Goal: Information Seeking & Learning: Learn about a topic

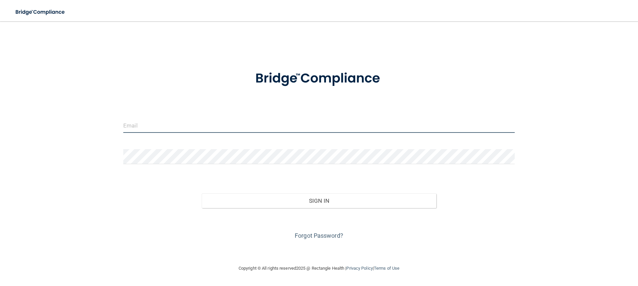
click at [207, 126] on input "email" at bounding box center [319, 125] width 392 height 15
type input "[EMAIL_ADDRESS][DOMAIN_NAME]"
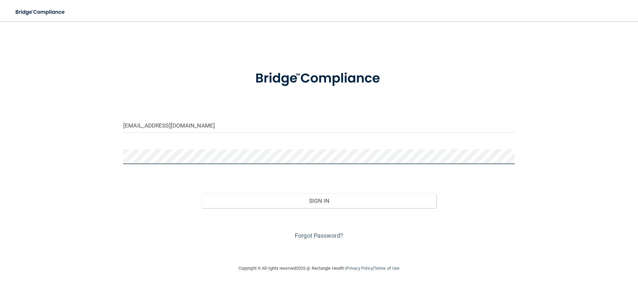
click at [202, 193] on button "Sign In" at bounding box center [319, 200] width 235 height 15
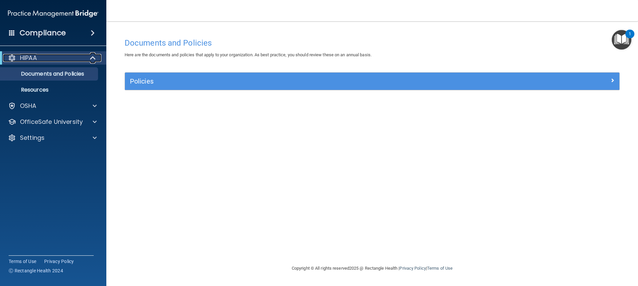
click at [59, 54] on div "HIPAA" at bounding box center [44, 58] width 82 height 8
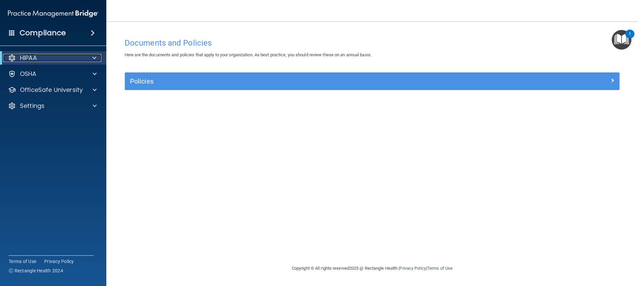
click at [66, 57] on div "HIPAA" at bounding box center [44, 58] width 82 height 8
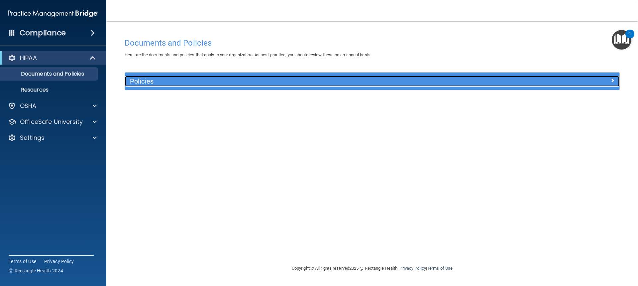
click at [136, 82] on h5 "Policies" at bounding box center [310, 80] width 361 height 7
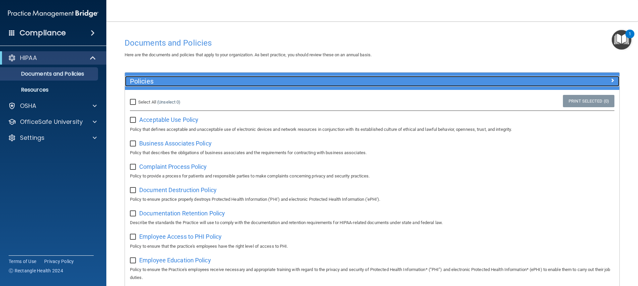
scroll to position [33, 0]
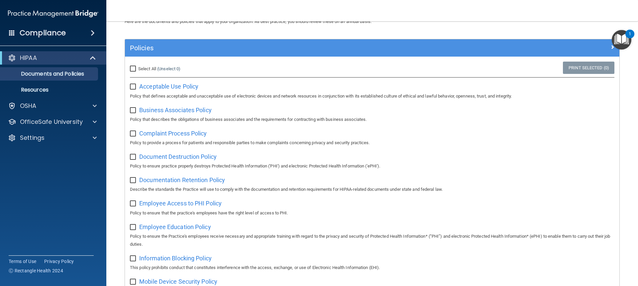
click at [144, 66] on span "Select All" at bounding box center [147, 68] width 18 height 5
click at [138, 66] on input "Select All (Unselect 0) Unselect All" at bounding box center [134, 68] width 8 height 5
checkbox input "true"
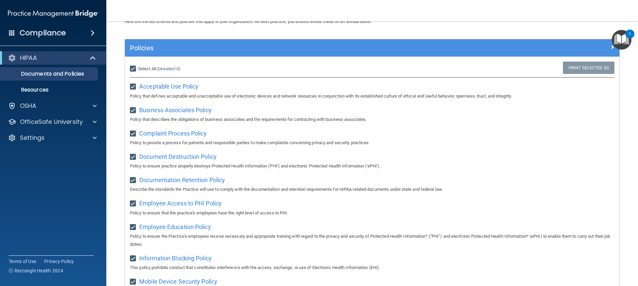
checkbox input "true"
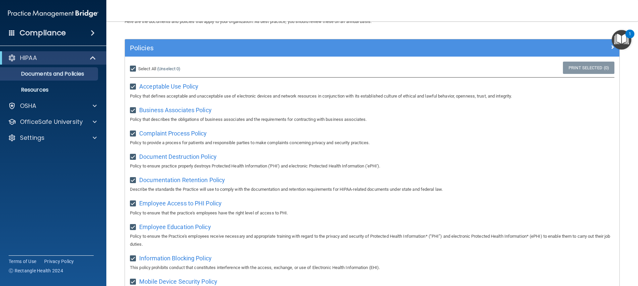
checkbox input "true"
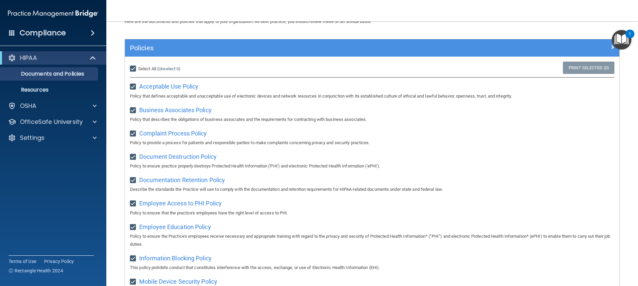
checkbox input "true"
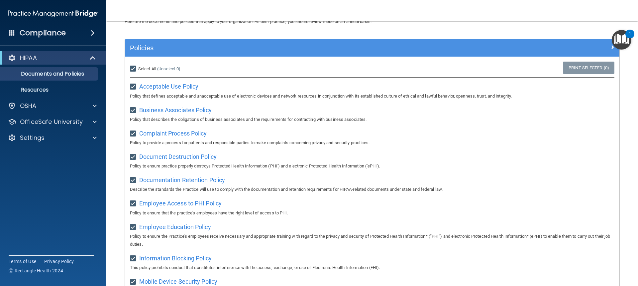
checkbox input "true"
click at [144, 67] on span "Unselect All" at bounding box center [149, 68] width 23 height 5
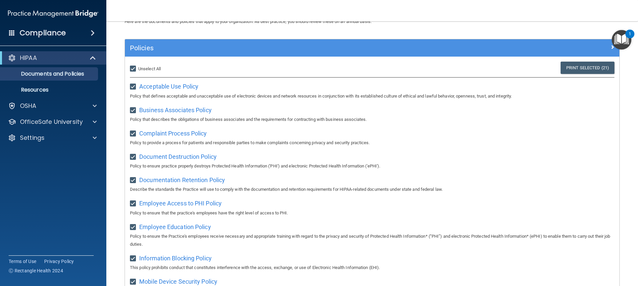
click at [138, 67] on input "Select All (Unselect 21) Unselect All" at bounding box center [134, 68] width 8 height 5
checkbox input "false"
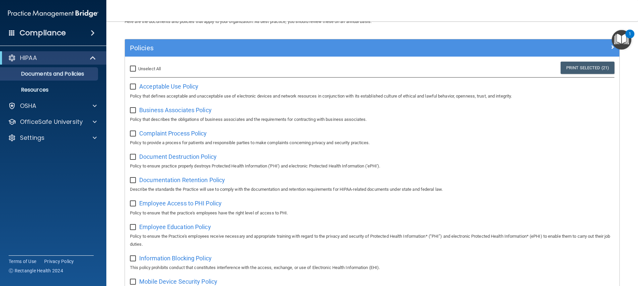
checkbox input "false"
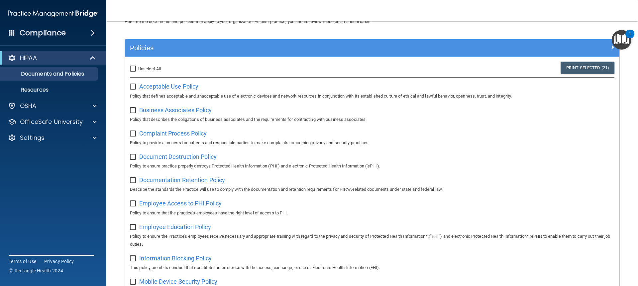
checkbox input "false"
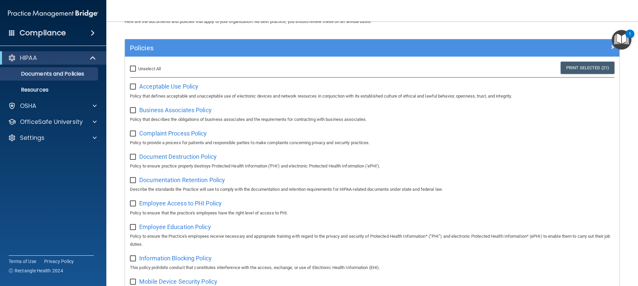
checkbox input "false"
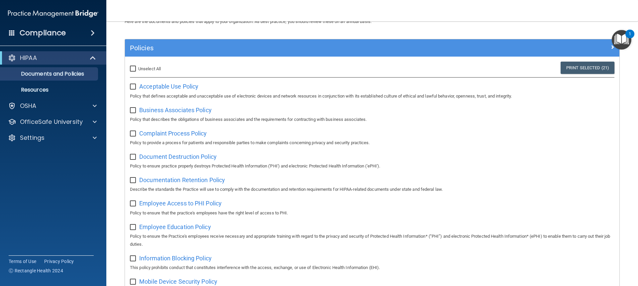
checkbox input "false"
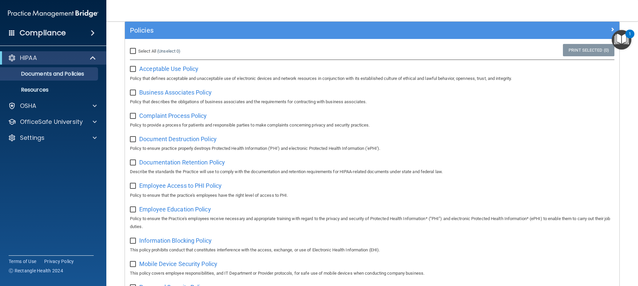
scroll to position [66, 0]
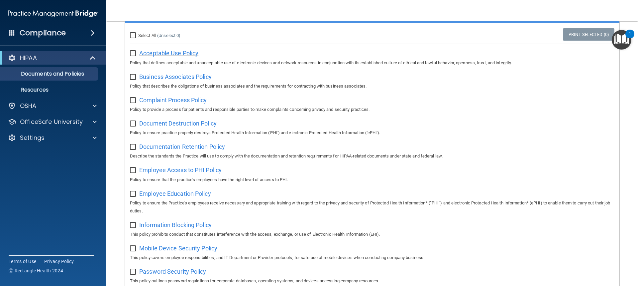
click at [143, 54] on span "Acceptable Use Policy" at bounding box center [168, 53] width 59 height 7
click at [169, 38] on link "(Unselect 0)" at bounding box center [168, 35] width 23 height 5
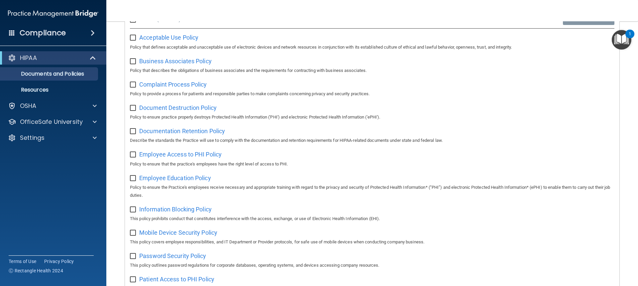
scroll to position [0, 0]
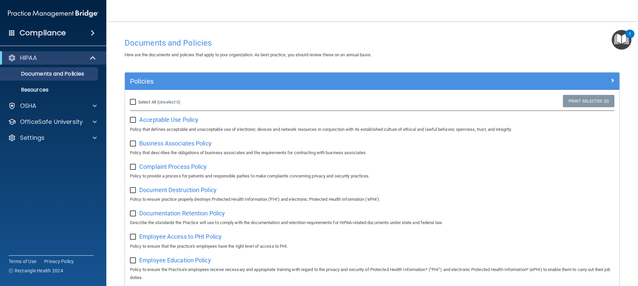
click at [136, 103] on input "Select All (Unselect 0) Unselect All" at bounding box center [134, 101] width 8 height 5
checkbox input "true"
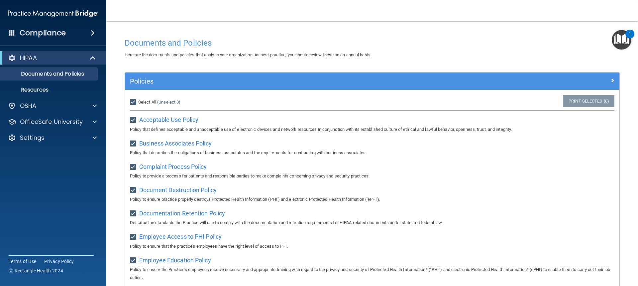
checkbox input "true"
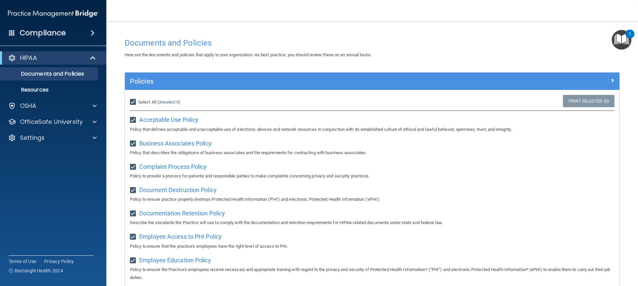
checkbox input "true"
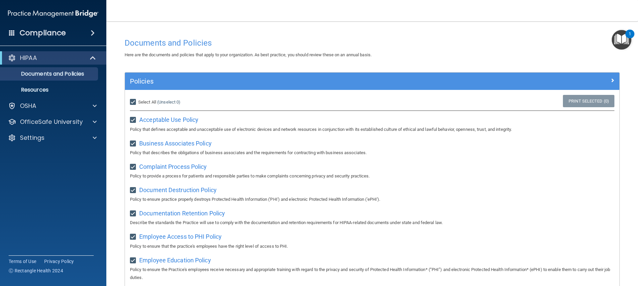
checkbox input "true"
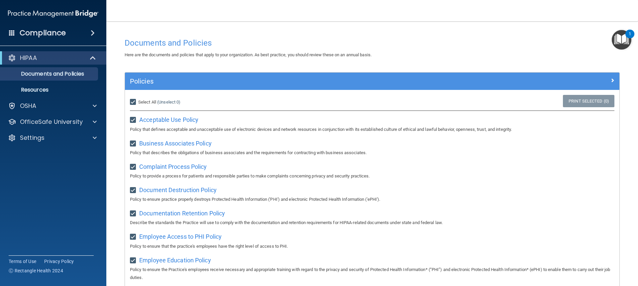
checkbox input "true"
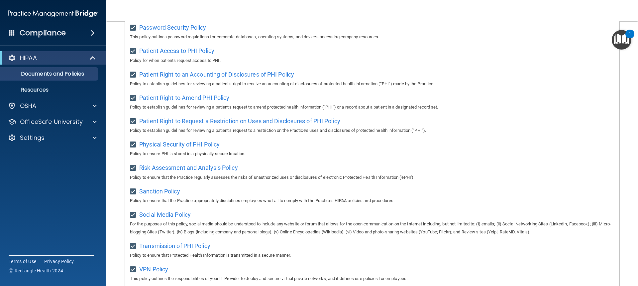
scroll to position [381, 0]
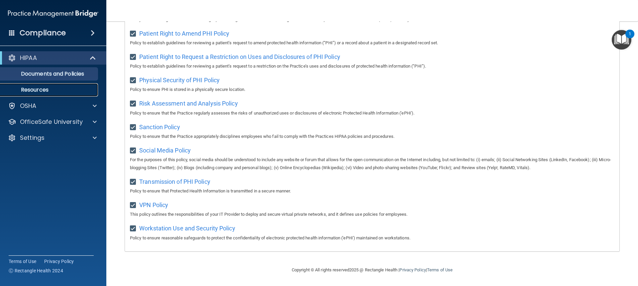
click at [42, 93] on link "Resources" at bounding box center [45, 89] width 105 height 13
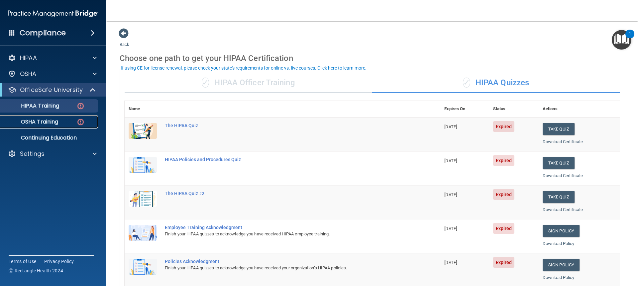
click at [72, 124] on div "OSHA Training" at bounding box center [49, 121] width 91 height 7
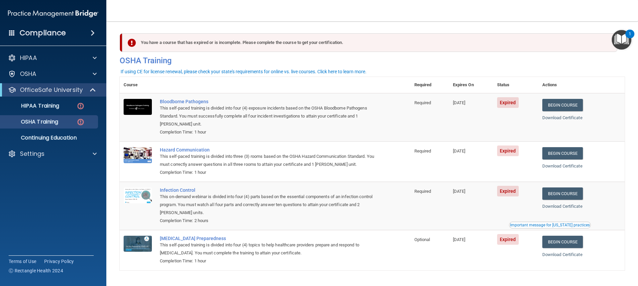
click at [174, 96] on td "Bloodborne Pathogens This self-paced training is divided into four (4) exposure…" at bounding box center [283, 117] width 255 height 48
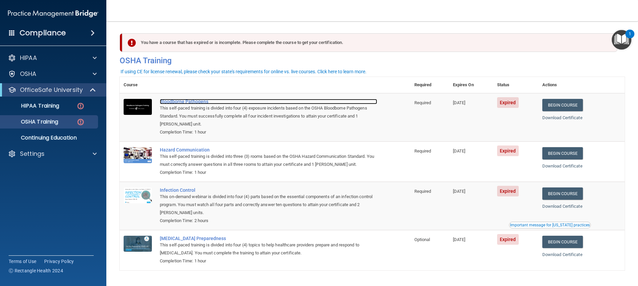
click at [175, 103] on div "Bloodborne Pathogens" at bounding box center [268, 101] width 217 height 5
click at [199, 101] on div "Bloodborne Pathogens" at bounding box center [268, 101] width 217 height 5
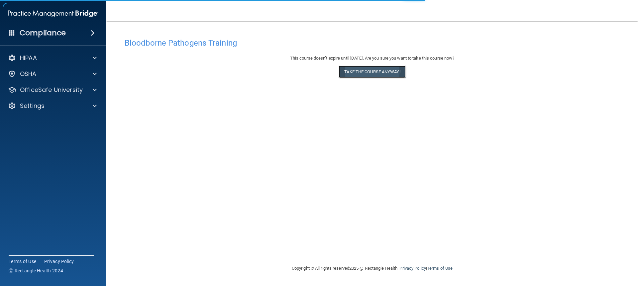
click at [365, 70] on button "Take the course anyway!" at bounding box center [372, 71] width 67 height 12
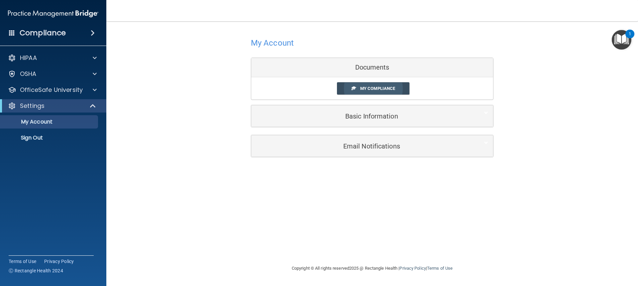
click at [386, 88] on span "My Compliance" at bounding box center [377, 88] width 35 height 5
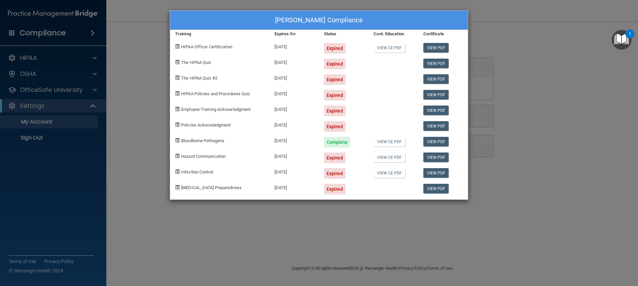
click at [142, 22] on div "Nicole Trevino's Compliance Training Expires On Status Cont. Education Certific…" at bounding box center [319, 143] width 638 height 286
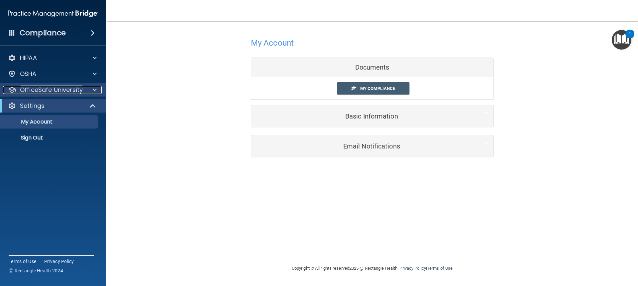
click at [76, 91] on p "OfficeSafe University" at bounding box center [51, 90] width 63 height 8
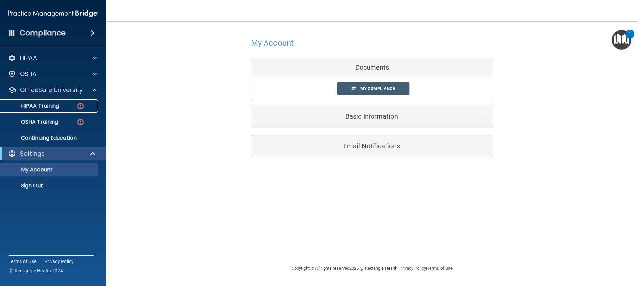
click at [79, 110] on link "HIPAA Training" at bounding box center [45, 105] width 105 height 13
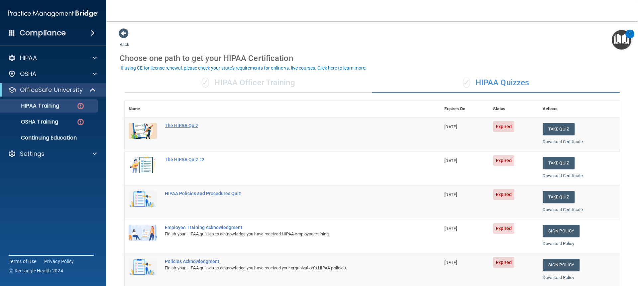
click at [169, 125] on div "The HIPAA Quiz" at bounding box center [286, 125] width 242 height 5
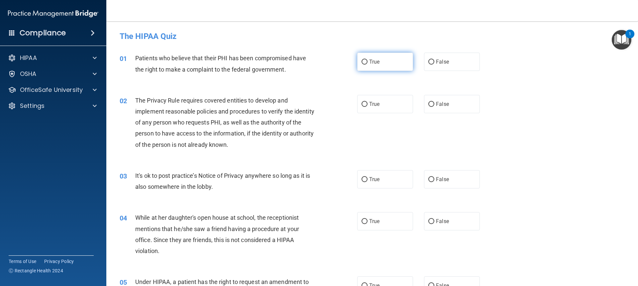
click at [377, 58] on label "True" at bounding box center [385, 62] width 56 height 18
click at [368, 59] on input "True" at bounding box center [365, 61] width 6 height 5
radio input "true"
click at [380, 111] on label "True" at bounding box center [385, 104] width 56 height 18
click at [368, 107] on input "True" at bounding box center [365, 104] width 6 height 5
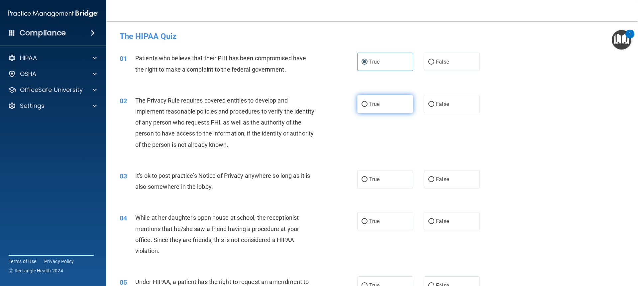
radio input "true"
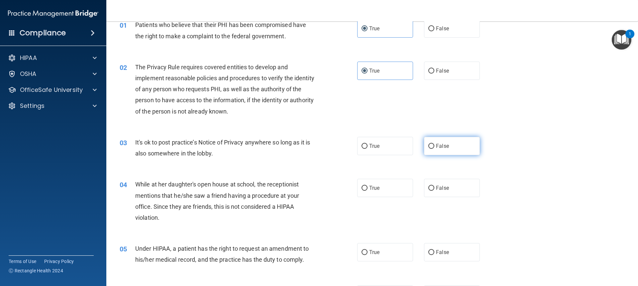
click at [438, 145] on span "False" at bounding box center [442, 146] width 13 height 6
click at [434, 145] on input "False" at bounding box center [431, 146] width 6 height 5
radio input "true"
click at [440, 184] on label "False" at bounding box center [452, 187] width 56 height 18
click at [434, 185] on input "False" at bounding box center [431, 187] width 6 height 5
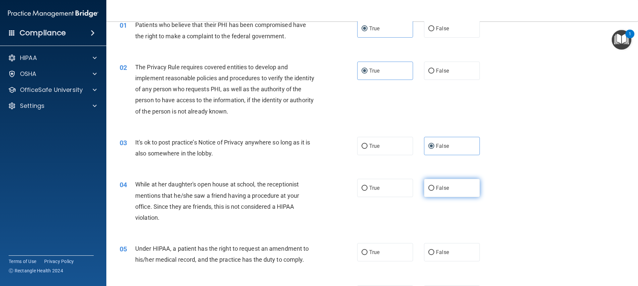
radio input "true"
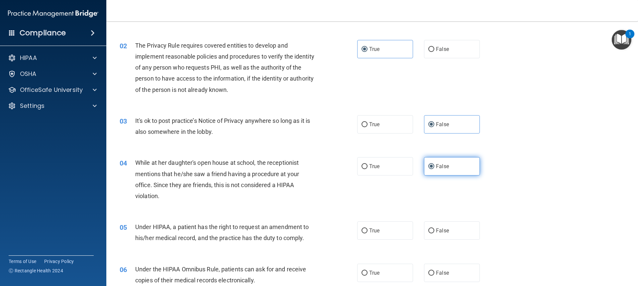
scroll to position [66, 0]
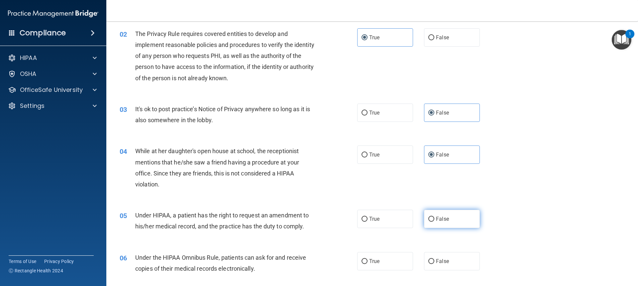
click at [439, 223] on label "False" at bounding box center [452, 218] width 56 height 18
click at [434, 221] on input "False" at bounding box center [431, 218] width 6 height 5
radio input "true"
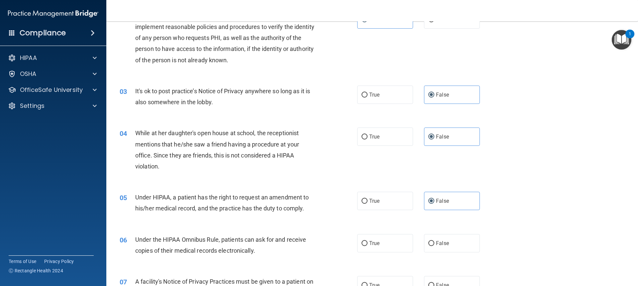
scroll to position [100, 0]
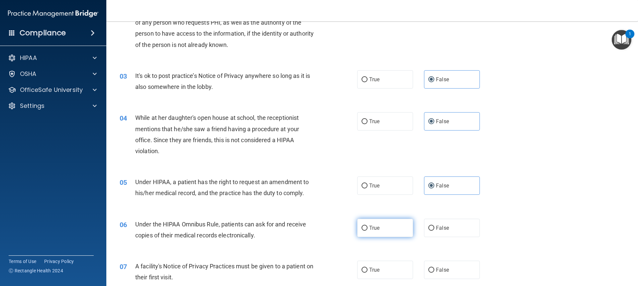
click at [383, 227] on label "True" at bounding box center [385, 227] width 56 height 18
click at [368, 227] on input "True" at bounding box center [365, 227] width 6 height 5
radio input "true"
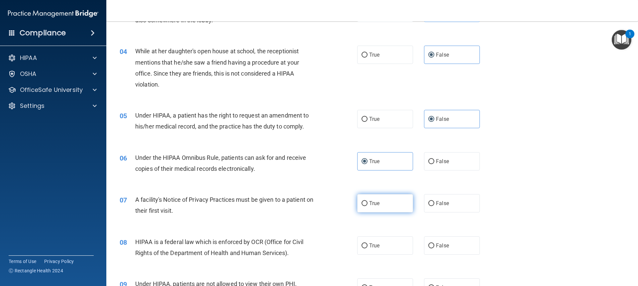
click at [383, 195] on label "True" at bounding box center [385, 203] width 56 height 18
click at [368, 201] on input "True" at bounding box center [365, 203] width 6 height 5
radio input "true"
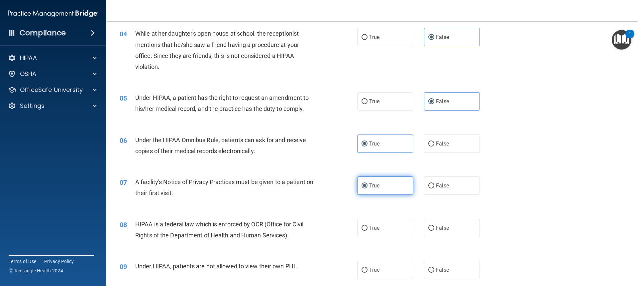
scroll to position [199, 0]
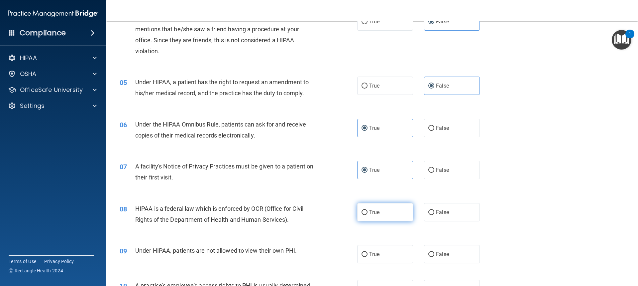
click at [398, 210] on label "True" at bounding box center [385, 212] width 56 height 18
click at [368, 210] on input "True" at bounding box center [365, 212] width 6 height 5
radio input "true"
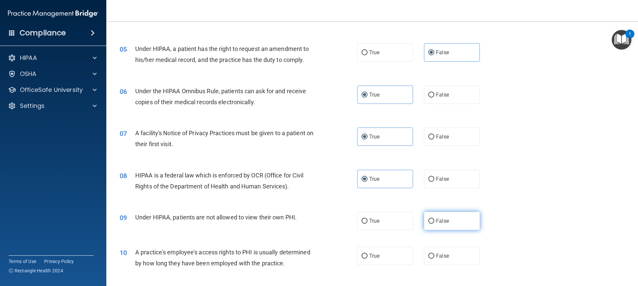
click at [443, 225] on label "False" at bounding box center [452, 220] width 56 height 18
click at [434, 223] on input "False" at bounding box center [431, 220] width 6 height 5
radio input "true"
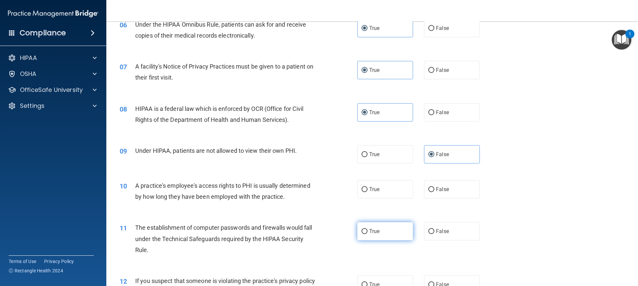
scroll to position [332, 0]
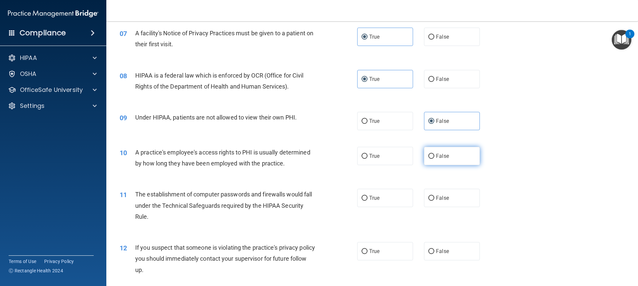
click at [462, 160] on label "False" at bounding box center [452, 156] width 56 height 18
click at [434, 159] on input "False" at bounding box center [431, 156] width 6 height 5
radio input "true"
click at [385, 201] on label "True" at bounding box center [385, 197] width 56 height 18
click at [368, 200] on input "True" at bounding box center [365, 197] width 6 height 5
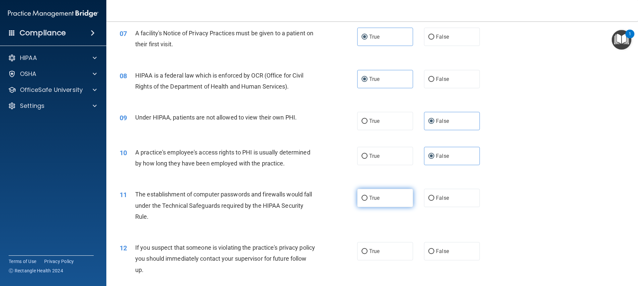
radio input "true"
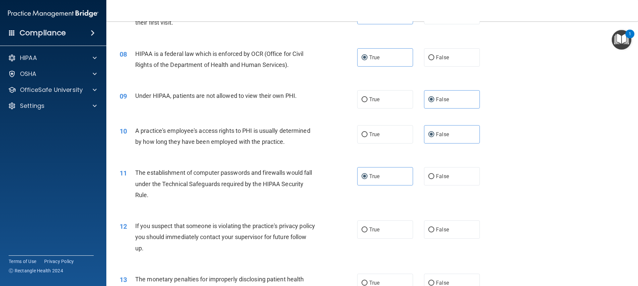
scroll to position [399, 0]
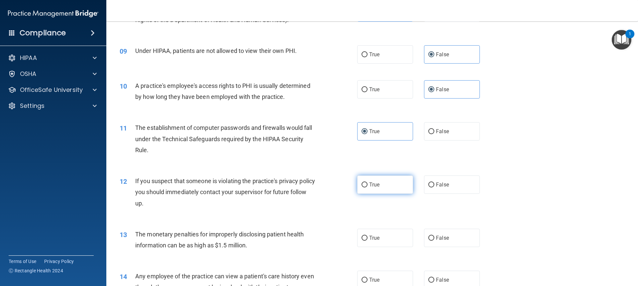
click at [384, 179] on label "True" at bounding box center [385, 184] width 56 height 18
click at [368, 182] on input "True" at bounding box center [365, 184] width 6 height 5
radio input "true"
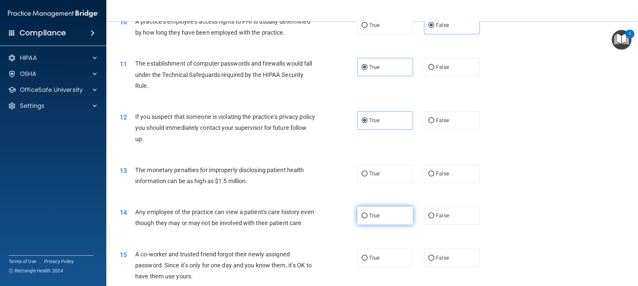
scroll to position [465, 0]
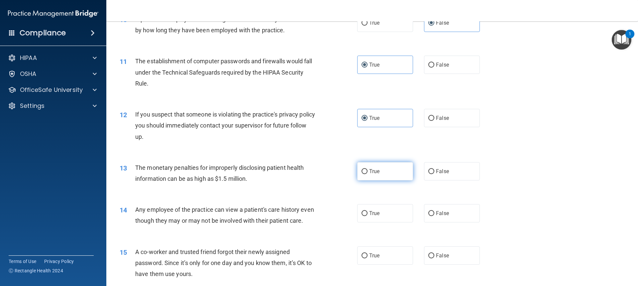
click at [387, 178] on label "True" at bounding box center [385, 171] width 56 height 18
click at [368, 174] on input "True" at bounding box center [365, 171] width 6 height 5
radio input "true"
click at [446, 209] on label "False" at bounding box center [452, 213] width 56 height 18
click at [434, 211] on input "False" at bounding box center [431, 213] width 6 height 5
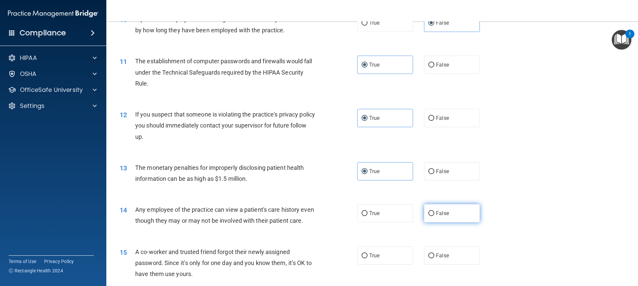
radio input "true"
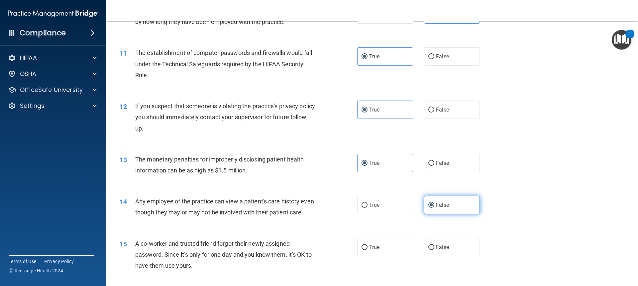
scroll to position [499, 0]
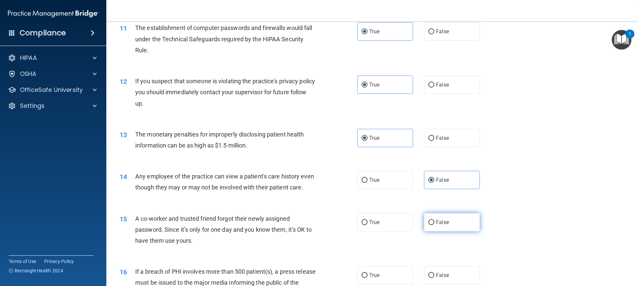
click at [450, 231] on label "False" at bounding box center [452, 222] width 56 height 18
click at [434, 225] on input "False" at bounding box center [431, 222] width 6 height 5
radio input "true"
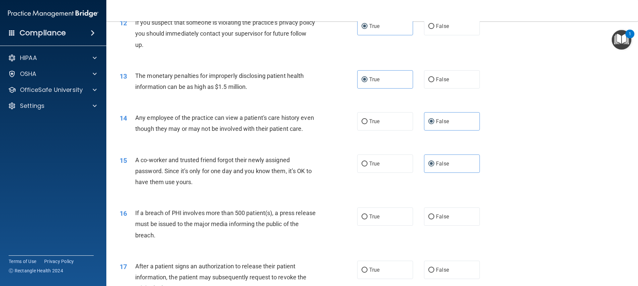
scroll to position [565, 0]
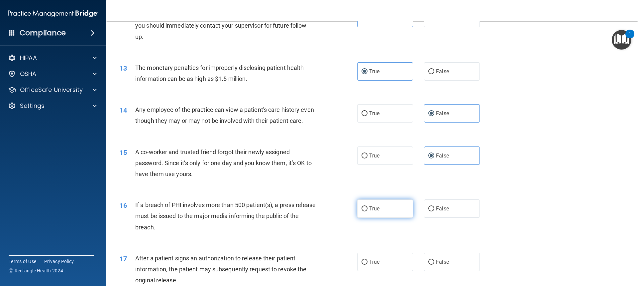
click at [381, 217] on label "True" at bounding box center [385, 208] width 56 height 18
click at [368, 211] on input "True" at bounding box center [365, 208] width 6 height 5
radio input "true"
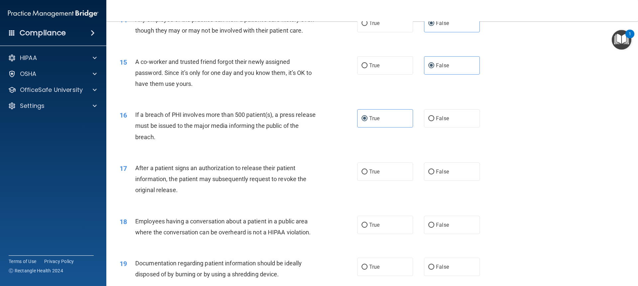
scroll to position [665, 0]
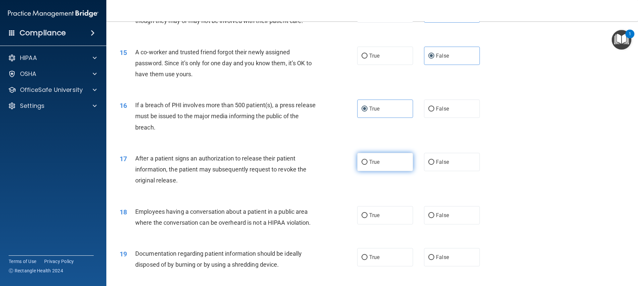
click at [383, 171] on label "True" at bounding box center [385, 162] width 56 height 18
click at [368, 165] on input "True" at bounding box center [365, 162] width 6 height 5
radio input "true"
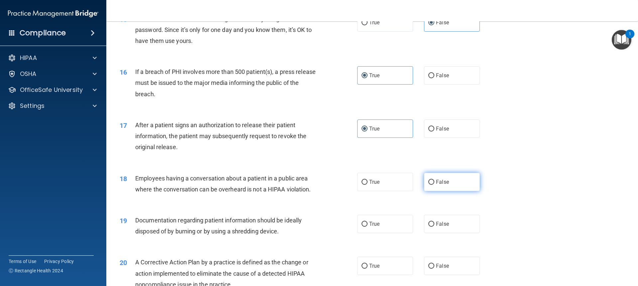
click at [441, 185] on span "False" at bounding box center [442, 181] width 13 height 6
click at [434, 184] on input "False" at bounding box center [431, 181] width 6 height 5
radio input "true"
click at [379, 233] on label "True" at bounding box center [385, 223] width 56 height 18
click at [368, 226] on input "True" at bounding box center [365, 223] width 6 height 5
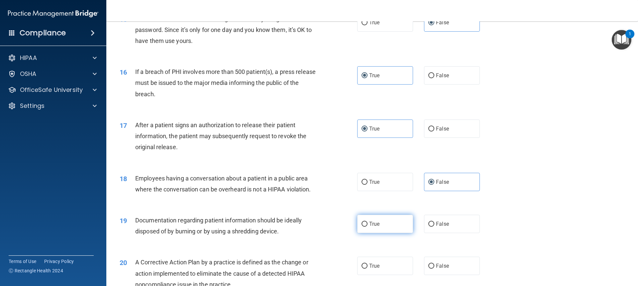
radio input "true"
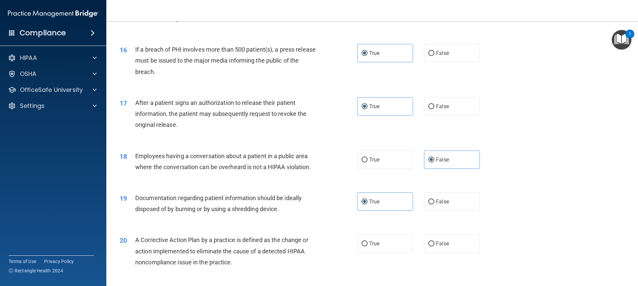
scroll to position [731, 0]
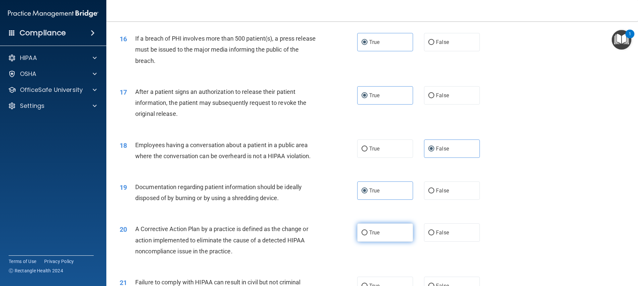
click at [371, 235] on span "True" at bounding box center [374, 232] width 10 height 6
click at [368, 235] on input "True" at bounding box center [365, 232] width 6 height 5
radio input "true"
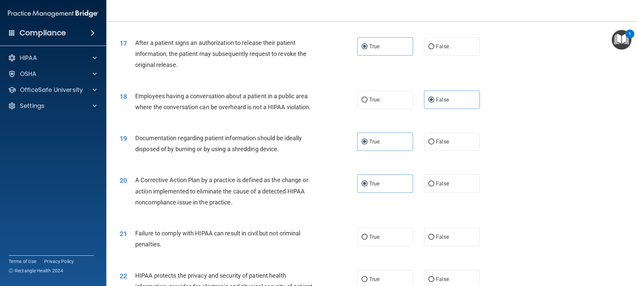
scroll to position [798, 0]
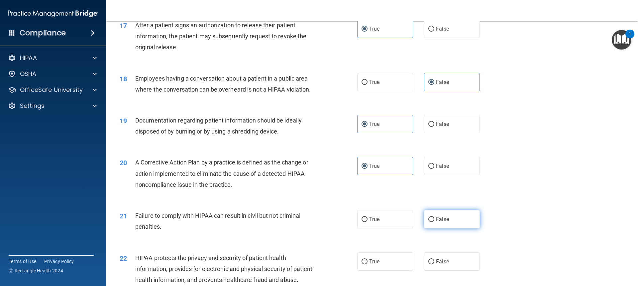
click at [438, 228] on label "False" at bounding box center [452, 219] width 56 height 18
click at [434, 222] on input "False" at bounding box center [431, 219] width 6 height 5
radio input "true"
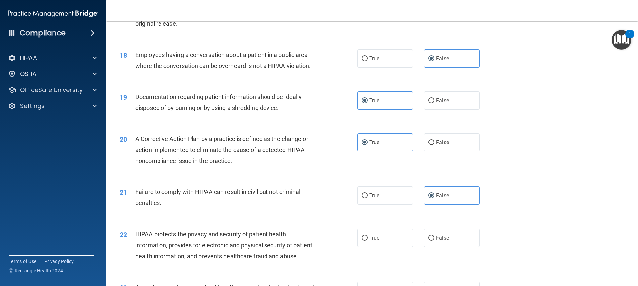
scroll to position [864, 0]
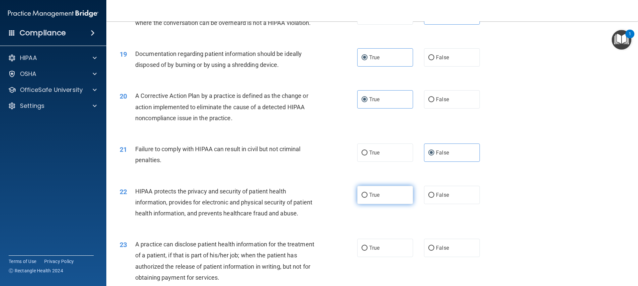
click at [370, 198] on span "True" at bounding box center [374, 194] width 10 height 6
click at [368, 197] on input "True" at bounding box center [365, 194] width 6 height 5
radio input "true"
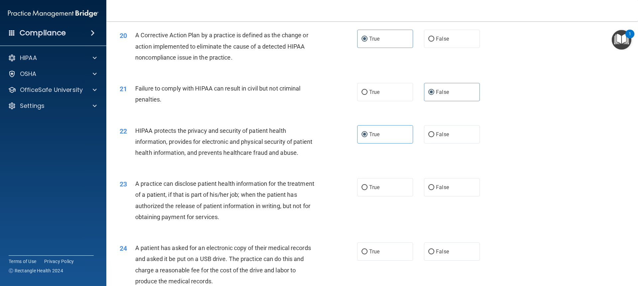
scroll to position [931, 0]
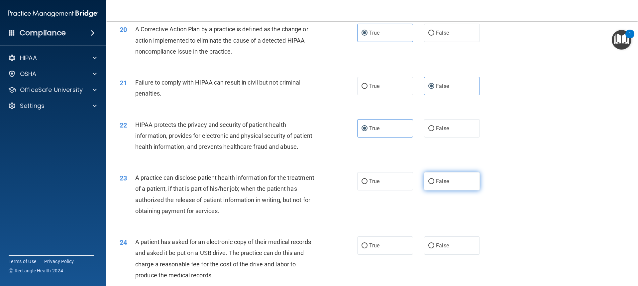
click at [451, 190] on label "False" at bounding box center [452, 181] width 56 height 18
click at [434, 184] on input "False" at bounding box center [431, 181] width 6 height 5
radio input "true"
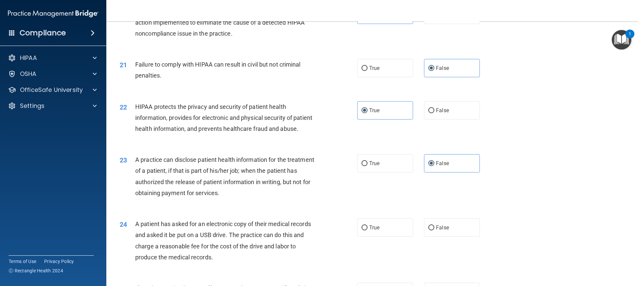
scroll to position [964, 0]
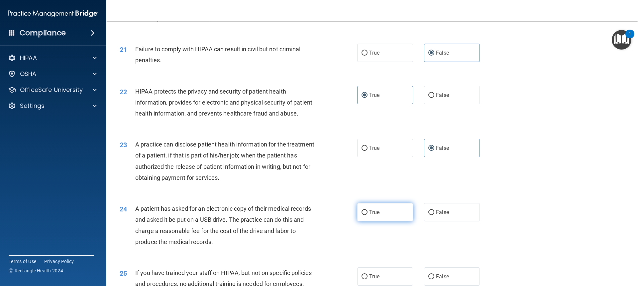
click at [379, 221] on label "True" at bounding box center [385, 212] width 56 height 18
click at [368, 215] on input "True" at bounding box center [365, 212] width 6 height 5
radio input "true"
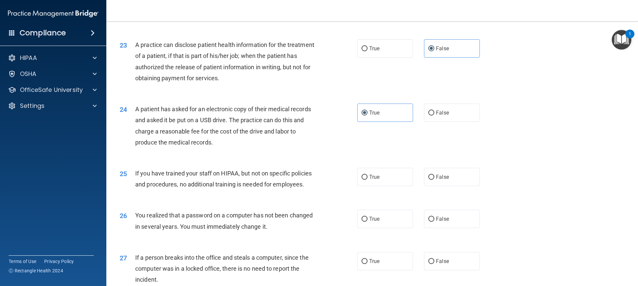
scroll to position [1064, 0]
click at [438, 179] on span "False" at bounding box center [442, 176] width 13 height 6
click at [434, 179] on input "False" at bounding box center [431, 176] width 6 height 5
radio input "true"
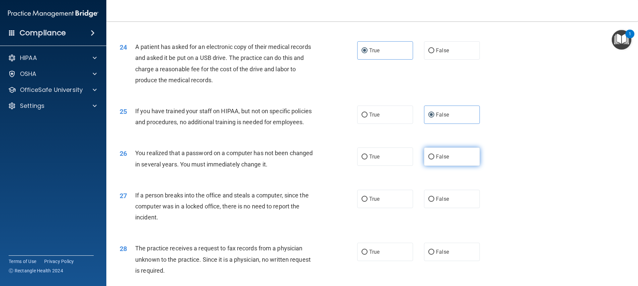
scroll to position [1130, 0]
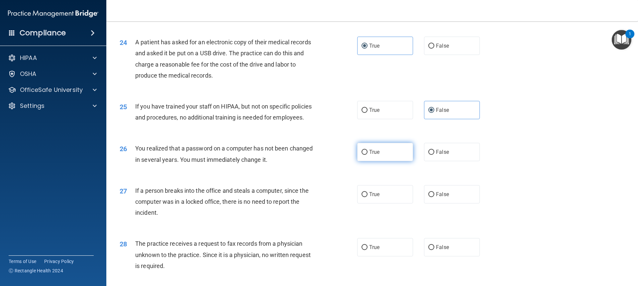
click at [381, 161] on label "True" at bounding box center [385, 152] width 56 height 18
click at [368, 155] on input "True" at bounding box center [365, 152] width 6 height 5
radio input "true"
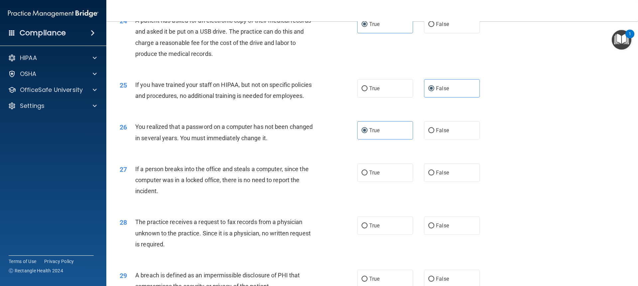
scroll to position [1163, 0]
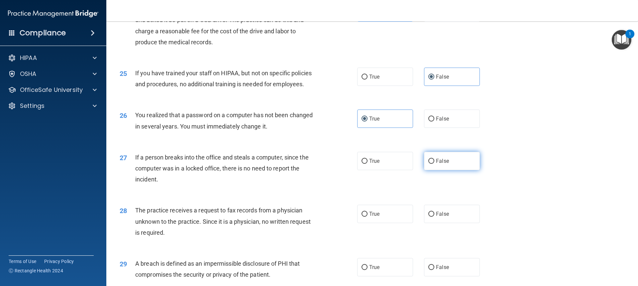
click at [437, 164] on span "False" at bounding box center [442, 161] width 13 height 6
click at [434, 164] on input "False" at bounding box center [431, 161] width 6 height 5
radio input "true"
click at [455, 223] on label "False" at bounding box center [452, 213] width 56 height 18
click at [434, 216] on input "False" at bounding box center [431, 213] width 6 height 5
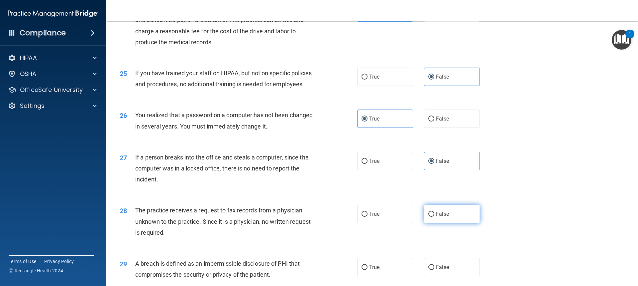
radio input "true"
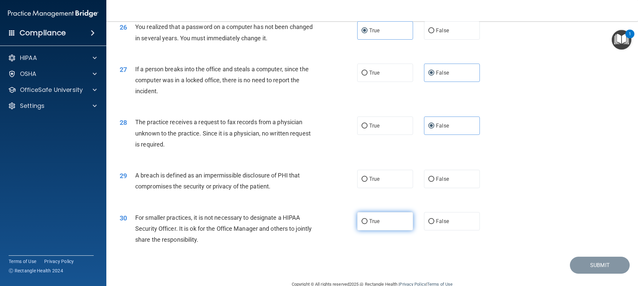
scroll to position [1288, 0]
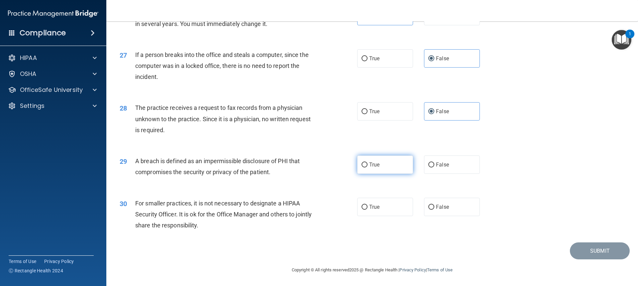
click at [391, 164] on label "True" at bounding box center [385, 164] width 56 height 18
click at [368, 164] on input "True" at bounding box center [365, 164] width 6 height 5
radio input "true"
click at [456, 201] on label "False" at bounding box center [452, 206] width 56 height 18
click at [434, 204] on input "False" at bounding box center [431, 206] width 6 height 5
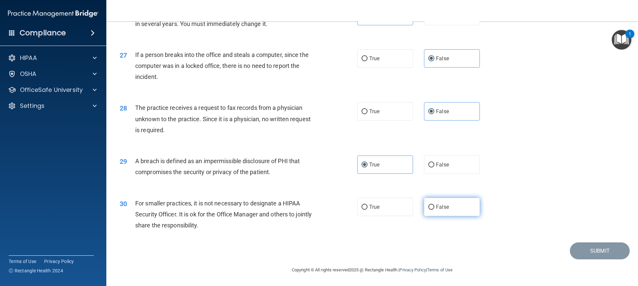
radio input "true"
click at [596, 248] on button "Submit" at bounding box center [600, 250] width 60 height 17
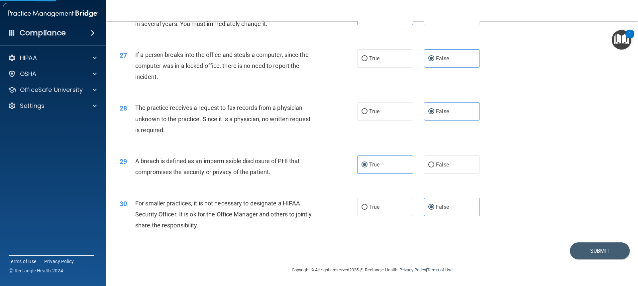
click at [627, 38] on img "Open Resource Center, 1 new notification" at bounding box center [622, 40] width 20 height 20
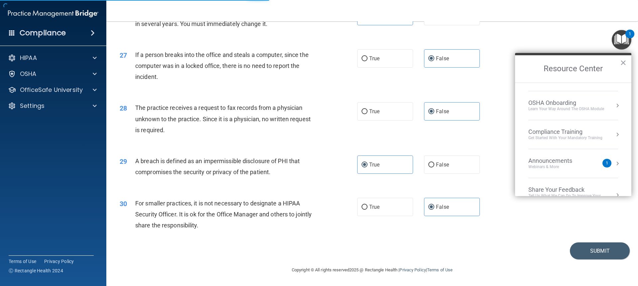
scroll to position [37, 0]
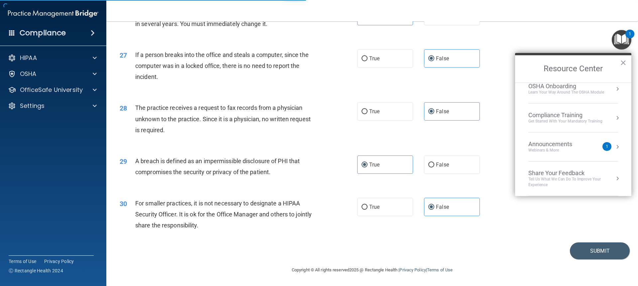
click at [566, 144] on div "Announcements" at bounding box center [556, 143] width 57 height 7
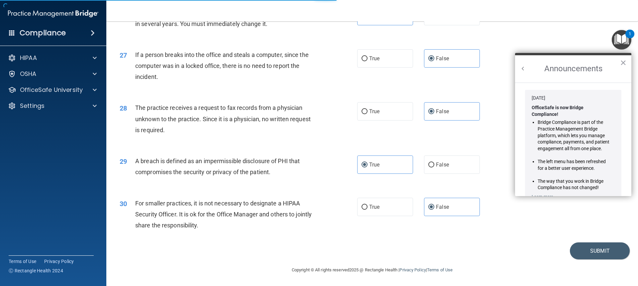
scroll to position [117, 0]
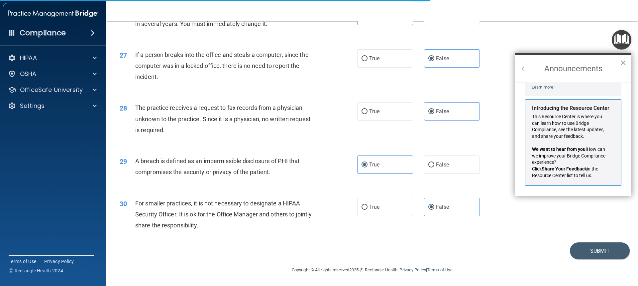
click at [507, 212] on div "30 For smaller practices, it is not necessary to designate a HIPAA Security Off…" at bounding box center [372, 215] width 515 height 53
click at [605, 247] on button "Submit" at bounding box center [600, 250] width 60 height 17
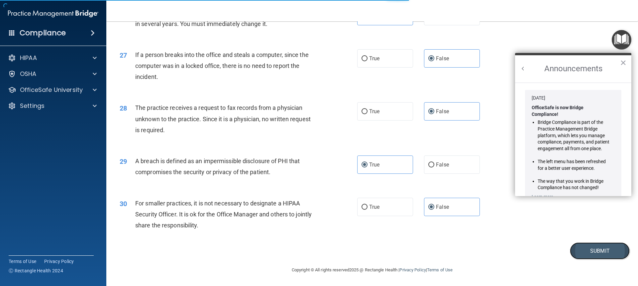
click at [602, 252] on button "Submit" at bounding box center [600, 250] width 60 height 17
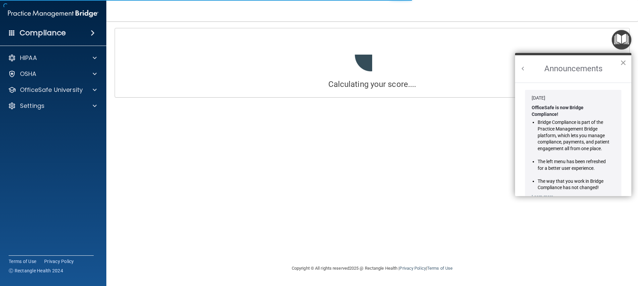
click at [626, 58] on button "×" at bounding box center [623, 62] width 6 height 11
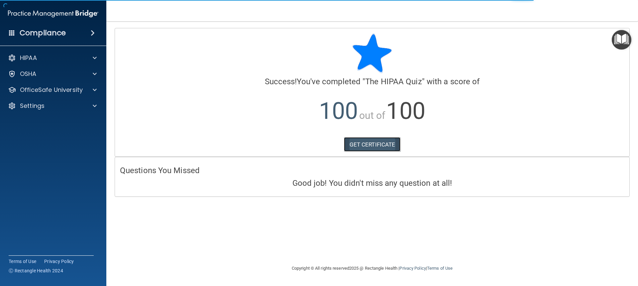
click at [358, 138] on link "GET CERTIFICATE" at bounding box center [372, 144] width 57 height 15
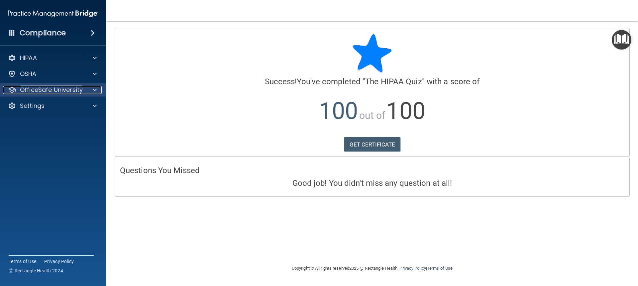
click at [83, 89] on div "OfficeSafe University" at bounding box center [44, 90] width 82 height 8
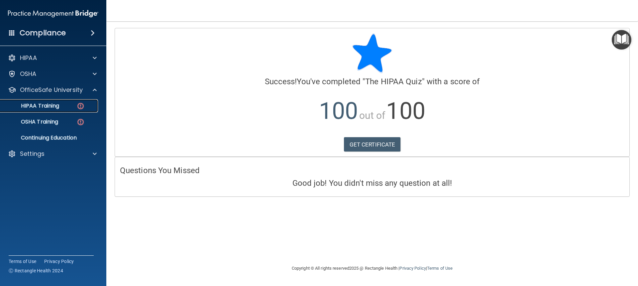
click at [86, 106] on div "HIPAA Training" at bounding box center [49, 105] width 91 height 7
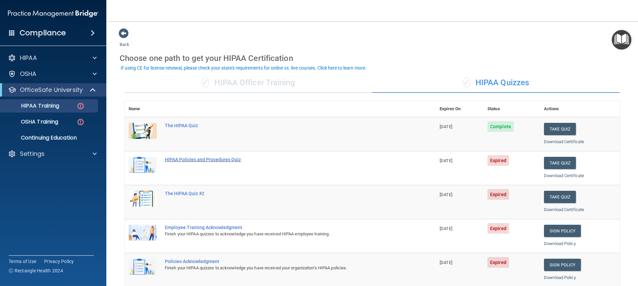
click at [227, 161] on div "HIPAA Policies and Procedures Quiz" at bounding box center [284, 159] width 238 height 5
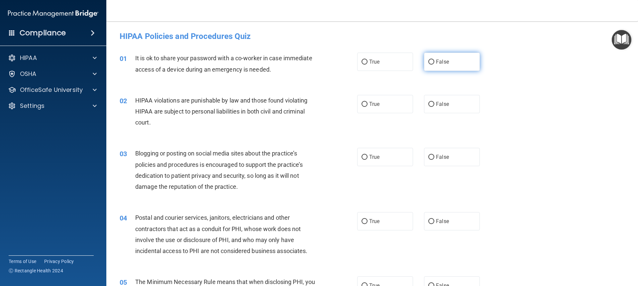
click at [446, 56] on label "False" at bounding box center [452, 62] width 56 height 18
click at [434, 59] on input "False" at bounding box center [431, 61] width 6 height 5
radio input "true"
click at [385, 108] on label "True" at bounding box center [385, 104] width 56 height 18
click at [368, 107] on input "True" at bounding box center [365, 104] width 6 height 5
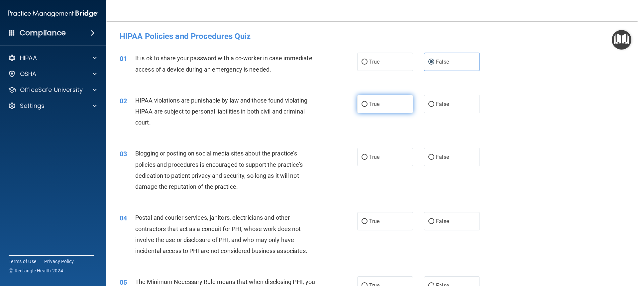
radio input "true"
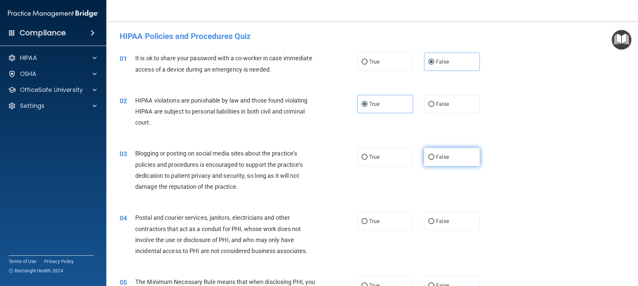
click at [452, 157] on label "False" at bounding box center [452, 157] width 56 height 18
click at [434, 157] on input "False" at bounding box center [431, 157] width 6 height 5
radio input "true"
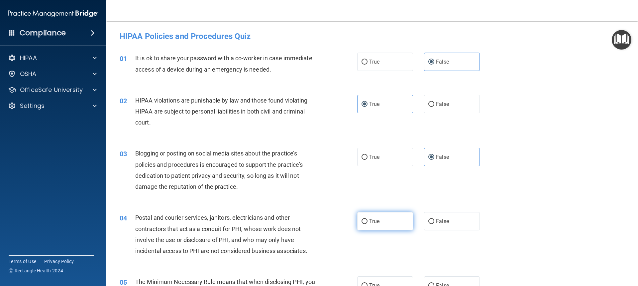
click at [363, 219] on input "True" at bounding box center [365, 221] width 6 height 5
radio input "true"
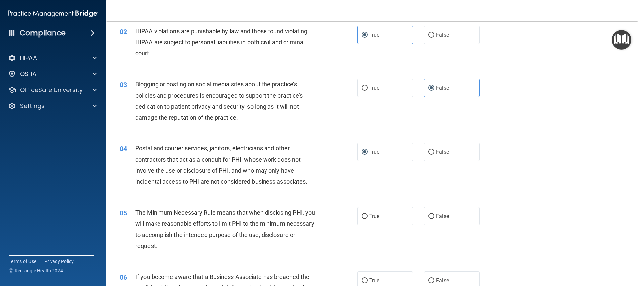
scroll to position [100, 0]
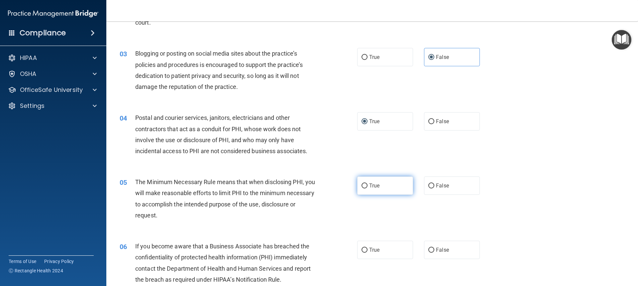
click at [391, 187] on label "True" at bounding box center [385, 185] width 56 height 18
click at [368, 187] on input "True" at bounding box center [365, 185] width 6 height 5
radio input "true"
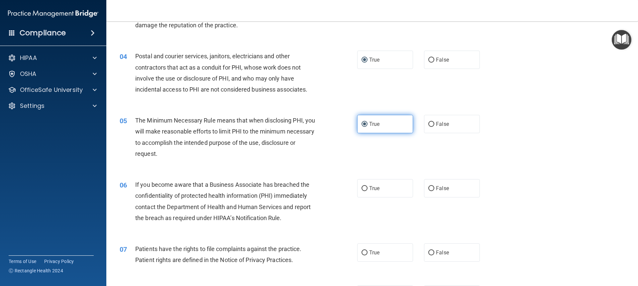
scroll to position [166, 0]
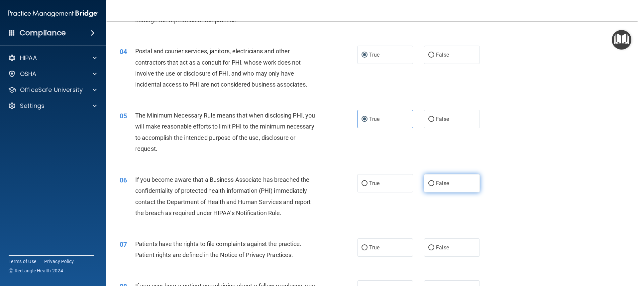
click at [432, 186] on label "False" at bounding box center [452, 183] width 56 height 18
click at [432, 186] on input "False" at bounding box center [431, 183] width 6 height 5
radio input "true"
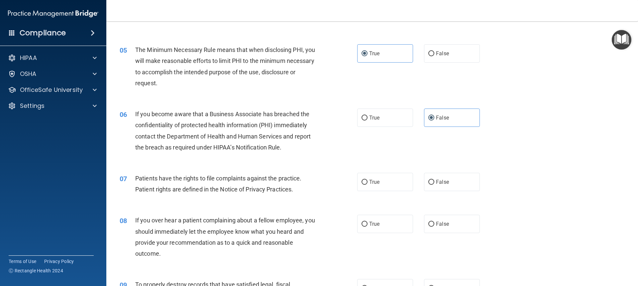
scroll to position [233, 0]
click at [441, 182] on span "False" at bounding box center [442, 180] width 13 height 6
click at [434, 182] on input "False" at bounding box center [431, 180] width 6 height 5
radio input "true"
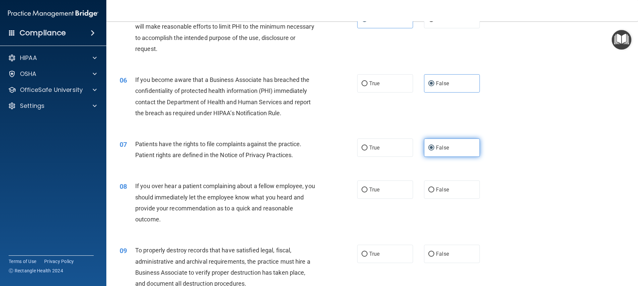
click at [440, 186] on span "False" at bounding box center [442, 189] width 13 height 6
click at [434, 187] on input "False" at bounding box center [431, 189] width 6 height 5
radio input "true"
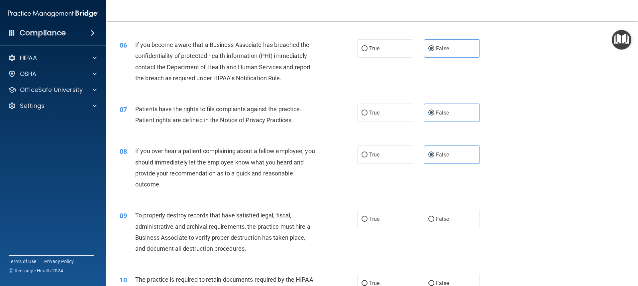
scroll to position [332, 0]
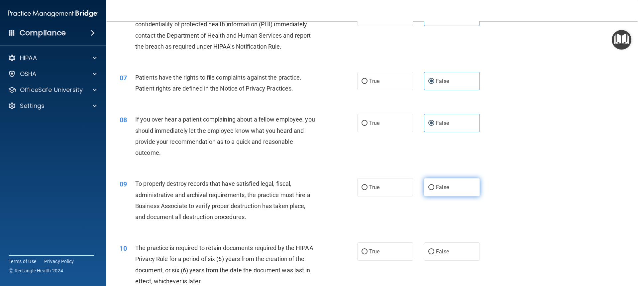
click at [429, 185] on input "False" at bounding box center [431, 187] width 6 height 5
radio input "true"
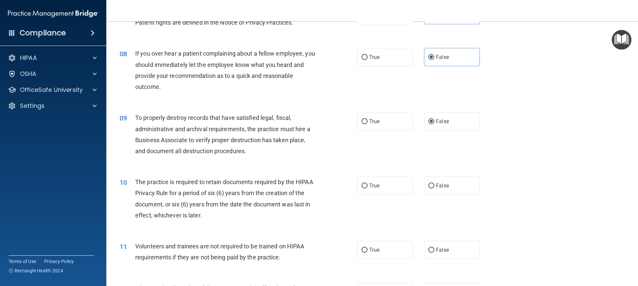
scroll to position [432, 0]
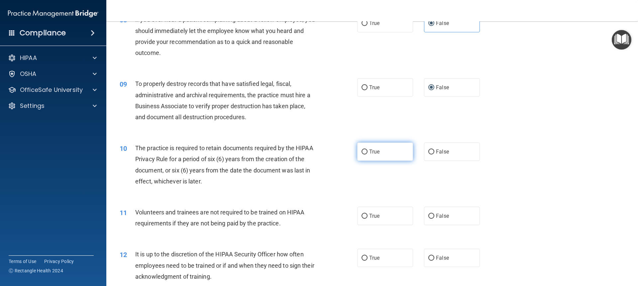
click at [392, 149] on label "True" at bounding box center [385, 151] width 56 height 18
click at [368, 149] on input "True" at bounding box center [365, 151] width 6 height 5
radio input "true"
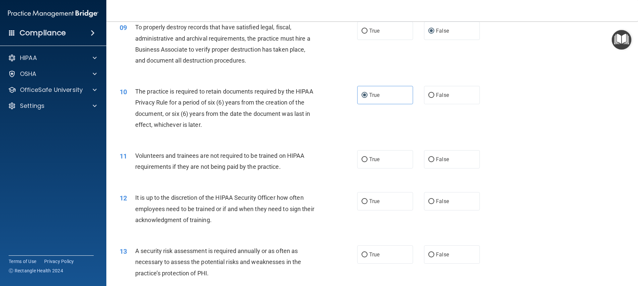
scroll to position [499, 0]
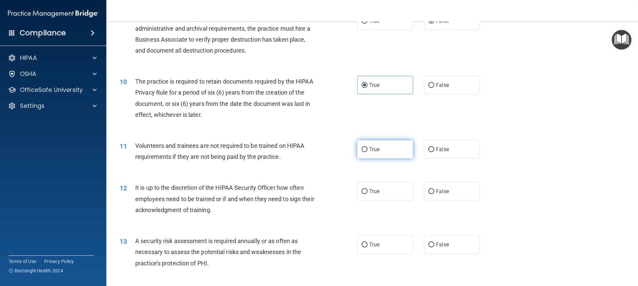
click at [376, 148] on span "True" at bounding box center [374, 149] width 10 height 6
click at [368, 148] on input "True" at bounding box center [365, 149] width 6 height 5
radio input "true"
click at [382, 192] on label "True" at bounding box center [385, 191] width 56 height 18
click at [368, 192] on input "True" at bounding box center [365, 191] width 6 height 5
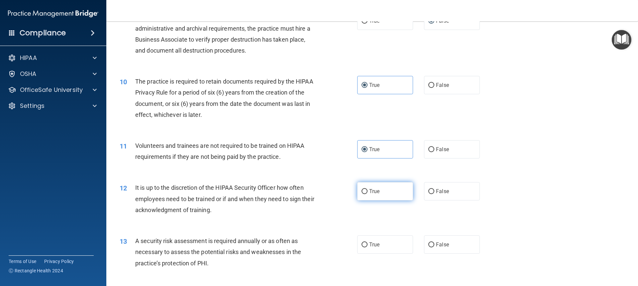
radio input "true"
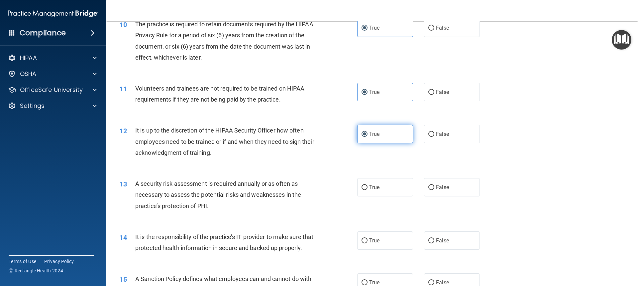
scroll to position [565, 0]
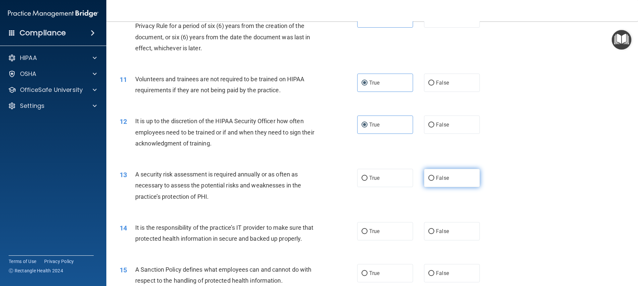
click at [436, 180] on span "False" at bounding box center [442, 177] width 13 height 6
click at [433, 180] on input "False" at bounding box center [431, 177] width 6 height 5
radio input "true"
click at [434, 234] on label "False" at bounding box center [452, 231] width 56 height 18
click at [434, 234] on input "False" at bounding box center [431, 231] width 6 height 5
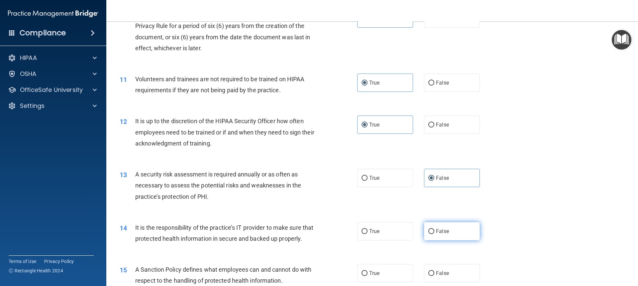
radio input "true"
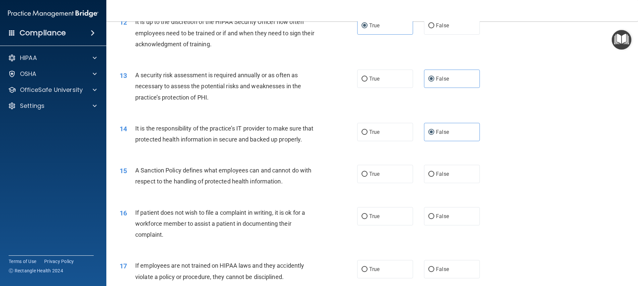
scroll to position [665, 0]
click at [379, 182] on label "True" at bounding box center [385, 173] width 56 height 18
click at [368, 176] on input "True" at bounding box center [365, 173] width 6 height 5
radio input "true"
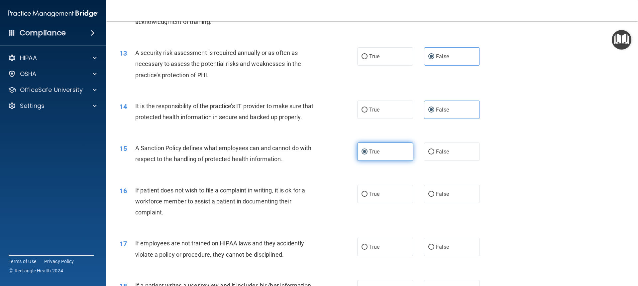
scroll to position [698, 0]
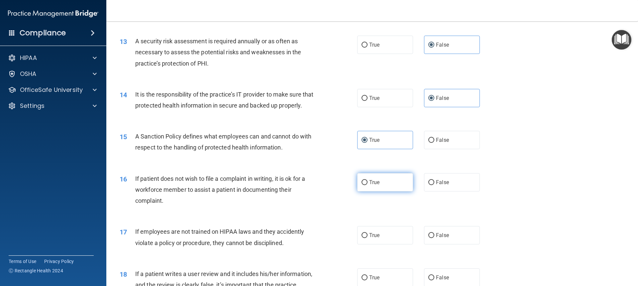
click at [385, 184] on label "True" at bounding box center [385, 182] width 56 height 18
click at [368, 184] on input "True" at bounding box center [365, 182] width 6 height 5
radio input "true"
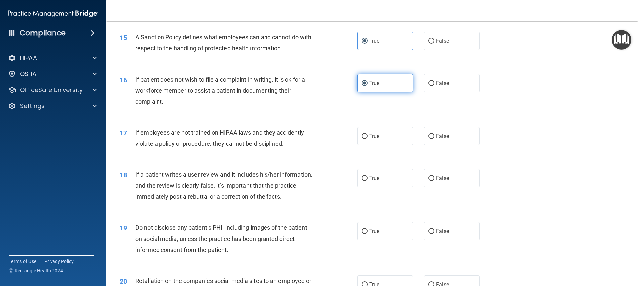
scroll to position [798, 0]
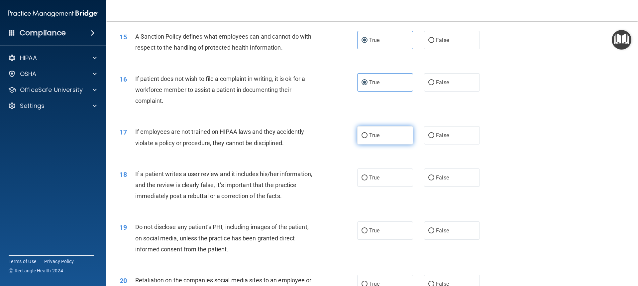
click at [401, 143] on label "True" at bounding box center [385, 135] width 56 height 18
click at [368, 138] on input "True" at bounding box center [365, 135] width 6 height 5
radio input "true"
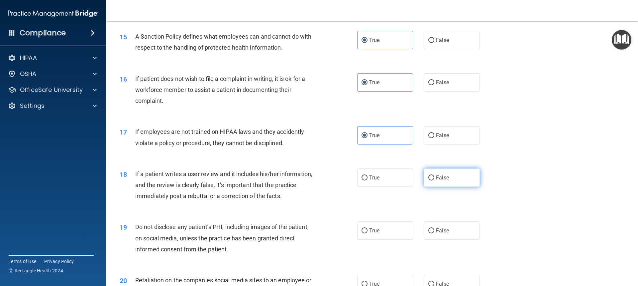
click at [456, 186] on label "False" at bounding box center [452, 177] width 56 height 18
click at [434, 180] on input "False" at bounding box center [431, 177] width 6 height 5
radio input "true"
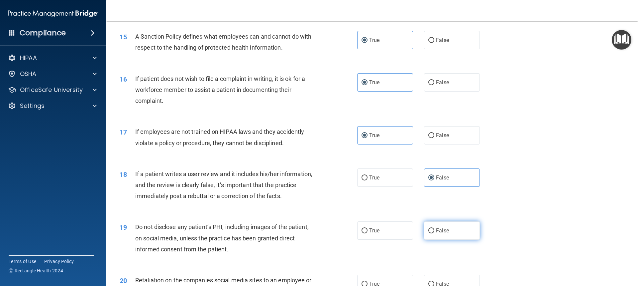
click at [448, 238] on label "False" at bounding box center [452, 230] width 56 height 18
click at [434, 233] on input "False" at bounding box center [431, 230] width 6 height 5
radio input "true"
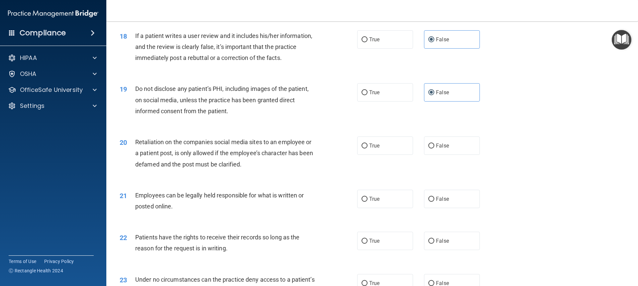
scroll to position [964, 0]
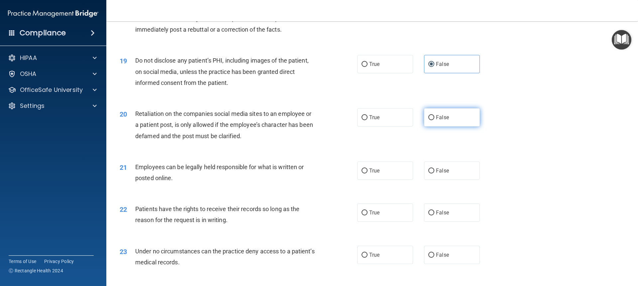
drag, startPoint x: 246, startPoint y: 141, endPoint x: 451, endPoint y: 132, distance: 204.6
click at [451, 126] on label "False" at bounding box center [452, 117] width 56 height 18
click at [434, 120] on input "False" at bounding box center [431, 117] width 6 height 5
radio input "true"
click at [385, 179] on label "True" at bounding box center [385, 170] width 56 height 18
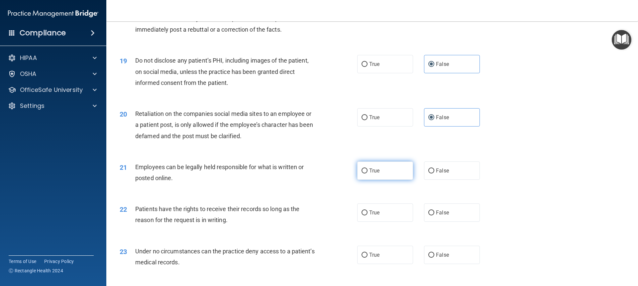
click at [368, 173] on input "True" at bounding box center [365, 170] width 6 height 5
radio input "true"
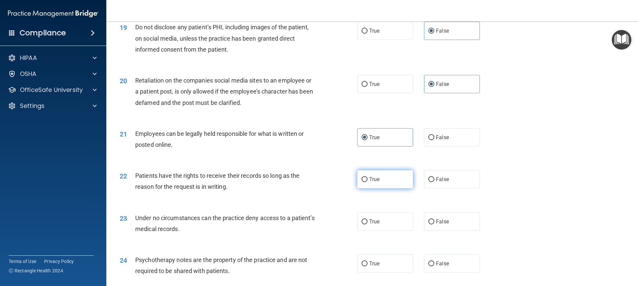
click at [378, 184] on label "True" at bounding box center [385, 179] width 56 height 18
click at [368, 182] on input "True" at bounding box center [365, 179] width 6 height 5
radio input "true"
click at [447, 228] on label "False" at bounding box center [452, 221] width 56 height 18
click at [434, 224] on input "False" at bounding box center [431, 221] width 6 height 5
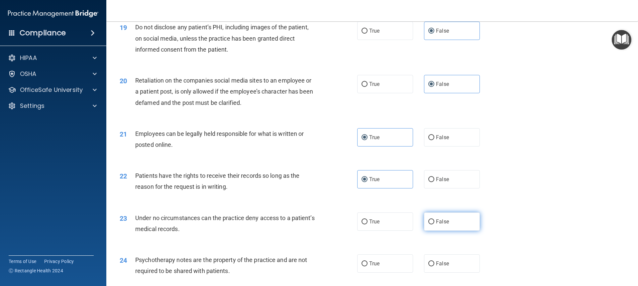
radio input "true"
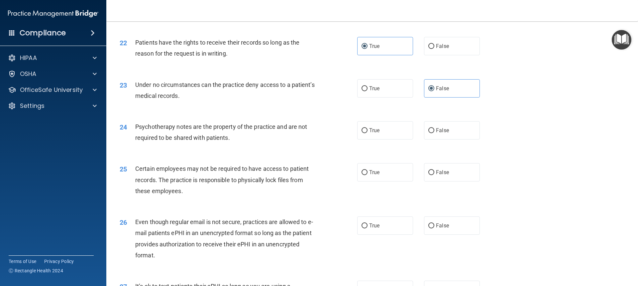
scroll to position [1163, 0]
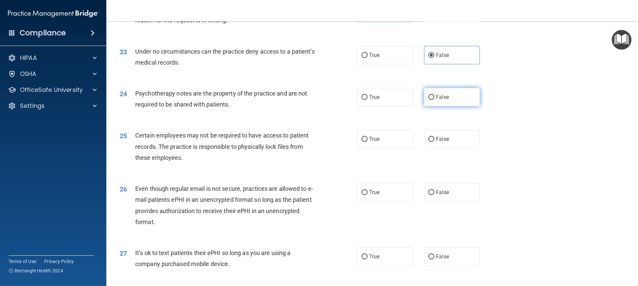
click at [436, 104] on label "False" at bounding box center [452, 97] width 56 height 18
click at [434, 100] on input "False" at bounding box center [431, 97] width 6 height 5
radio input "true"
click at [379, 148] on label "True" at bounding box center [385, 139] width 56 height 18
click at [368, 142] on input "True" at bounding box center [365, 139] width 6 height 5
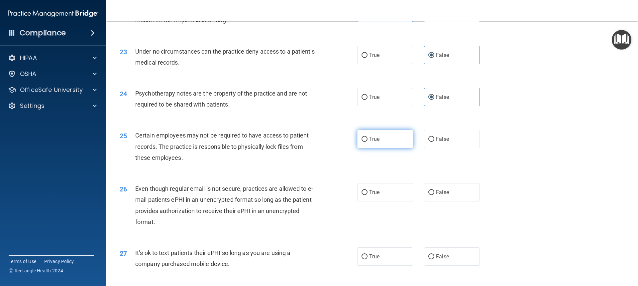
radio input "true"
click at [443, 195] on span "False" at bounding box center [442, 192] width 13 height 6
click at [434, 195] on input "False" at bounding box center [431, 192] width 6 height 5
radio input "true"
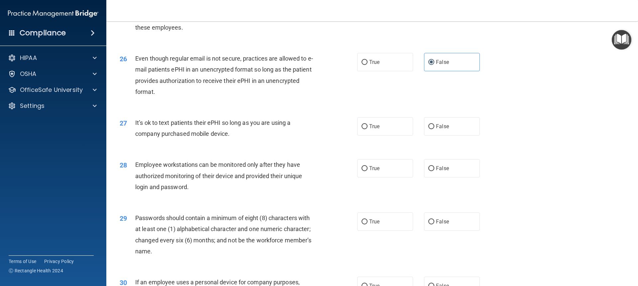
scroll to position [1296, 0]
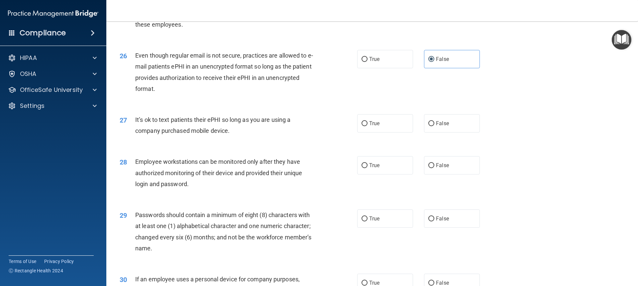
click at [458, 148] on div "27 It’s ok to text patients their ePHI so long as you are using a company purch…" at bounding box center [372, 127] width 515 height 42
click at [453, 132] on label "False" at bounding box center [452, 123] width 56 height 18
click at [434, 126] on input "False" at bounding box center [431, 123] width 6 height 5
radio input "true"
click at [364, 174] on label "True" at bounding box center [385, 165] width 56 height 18
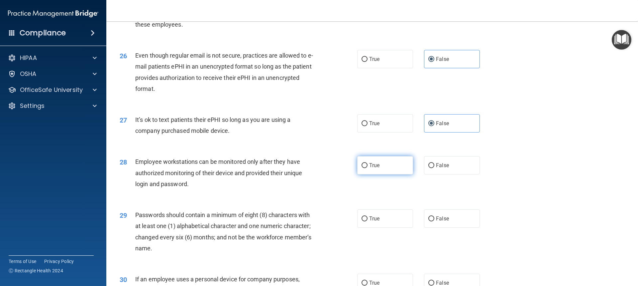
click at [364, 168] on input "True" at bounding box center [365, 165] width 6 height 5
radio input "true"
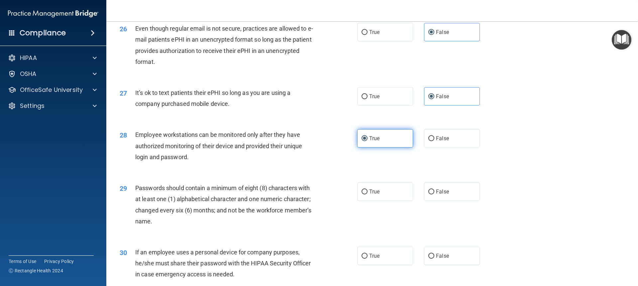
scroll to position [1383, 0]
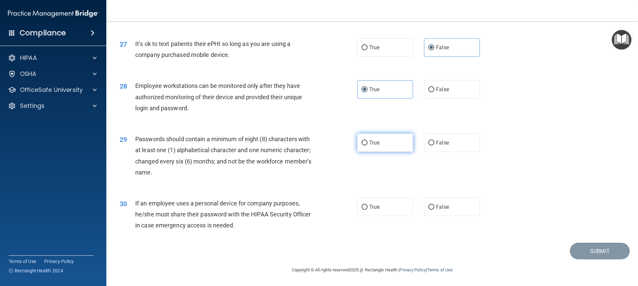
click at [381, 141] on label "True" at bounding box center [385, 142] width 56 height 18
click at [368, 141] on input "True" at bounding box center [365, 142] width 6 height 5
radio input "true"
click at [375, 208] on span "True" at bounding box center [374, 206] width 10 height 6
click at [368, 208] on input "True" at bounding box center [365, 206] width 6 height 5
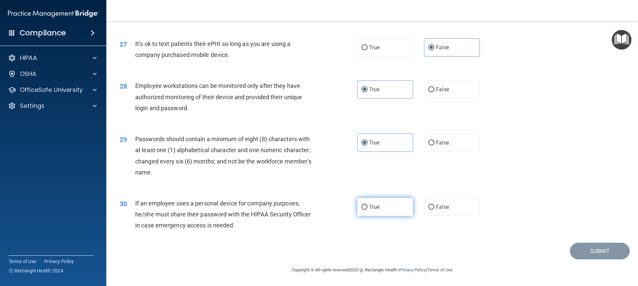
radio input "true"
click at [580, 248] on button "Submit" at bounding box center [600, 250] width 60 height 17
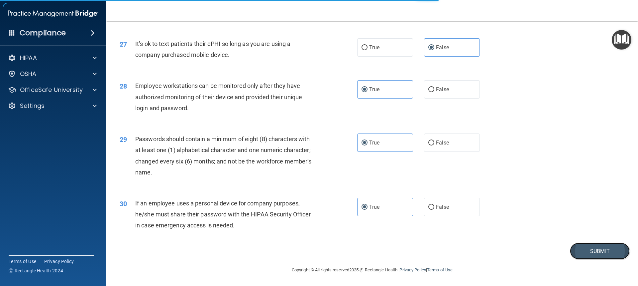
click at [590, 250] on button "Submit" at bounding box center [600, 250] width 60 height 17
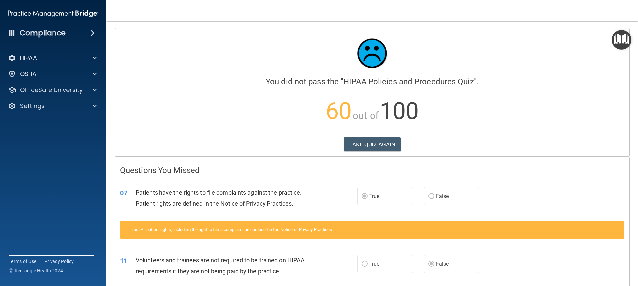
click at [374, 136] on div "Calculating your score.... You did not pass the " HIPAA Policies and Procedures…" at bounding box center [372, 92] width 515 height 128
click at [372, 138] on button "TAKE QUIZ AGAIN" at bounding box center [373, 144] width 58 height 15
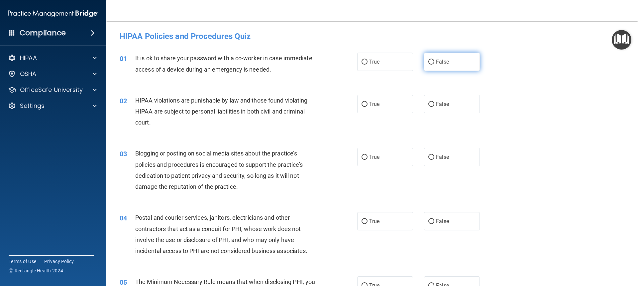
click at [461, 59] on label "False" at bounding box center [452, 62] width 56 height 18
click at [434, 59] on input "False" at bounding box center [431, 61] width 6 height 5
radio input "true"
click at [366, 103] on label "True" at bounding box center [385, 104] width 56 height 18
click at [366, 103] on input "True" at bounding box center [365, 104] width 6 height 5
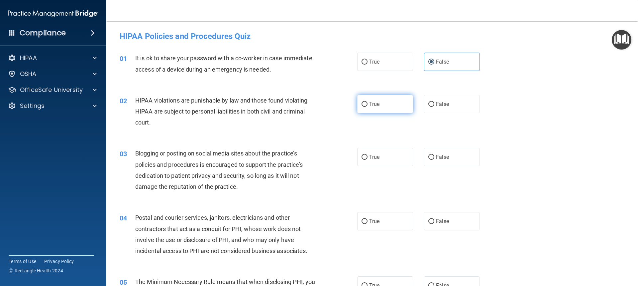
radio input "true"
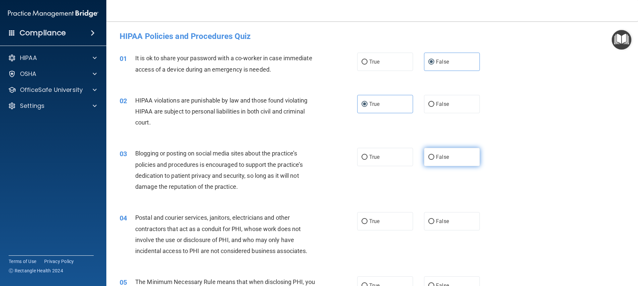
click at [450, 151] on label "False" at bounding box center [452, 157] width 56 height 18
click at [434, 155] on input "False" at bounding box center [431, 157] width 6 height 5
radio input "true"
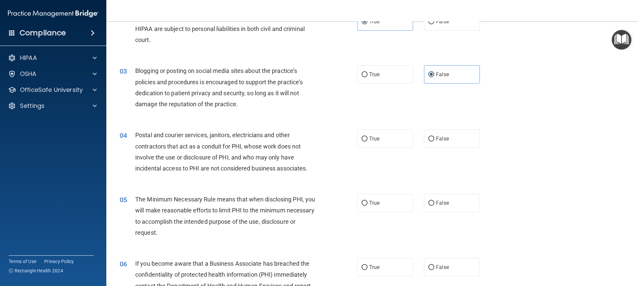
scroll to position [100, 0]
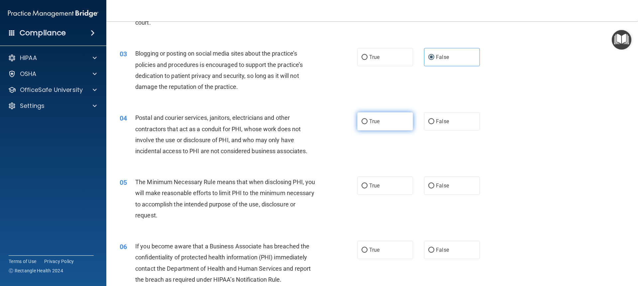
click at [386, 121] on label "True" at bounding box center [385, 121] width 56 height 18
click at [368, 121] on input "True" at bounding box center [365, 121] width 6 height 5
radio input "true"
click at [377, 184] on span "True" at bounding box center [374, 185] width 10 height 6
click at [368, 184] on input "True" at bounding box center [365, 185] width 6 height 5
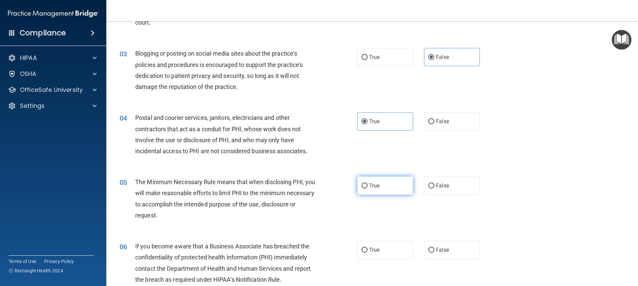
radio input "true"
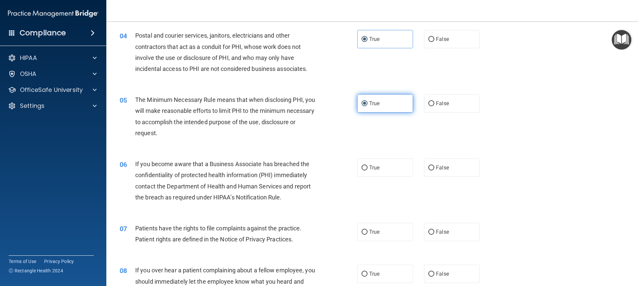
scroll to position [199, 0]
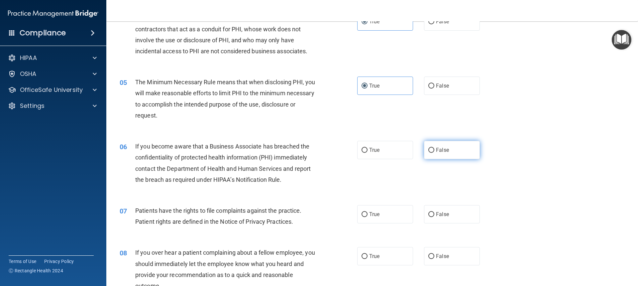
click at [452, 145] on label "False" at bounding box center [452, 150] width 56 height 18
click at [434, 148] on input "False" at bounding box center [431, 150] width 6 height 5
radio input "true"
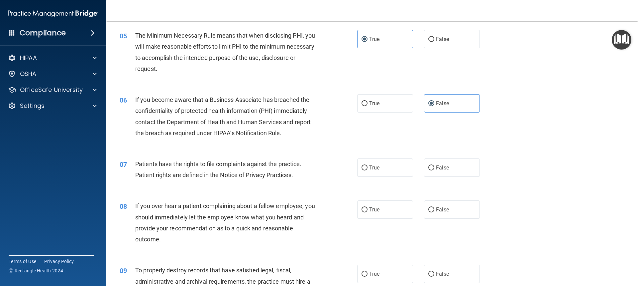
scroll to position [266, 0]
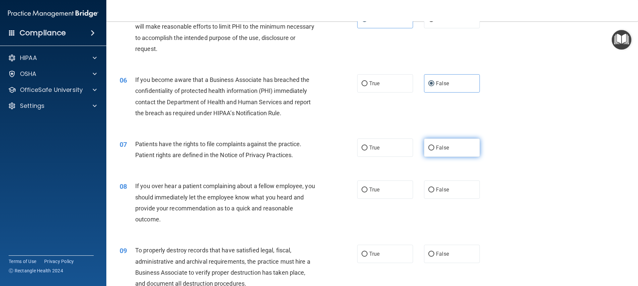
click at [457, 146] on label "False" at bounding box center [452, 147] width 56 height 18
click at [434, 146] on input "False" at bounding box center [431, 147] width 6 height 5
radio input "true"
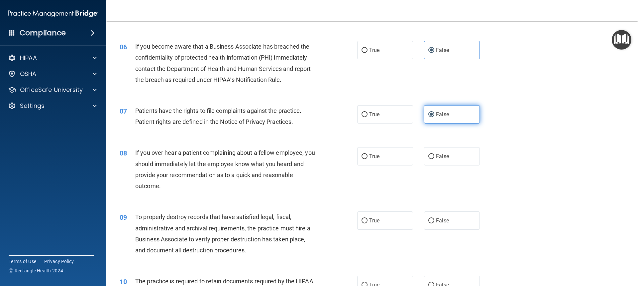
scroll to position [332, 0]
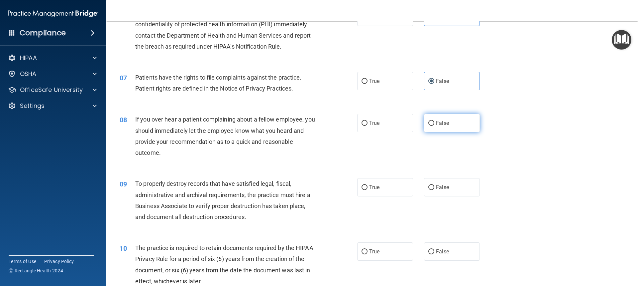
click at [447, 131] on label "False" at bounding box center [452, 123] width 56 height 18
click at [434, 126] on input "False" at bounding box center [431, 123] width 6 height 5
radio input "true"
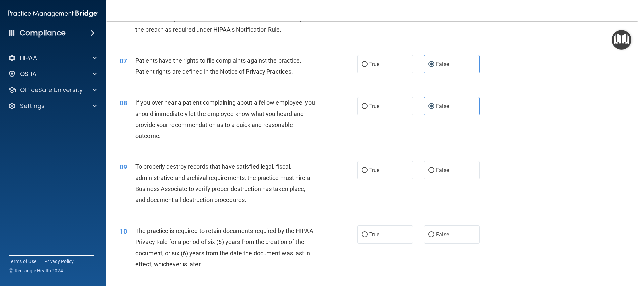
scroll to position [366, 0]
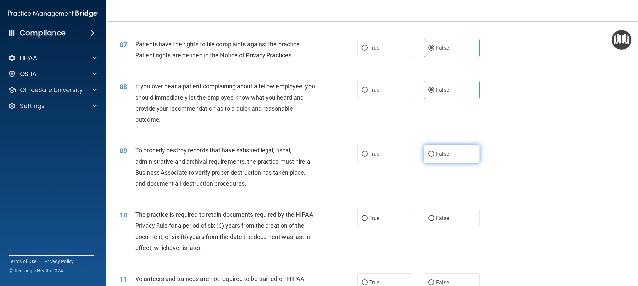
click at [442, 155] on span "False" at bounding box center [442, 154] width 13 height 6
click at [434, 155] on input "False" at bounding box center [431, 154] width 6 height 5
radio input "true"
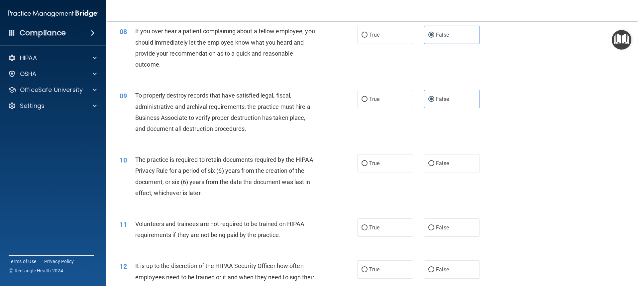
scroll to position [432, 0]
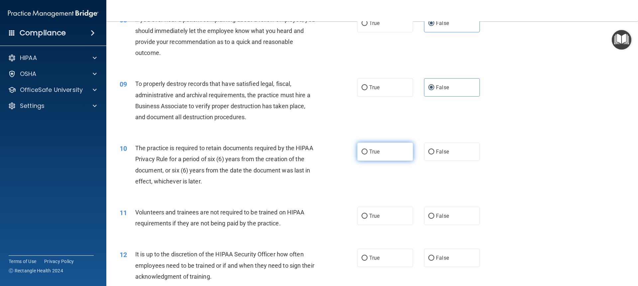
click at [388, 153] on label "True" at bounding box center [385, 151] width 56 height 18
click at [368, 153] on input "True" at bounding box center [365, 151] width 6 height 5
radio input "true"
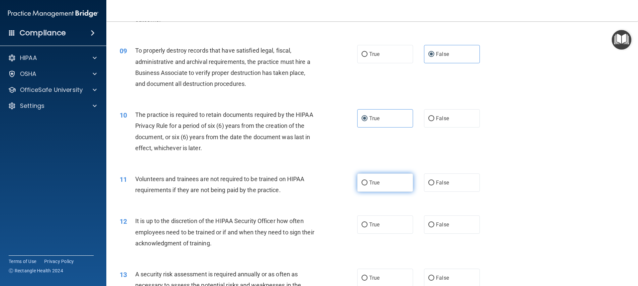
click at [387, 183] on label "True" at bounding box center [385, 182] width 56 height 18
click at [368, 183] on input "True" at bounding box center [365, 182] width 6 height 5
radio input "true"
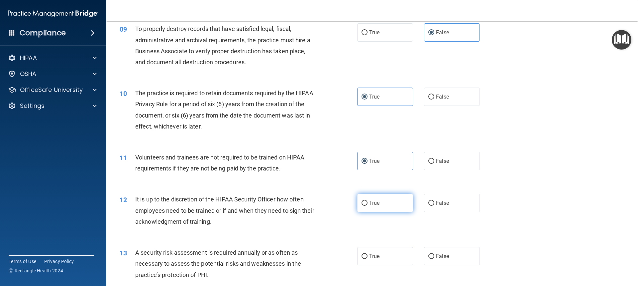
scroll to position [499, 0]
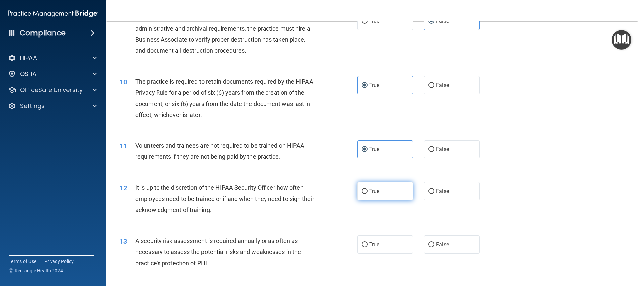
click at [372, 188] on span "True" at bounding box center [374, 191] width 10 height 6
click at [368, 189] on input "True" at bounding box center [365, 191] width 6 height 5
radio input "true"
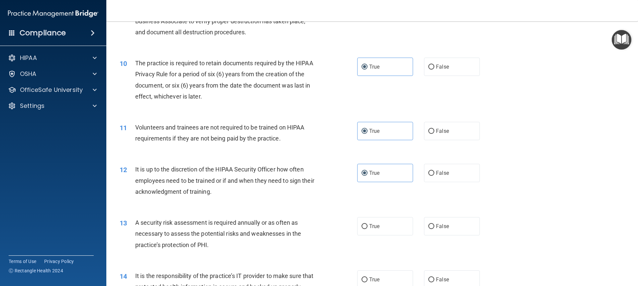
scroll to position [532, 0]
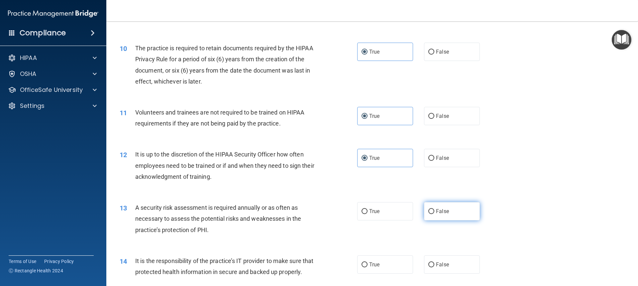
click at [442, 205] on label "False" at bounding box center [452, 211] width 56 height 18
click at [434, 209] on input "False" at bounding box center [431, 211] width 6 height 5
radio input "true"
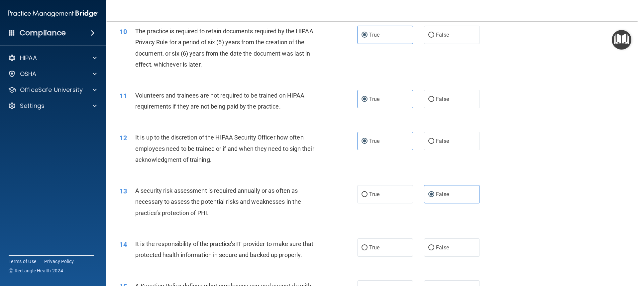
scroll to position [565, 0]
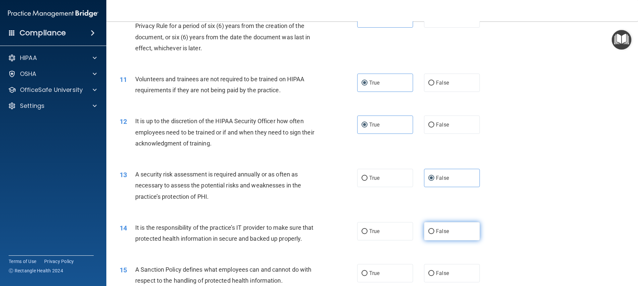
click at [446, 230] on label "False" at bounding box center [452, 231] width 56 height 18
click at [434, 230] on input "False" at bounding box center [431, 231] width 6 height 5
radio input "true"
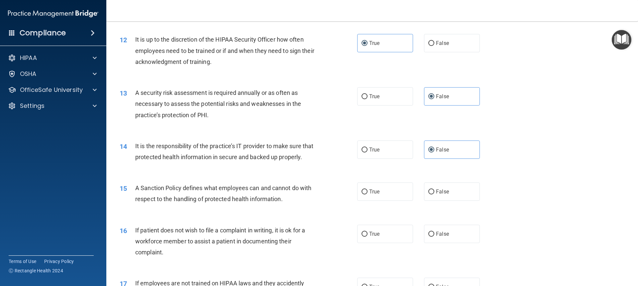
scroll to position [665, 0]
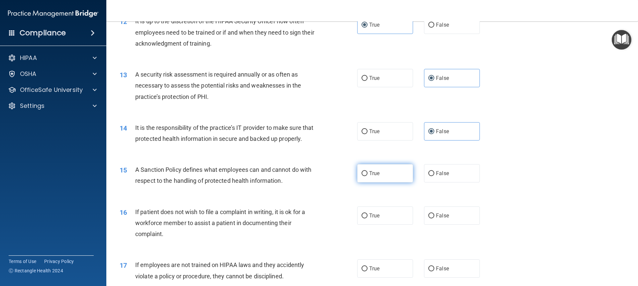
click at [399, 182] on label "True" at bounding box center [385, 173] width 56 height 18
click at [368, 176] on input "True" at bounding box center [365, 173] width 6 height 5
radio input "true"
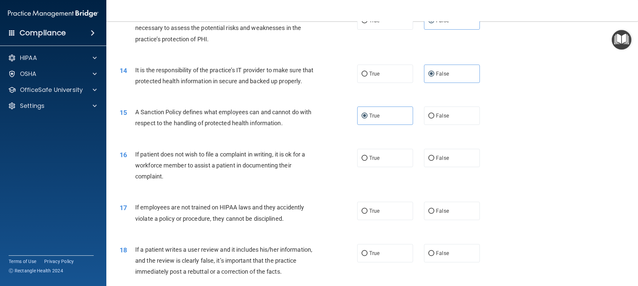
scroll to position [731, 0]
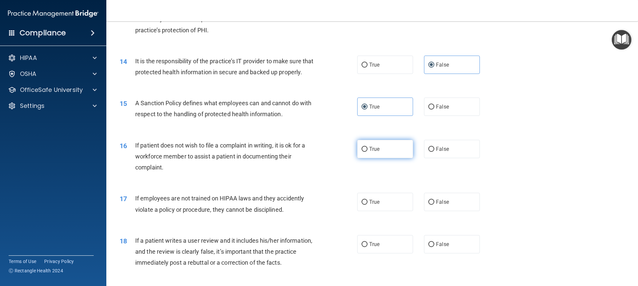
click at [392, 158] on label "True" at bounding box center [385, 149] width 56 height 18
click at [368, 152] on input "True" at bounding box center [365, 149] width 6 height 5
radio input "true"
click at [373, 211] on label "True" at bounding box center [385, 201] width 56 height 18
click at [368, 204] on input "True" at bounding box center [365, 201] width 6 height 5
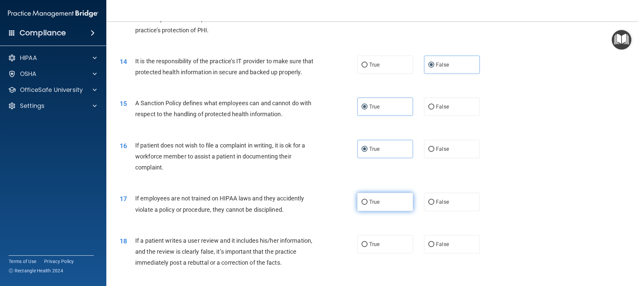
radio input "true"
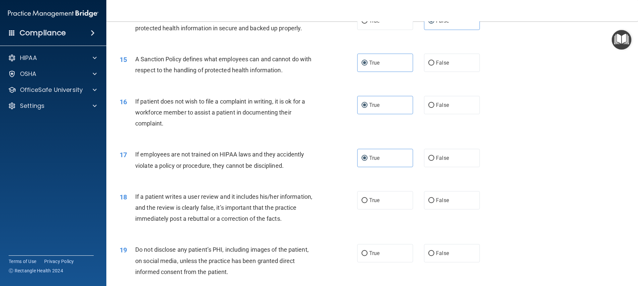
scroll to position [798, 0]
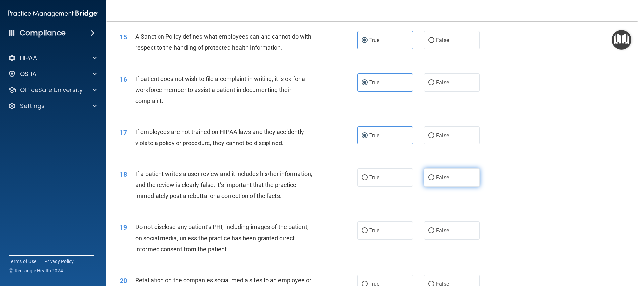
click at [447, 186] on label "False" at bounding box center [452, 177] width 56 height 18
click at [434, 180] on input "False" at bounding box center [431, 177] width 6 height 5
radio input "true"
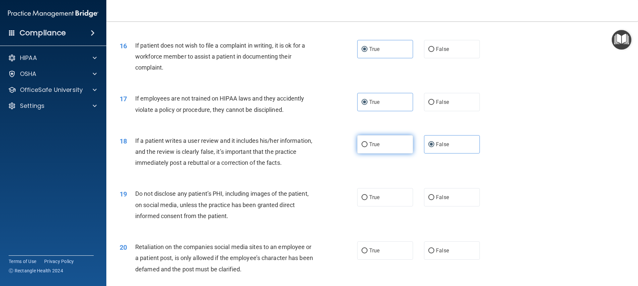
scroll to position [864, 0]
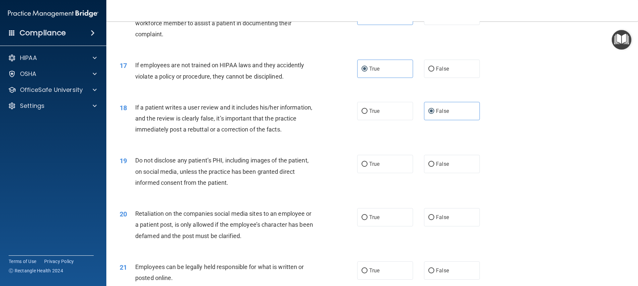
click at [424, 173] on label "False" at bounding box center [452, 164] width 56 height 18
click at [428, 167] on input "False" at bounding box center [431, 164] width 6 height 5
radio input "true"
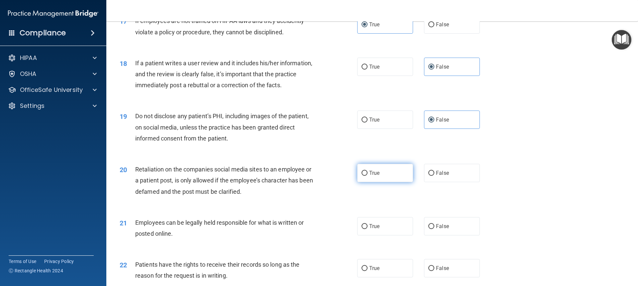
scroll to position [931, 0]
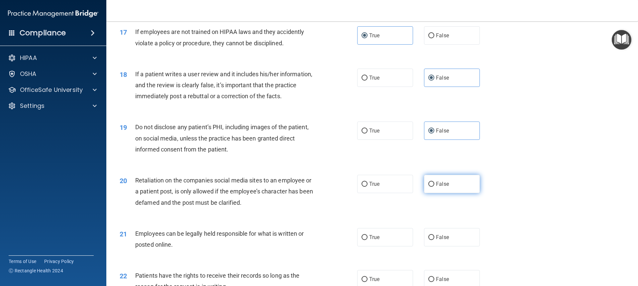
click at [424, 193] on label "False" at bounding box center [452, 183] width 56 height 18
click at [428, 186] on input "False" at bounding box center [431, 183] width 6 height 5
radio input "true"
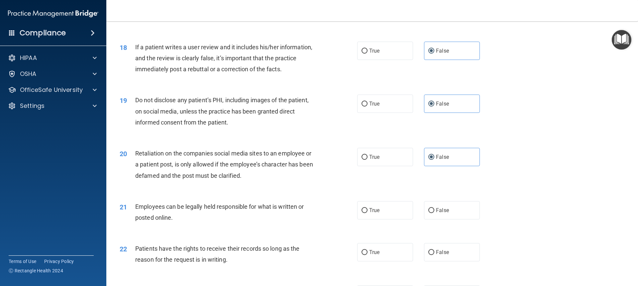
scroll to position [964, 0]
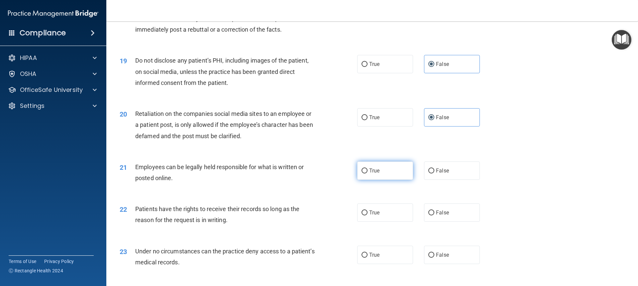
click at [384, 179] on label "True" at bounding box center [385, 170] width 56 height 18
click at [368, 173] on input "True" at bounding box center [365, 170] width 6 height 5
radio input "true"
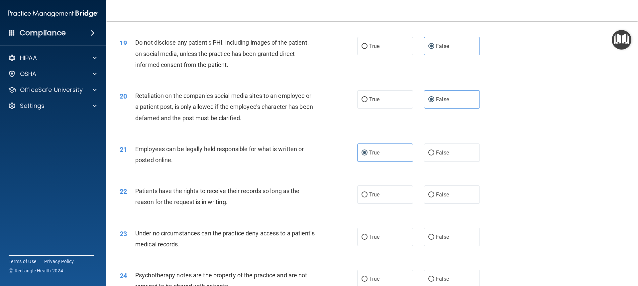
scroll to position [997, 0]
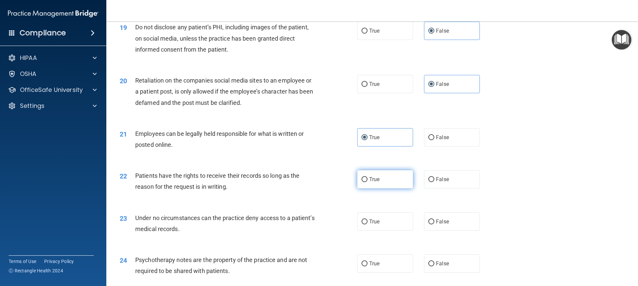
click at [380, 187] on label "True" at bounding box center [385, 179] width 56 height 18
click at [368, 182] on input "True" at bounding box center [365, 179] width 6 height 5
radio input "true"
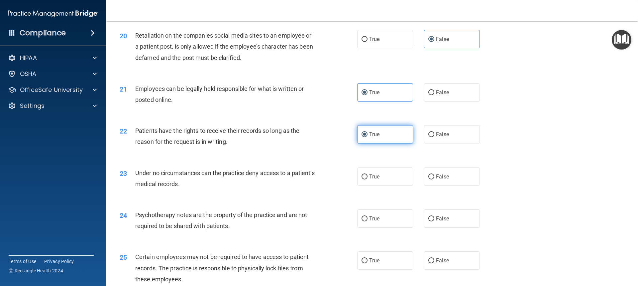
scroll to position [1030, 0]
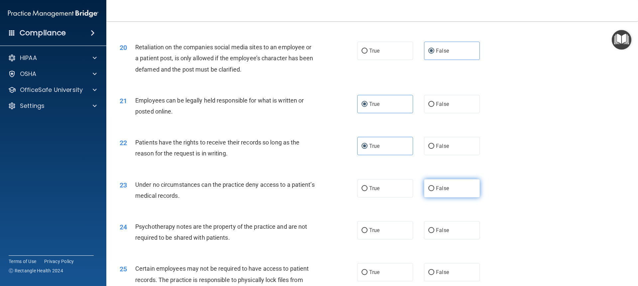
click at [465, 197] on label "False" at bounding box center [452, 188] width 56 height 18
click at [434, 191] on input "False" at bounding box center [431, 188] width 6 height 5
radio input "true"
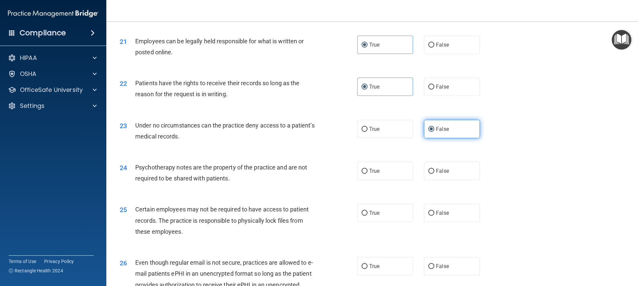
scroll to position [1097, 0]
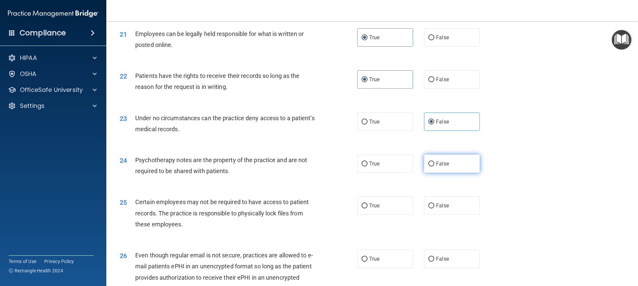
click at [443, 173] on label "False" at bounding box center [452, 163] width 56 height 18
click at [434, 166] on input "False" at bounding box center [431, 163] width 6 height 5
radio input "true"
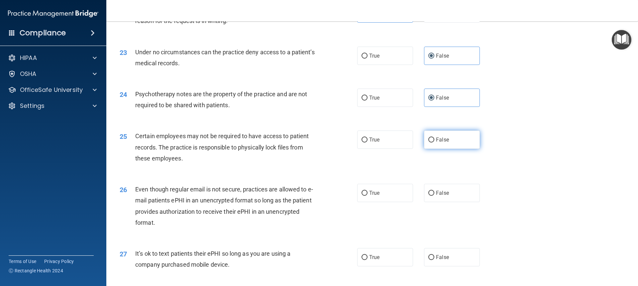
scroll to position [1163, 0]
click at [383, 148] on label "True" at bounding box center [385, 139] width 56 height 18
click at [368, 142] on input "True" at bounding box center [365, 139] width 6 height 5
radio input "true"
click at [428, 195] on input "False" at bounding box center [431, 192] width 6 height 5
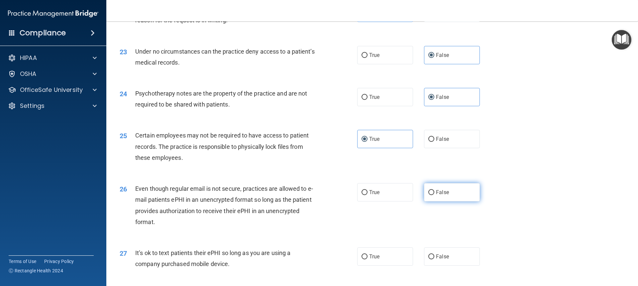
radio input "true"
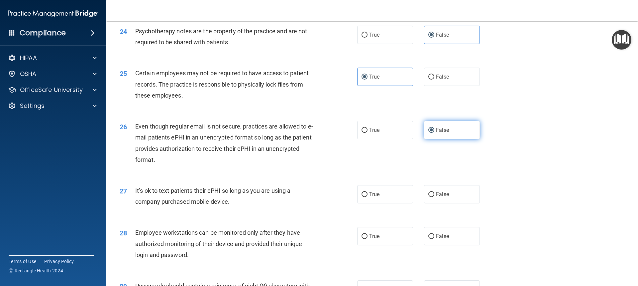
scroll to position [1230, 0]
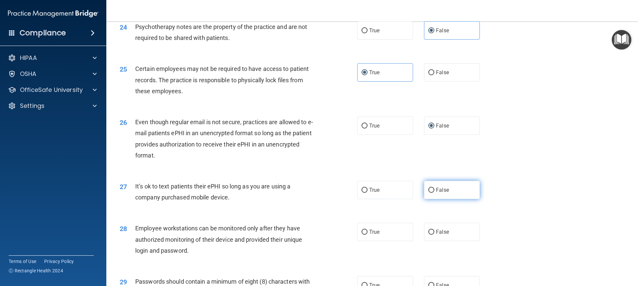
click at [456, 198] on label "False" at bounding box center [452, 189] width 56 height 18
click at [434, 192] on input "False" at bounding box center [431, 189] width 6 height 5
radio input "true"
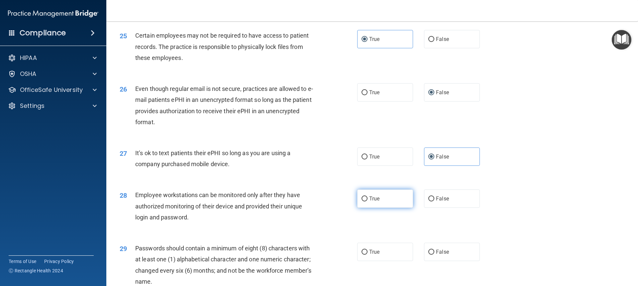
click at [382, 207] on label "True" at bounding box center [385, 198] width 56 height 18
click at [368, 201] on input "True" at bounding box center [365, 198] width 6 height 5
radio input "true"
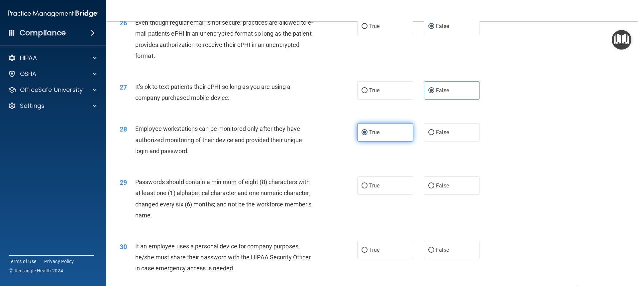
scroll to position [1330, 0]
click at [382, 194] on label "True" at bounding box center [385, 185] width 56 height 18
click at [368, 188] on input "True" at bounding box center [365, 185] width 6 height 5
radio input "true"
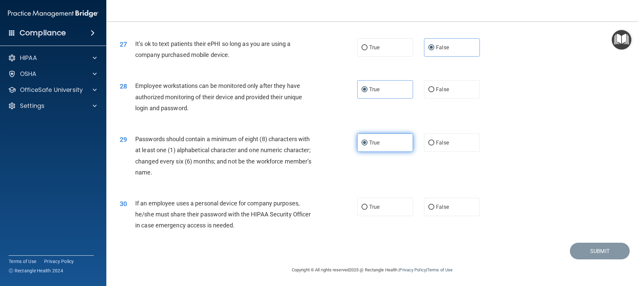
scroll to position [1383, 0]
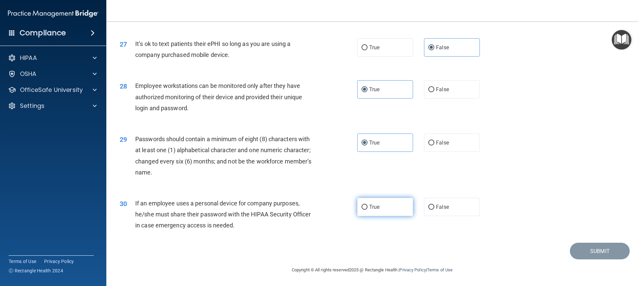
click at [381, 208] on label "True" at bounding box center [385, 206] width 56 height 18
click at [368, 208] on input "True" at bounding box center [365, 206] width 6 height 5
radio input "true"
click at [582, 251] on button "Submit" at bounding box center [600, 250] width 60 height 17
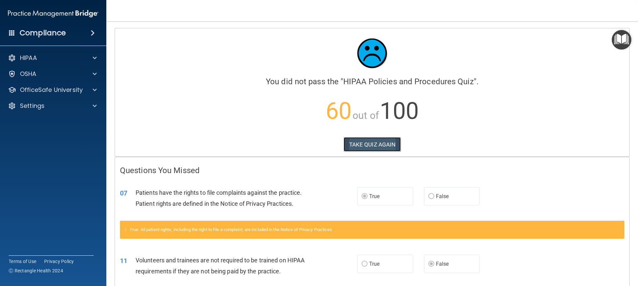
click at [387, 149] on button "TAKE QUIZ AGAIN" at bounding box center [373, 144] width 58 height 15
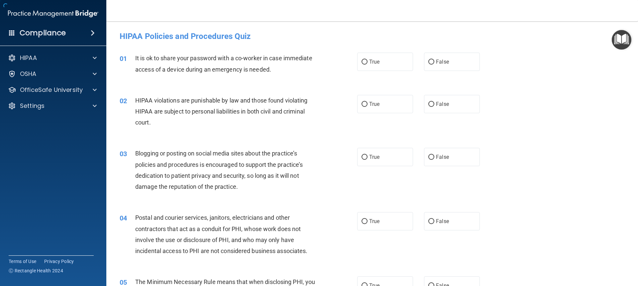
click at [376, 144] on div "03 Blogging or posting on social media sites about the practice’s policies and …" at bounding box center [372, 171] width 515 height 64
click at [447, 67] on label "False" at bounding box center [452, 62] width 56 height 18
click at [434, 64] on input "False" at bounding box center [431, 61] width 6 height 5
radio input "true"
click at [364, 105] on input "True" at bounding box center [365, 104] width 6 height 5
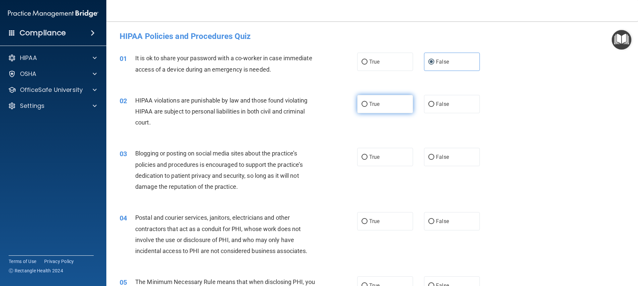
radio input "true"
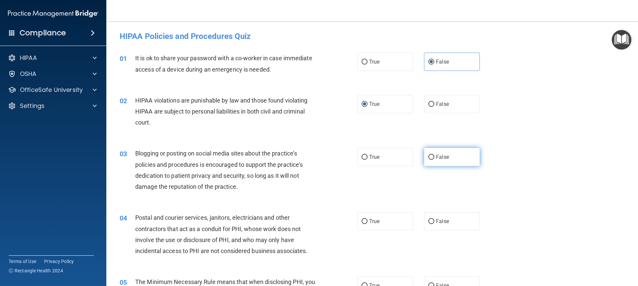
click at [450, 158] on label "False" at bounding box center [452, 157] width 56 height 18
click at [434, 158] on input "False" at bounding box center [431, 157] width 6 height 5
radio input "true"
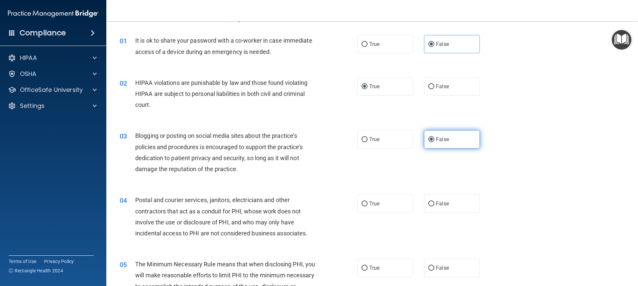
scroll to position [33, 0]
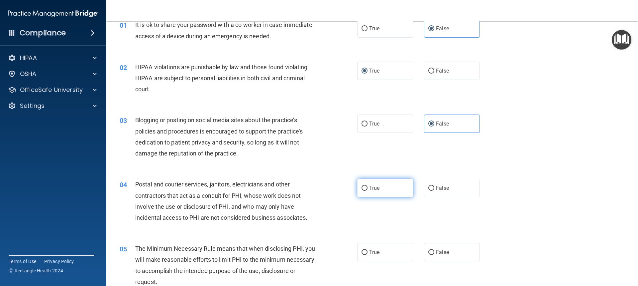
click at [383, 186] on label "True" at bounding box center [385, 187] width 56 height 18
click at [368, 186] on input "True" at bounding box center [365, 187] width 6 height 5
radio input "true"
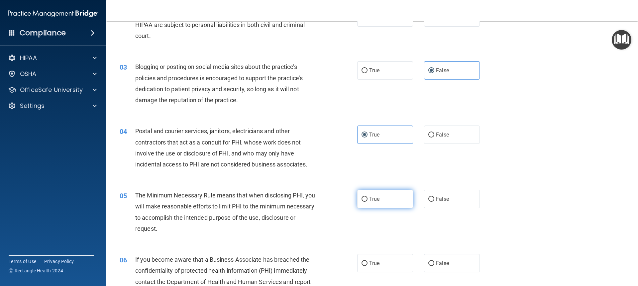
scroll to position [100, 0]
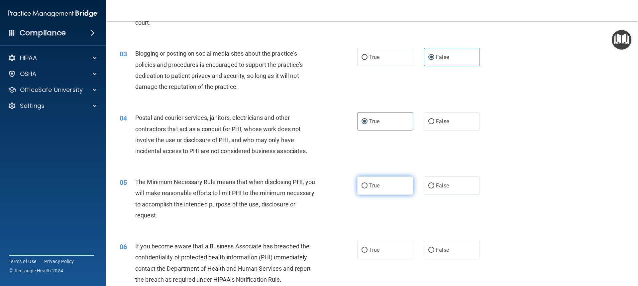
click at [374, 184] on span "True" at bounding box center [374, 185] width 10 height 6
click at [368, 184] on input "True" at bounding box center [365, 185] width 6 height 5
radio input "true"
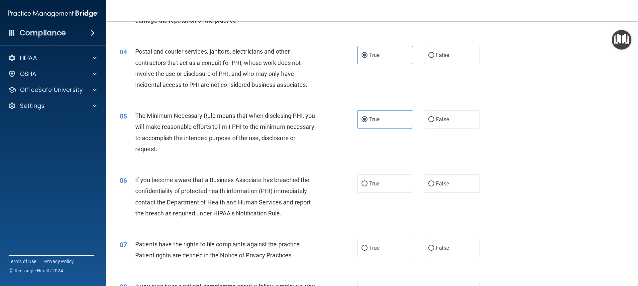
scroll to position [166, 0]
click at [443, 189] on label "False" at bounding box center [452, 183] width 56 height 18
click at [434, 186] on input "False" at bounding box center [431, 183] width 6 height 5
radio input "true"
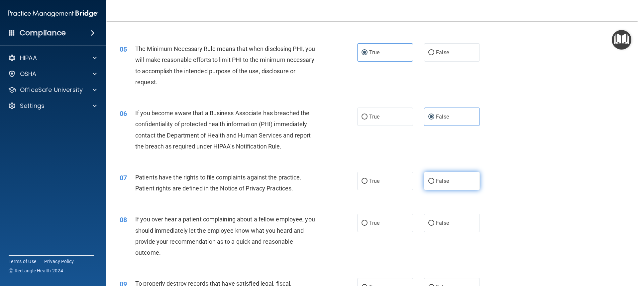
click at [443, 189] on label "False" at bounding box center [452, 181] width 56 height 18
click at [434, 183] on input "False" at bounding box center [431, 180] width 6 height 5
radio input "true"
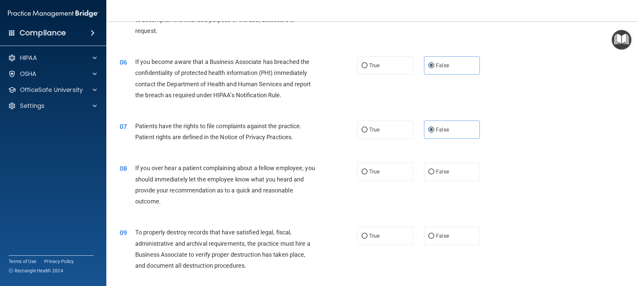
scroll to position [299, 0]
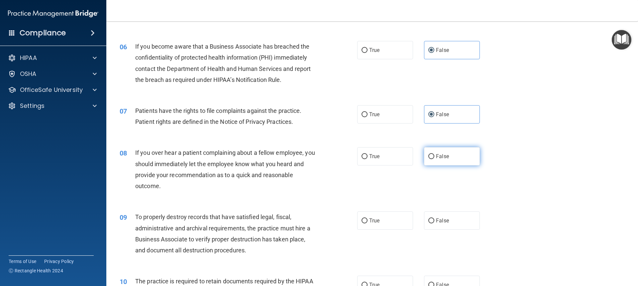
click at [468, 163] on label "False" at bounding box center [452, 156] width 56 height 18
click at [434, 159] on input "False" at bounding box center [431, 156] width 6 height 5
radio input "true"
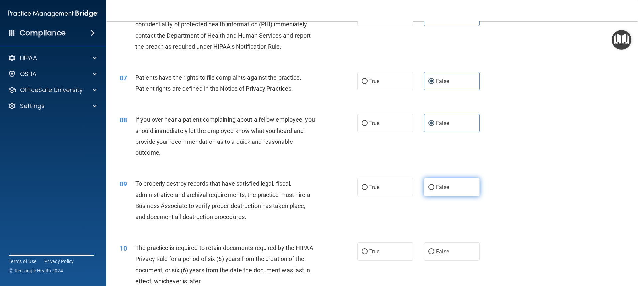
click at [441, 185] on span "False" at bounding box center [442, 187] width 13 height 6
click at [434, 185] on input "False" at bounding box center [431, 187] width 6 height 5
radio input "true"
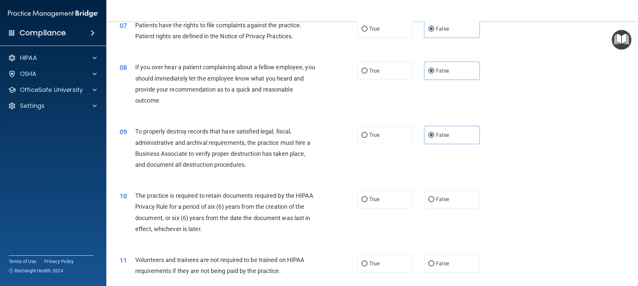
scroll to position [399, 0]
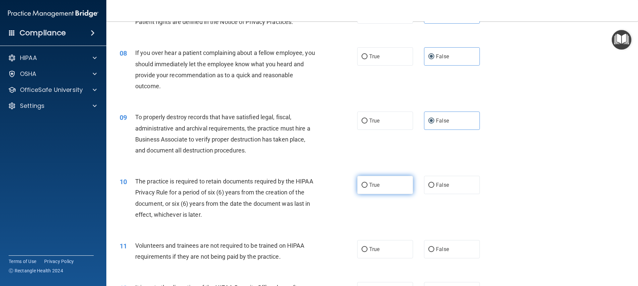
click at [375, 179] on label "True" at bounding box center [385, 184] width 56 height 18
click at [368, 182] on input "True" at bounding box center [365, 184] width 6 height 5
radio input "true"
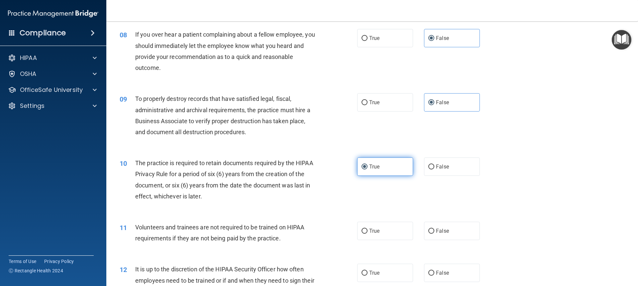
scroll to position [432, 0]
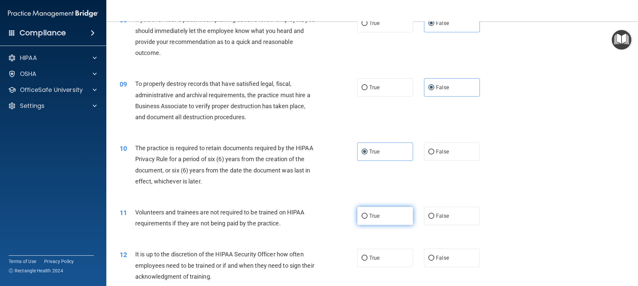
click at [376, 217] on span "True" at bounding box center [374, 215] width 10 height 6
click at [368, 217] on input "True" at bounding box center [365, 215] width 6 height 5
radio input "true"
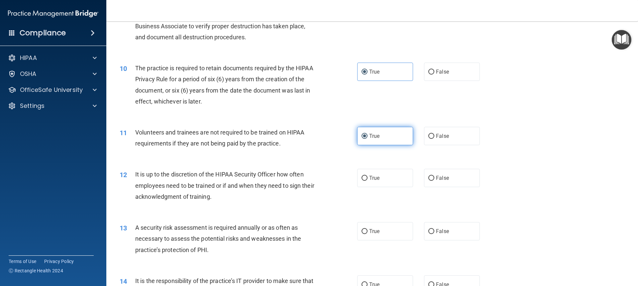
scroll to position [532, 0]
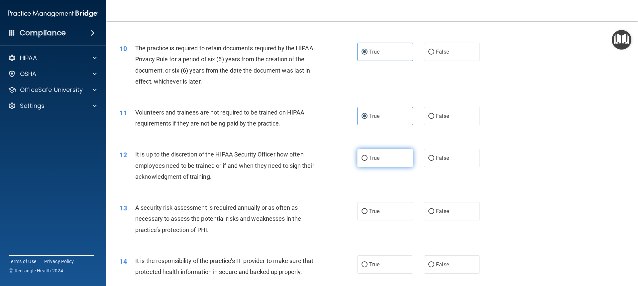
click at [391, 158] on label "True" at bounding box center [385, 158] width 56 height 18
click at [368, 158] on input "True" at bounding box center [365, 158] width 6 height 5
radio input "true"
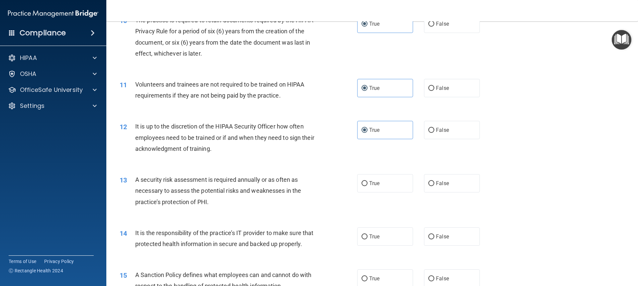
scroll to position [598, 0]
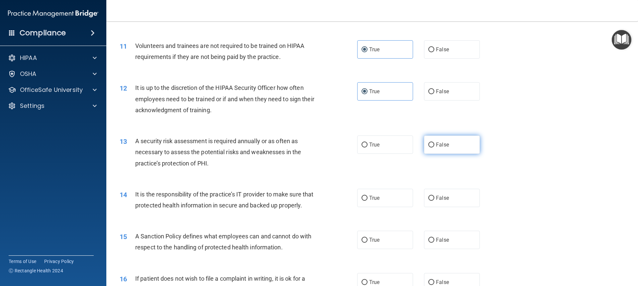
click at [461, 151] on label "False" at bounding box center [452, 144] width 56 height 18
click at [434, 147] on input "False" at bounding box center [431, 144] width 6 height 5
radio input "true"
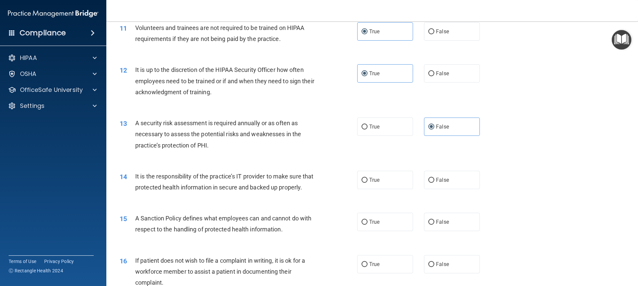
scroll to position [632, 0]
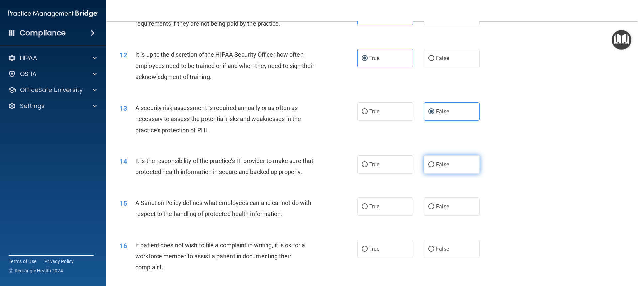
click at [454, 164] on label "False" at bounding box center [452, 164] width 56 height 18
click at [434, 164] on input "False" at bounding box center [431, 164] width 6 height 5
radio input "true"
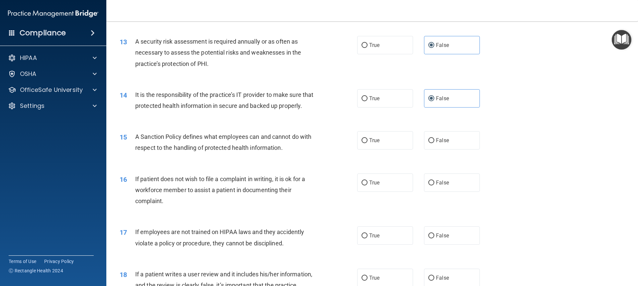
scroll to position [698, 0]
click at [382, 149] on label "True" at bounding box center [385, 140] width 56 height 18
click at [368, 143] on input "True" at bounding box center [365, 140] width 6 height 5
radio input "true"
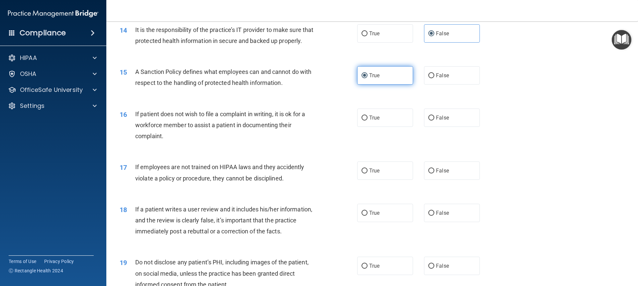
scroll to position [764, 0]
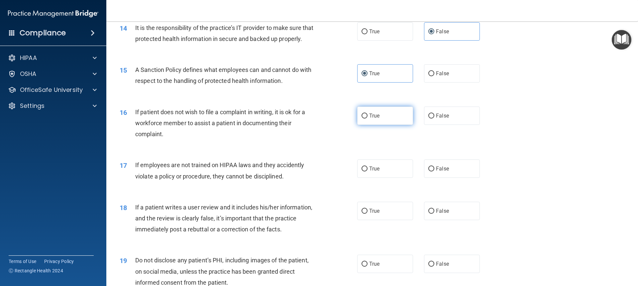
click at [375, 119] on span "True" at bounding box center [374, 115] width 10 height 6
click at [368, 118] on input "True" at bounding box center [365, 115] width 6 height 5
radio input "true"
click at [373, 172] on span "True" at bounding box center [374, 168] width 10 height 6
click at [368, 171] on input "True" at bounding box center [365, 168] width 6 height 5
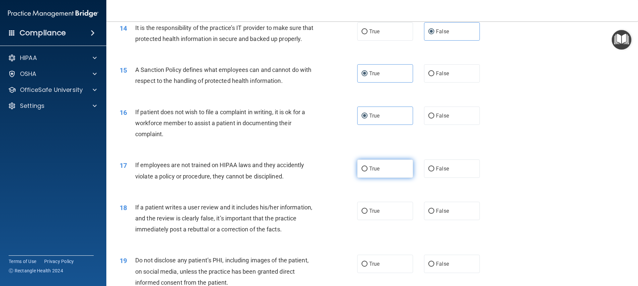
radio input "true"
click at [459, 216] on label "False" at bounding box center [452, 210] width 56 height 18
click at [434, 213] on input "False" at bounding box center [431, 210] width 6 height 5
radio input "true"
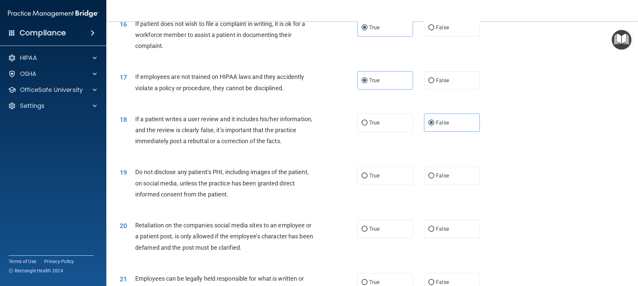
scroll to position [864, 0]
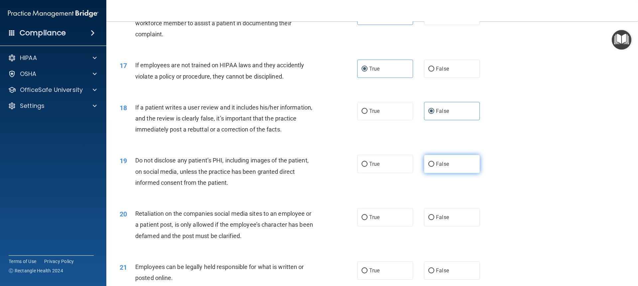
click at [457, 173] on label "False" at bounding box center [452, 164] width 56 height 18
click at [434, 167] on input "False" at bounding box center [431, 164] width 6 height 5
radio input "true"
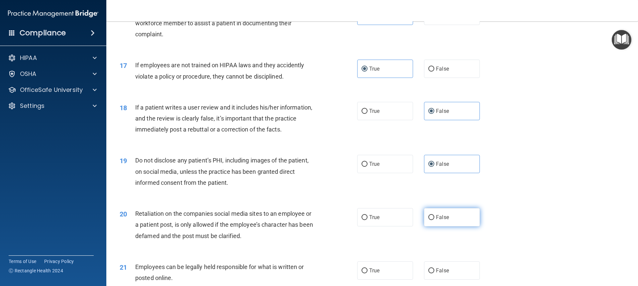
click at [429, 226] on label "False" at bounding box center [452, 217] width 56 height 18
click at [429, 220] on input "False" at bounding box center [431, 217] width 6 height 5
radio input "true"
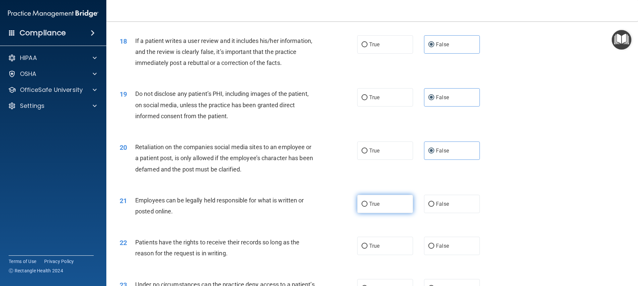
click at [375, 207] on span "True" at bounding box center [374, 203] width 10 height 6
click at [368, 206] on input "True" at bounding box center [365, 203] width 6 height 5
radio input "true"
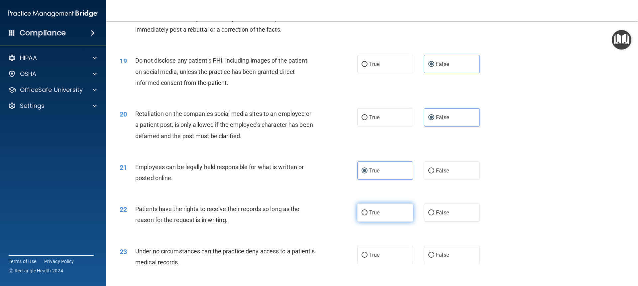
click at [364, 219] on label "True" at bounding box center [385, 212] width 56 height 18
click at [364, 215] on input "True" at bounding box center [365, 212] width 6 height 5
radio input "true"
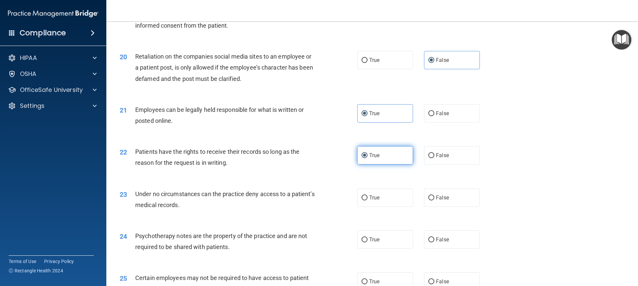
scroll to position [1030, 0]
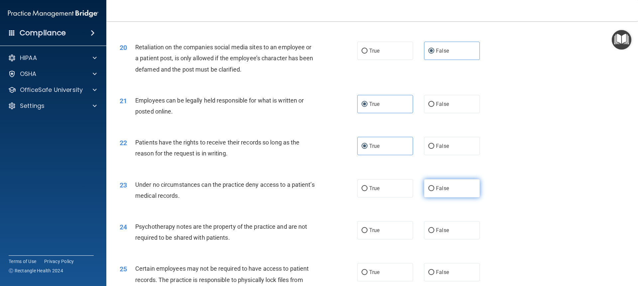
click at [453, 197] on label "False" at bounding box center [452, 188] width 56 height 18
click at [434, 191] on input "False" at bounding box center [431, 188] width 6 height 5
radio input "true"
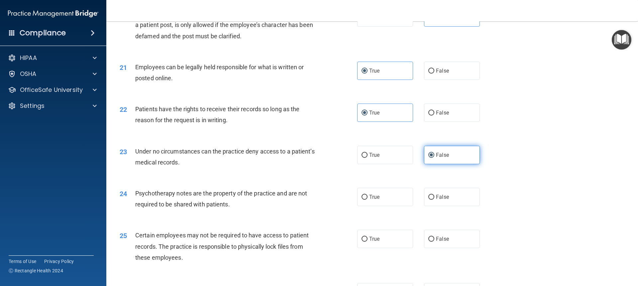
click at [453, 204] on label "False" at bounding box center [452, 196] width 56 height 18
click at [434, 199] on input "False" at bounding box center [431, 196] width 6 height 5
radio input "true"
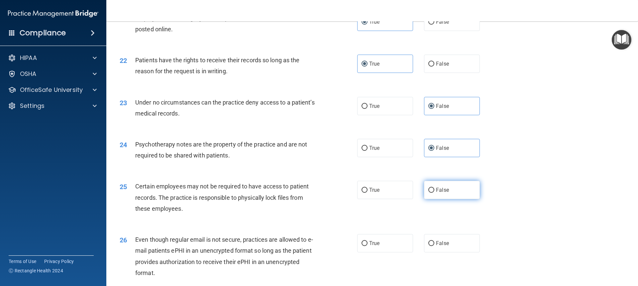
scroll to position [1130, 0]
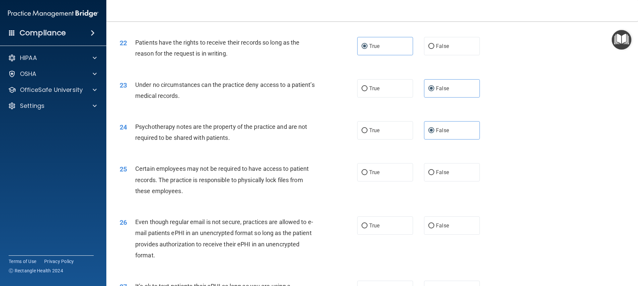
click at [443, 196] on div "25 Certain employees may not be required to have access to patient records. The…" at bounding box center [372, 181] width 515 height 53
click at [385, 181] on label "True" at bounding box center [385, 172] width 56 height 18
click at [368, 175] on input "True" at bounding box center [365, 172] width 6 height 5
radio input "true"
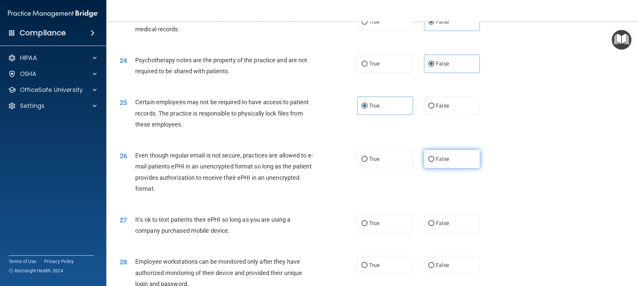
click at [440, 168] on label "False" at bounding box center [452, 159] width 56 height 18
click at [434, 162] on input "False" at bounding box center [431, 159] width 6 height 5
radio input "true"
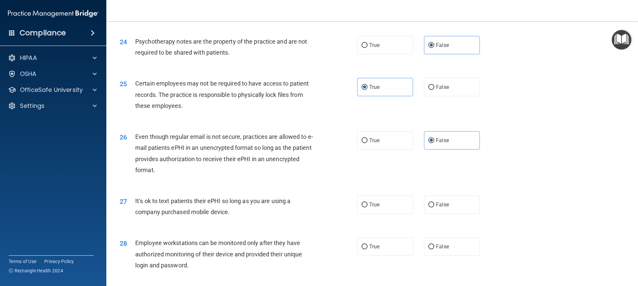
scroll to position [1230, 0]
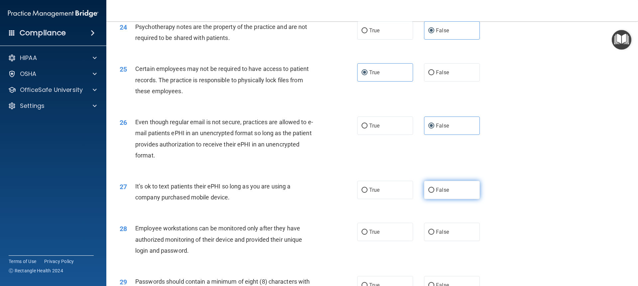
click at [448, 199] on label "False" at bounding box center [452, 189] width 56 height 18
click at [434, 192] on input "False" at bounding box center [431, 189] width 6 height 5
radio input "true"
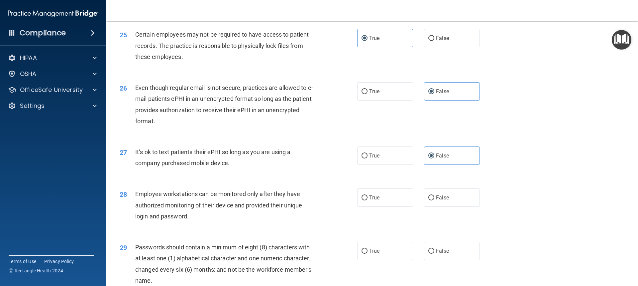
scroll to position [1296, 0]
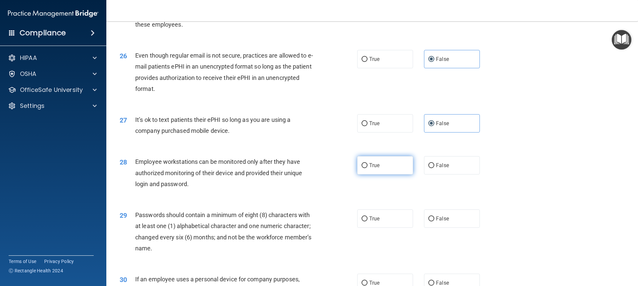
click at [386, 174] on label "True" at bounding box center [385, 165] width 56 height 18
click at [368, 168] on input "True" at bounding box center [365, 165] width 6 height 5
radio input "true"
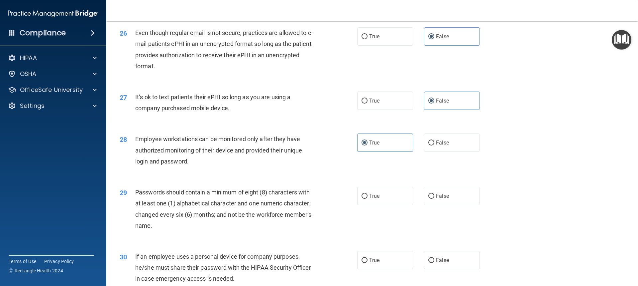
scroll to position [1330, 0]
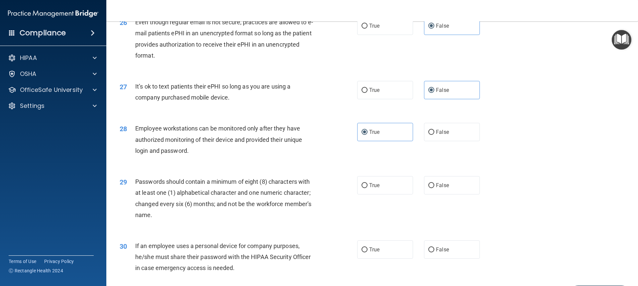
click at [377, 186] on div "29 Passwords should contain a minimum of eight (8) characters with at least one…" at bounding box center [372, 200] width 515 height 64
click at [376, 194] on label "True" at bounding box center [385, 185] width 56 height 18
click at [368, 188] on input "True" at bounding box center [365, 185] width 6 height 5
radio input "true"
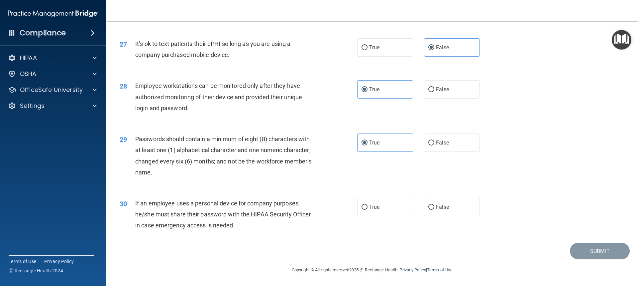
scroll to position [1383, 0]
click at [377, 203] on label "True" at bounding box center [385, 206] width 56 height 18
click at [368, 204] on input "True" at bounding box center [365, 206] width 6 height 5
radio input "true"
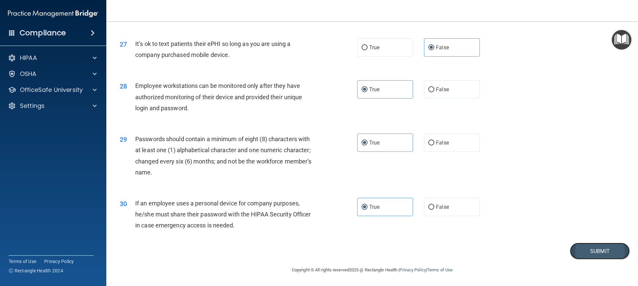
click at [597, 246] on button "Submit" at bounding box center [600, 250] width 60 height 17
click at [577, 248] on button "Submit" at bounding box center [600, 250] width 60 height 17
click at [604, 250] on button "Submit" at bounding box center [600, 250] width 60 height 17
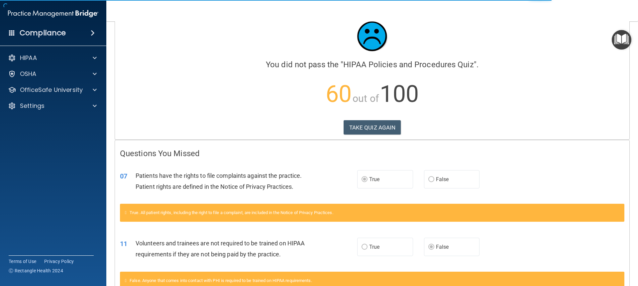
scroll to position [33, 0]
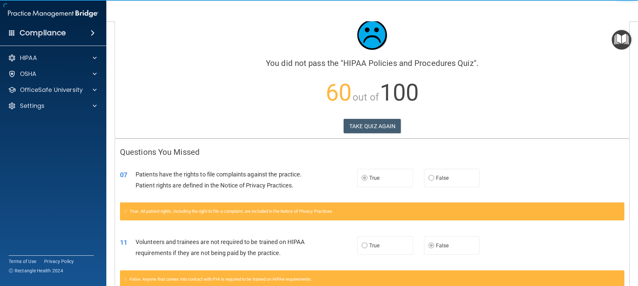
scroll to position [33, 0]
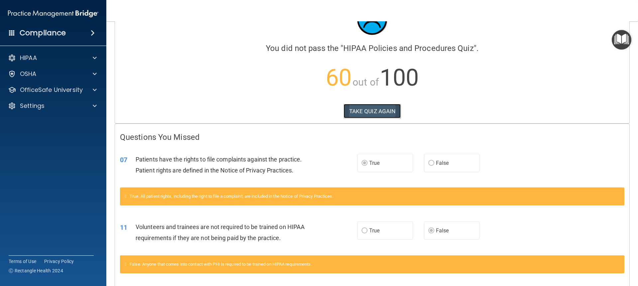
click at [391, 109] on button "TAKE QUIZ AGAIN" at bounding box center [373, 111] width 58 height 15
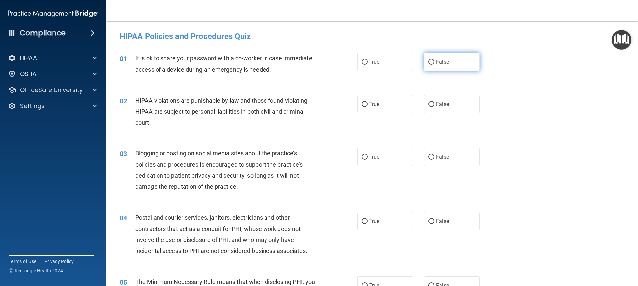
click at [440, 60] on span "False" at bounding box center [442, 61] width 13 height 6
click at [434, 60] on input "False" at bounding box center [431, 61] width 6 height 5
radio input "true"
click at [390, 97] on label "True" at bounding box center [385, 104] width 56 height 18
click at [368, 102] on input "True" at bounding box center [365, 104] width 6 height 5
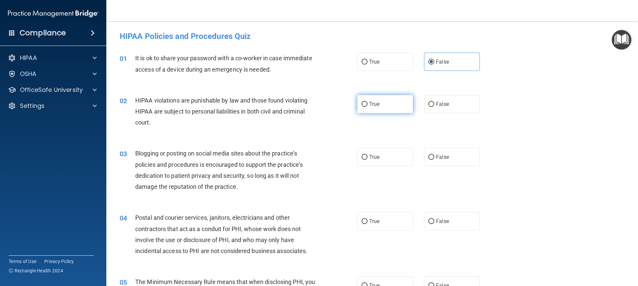
radio input "true"
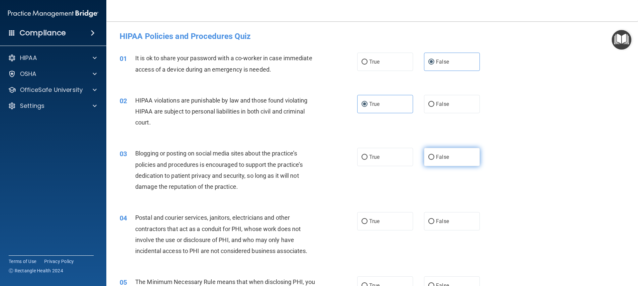
click at [452, 158] on label "False" at bounding box center [452, 157] width 56 height 18
click at [434, 158] on input "False" at bounding box center [431, 157] width 6 height 5
radio input "true"
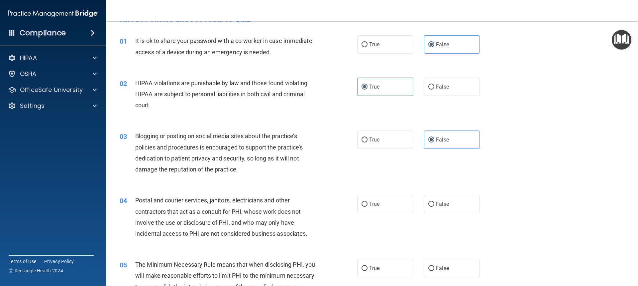
scroll to position [33, 0]
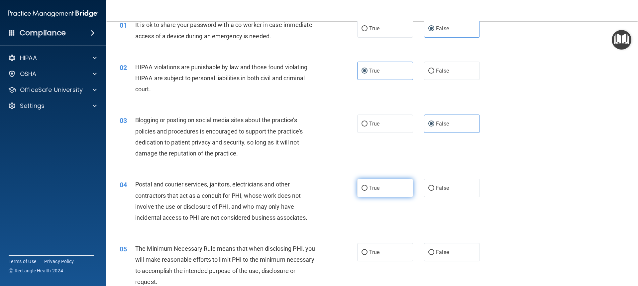
click at [380, 180] on label "True" at bounding box center [385, 187] width 56 height 18
click at [368, 185] on input "True" at bounding box center [365, 187] width 6 height 5
radio input "true"
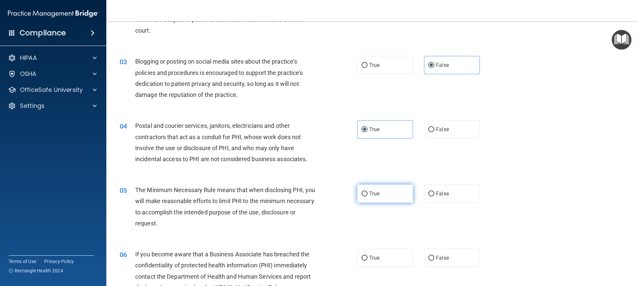
scroll to position [100, 0]
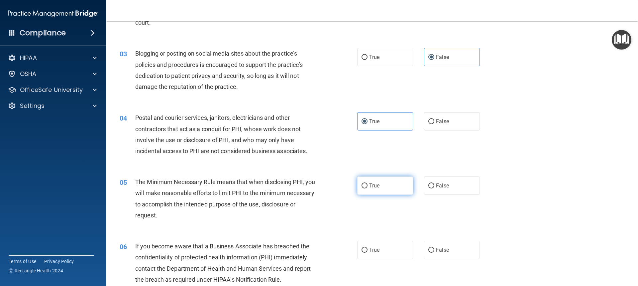
click at [377, 182] on span "True" at bounding box center [374, 185] width 10 height 6
click at [368, 183] on input "True" at bounding box center [365, 185] width 6 height 5
radio input "true"
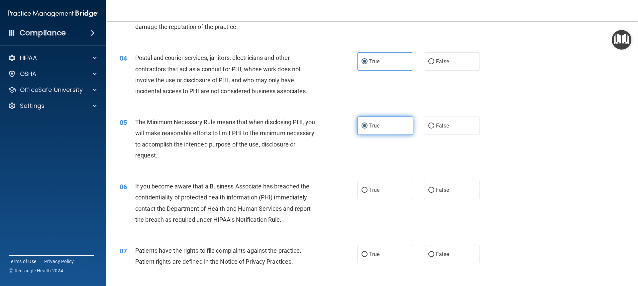
scroll to position [199, 0]
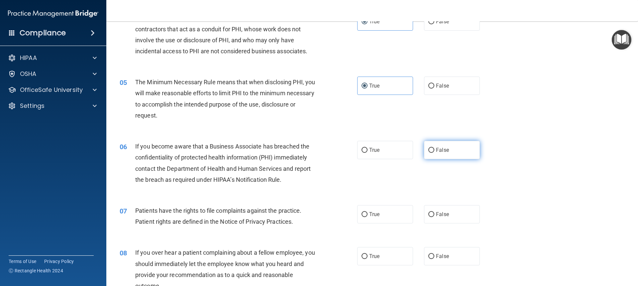
click at [446, 146] on label "False" at bounding box center [452, 150] width 56 height 18
click at [434, 148] on input "False" at bounding box center [431, 150] width 6 height 5
radio input "true"
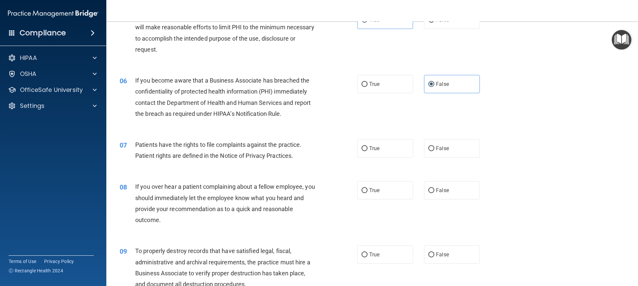
scroll to position [266, 0]
click at [446, 148] on label "False" at bounding box center [452, 147] width 56 height 18
click at [434, 148] on input "False" at bounding box center [431, 147] width 6 height 5
radio input "true"
click at [444, 189] on span "False" at bounding box center [442, 189] width 13 height 6
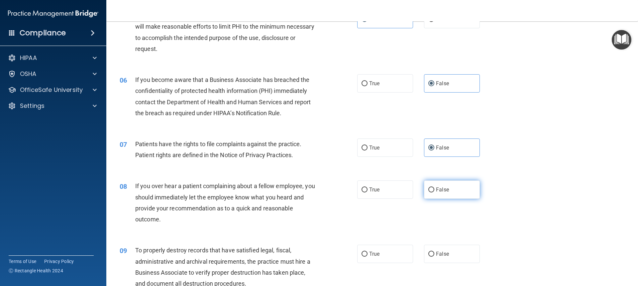
click at [434, 189] on input "False" at bounding box center [431, 189] width 6 height 5
radio input "true"
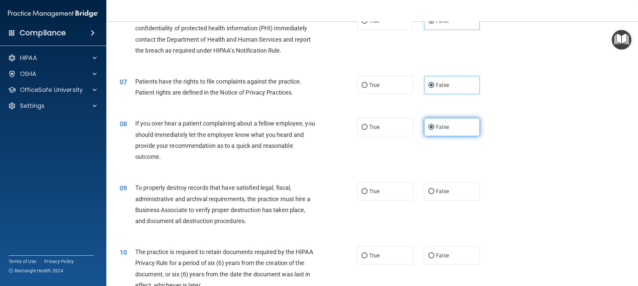
scroll to position [332, 0]
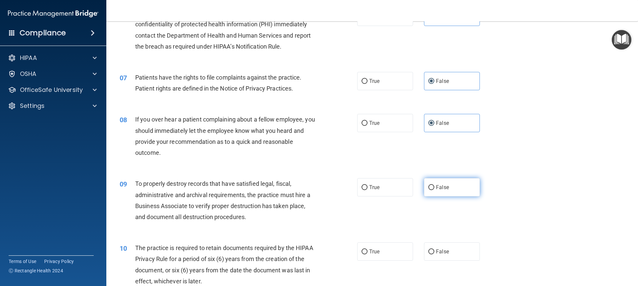
click at [445, 191] on label "False" at bounding box center [452, 187] width 56 height 18
click at [434, 190] on input "False" at bounding box center [431, 187] width 6 height 5
radio input "true"
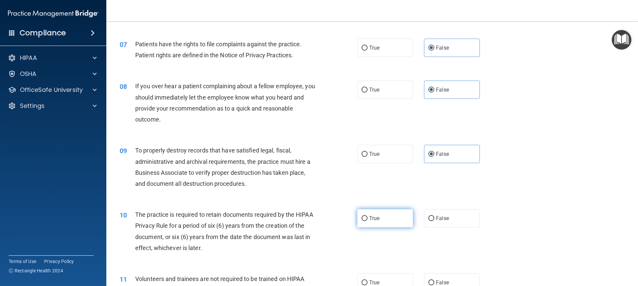
click at [376, 213] on label "True" at bounding box center [385, 218] width 56 height 18
click at [368, 216] on input "True" at bounding box center [365, 218] width 6 height 5
radio input "true"
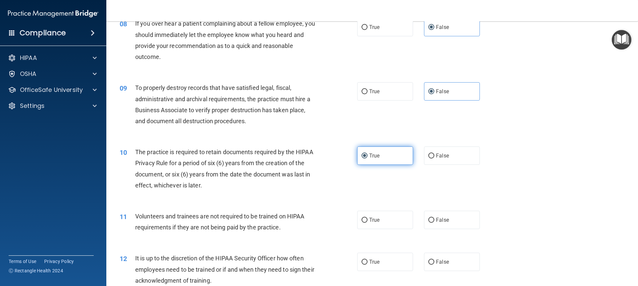
scroll to position [432, 0]
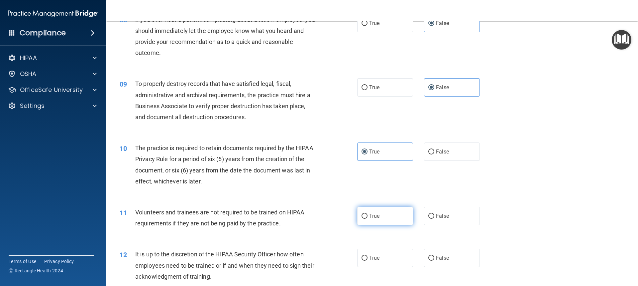
click at [377, 211] on label "True" at bounding box center [385, 215] width 56 height 18
click at [368, 213] on input "True" at bounding box center [365, 215] width 6 height 5
radio input "true"
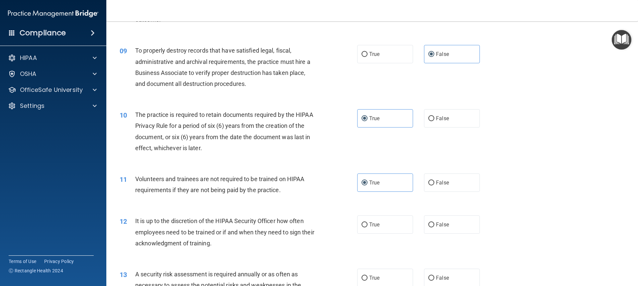
click at [378, 211] on div "12 It is up to the discretion of the HIPAA Security Officer how often employees…" at bounding box center [372, 233] width 515 height 53
click at [378, 217] on label "True" at bounding box center [385, 224] width 56 height 18
click at [368, 222] on input "True" at bounding box center [365, 224] width 6 height 5
radio input "true"
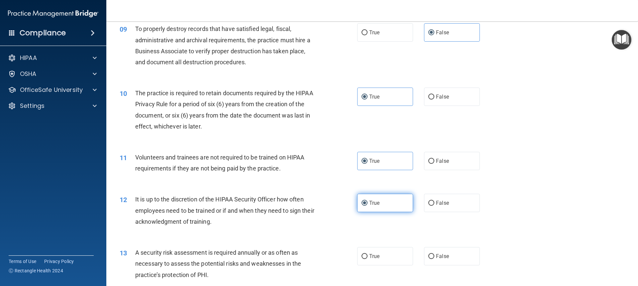
scroll to position [499, 0]
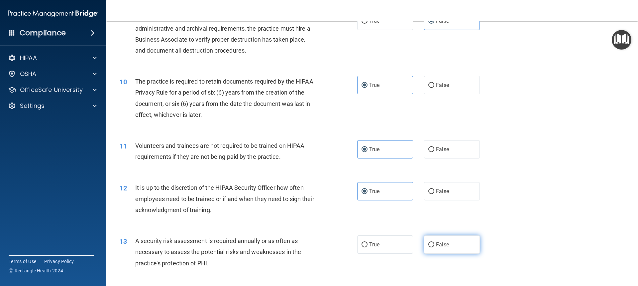
click at [436, 237] on label "False" at bounding box center [452, 244] width 56 height 18
click at [434, 242] on input "False" at bounding box center [431, 244] width 6 height 5
radio input "true"
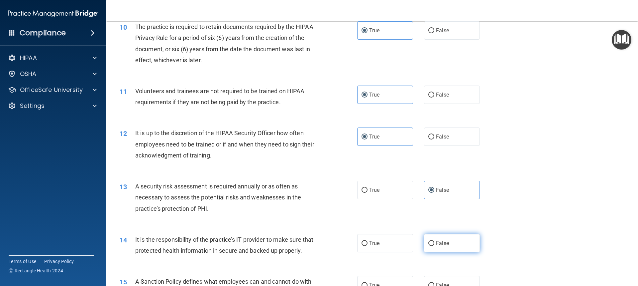
scroll to position [565, 0]
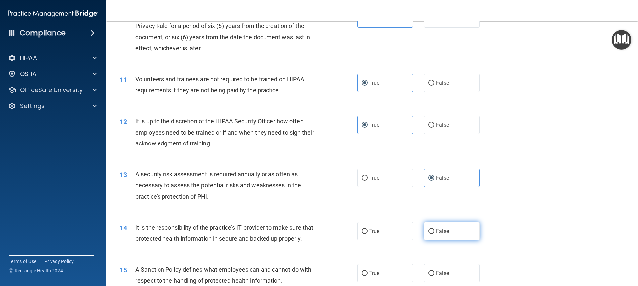
click at [436, 233] on span "False" at bounding box center [442, 231] width 13 height 6
click at [434, 233] on input "False" at bounding box center [431, 231] width 6 height 5
radio input "true"
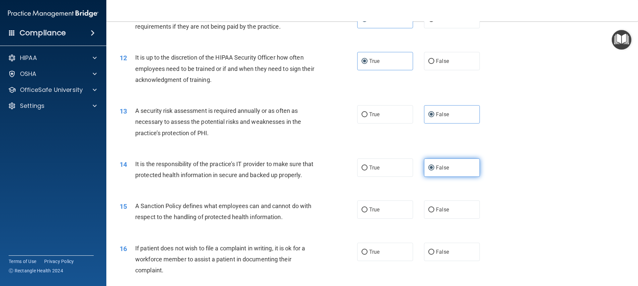
scroll to position [632, 0]
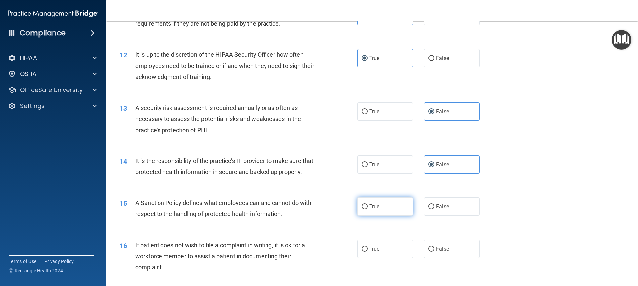
click at [371, 209] on span "True" at bounding box center [374, 206] width 10 height 6
click at [368, 209] on input "True" at bounding box center [365, 206] width 6 height 5
radio input "true"
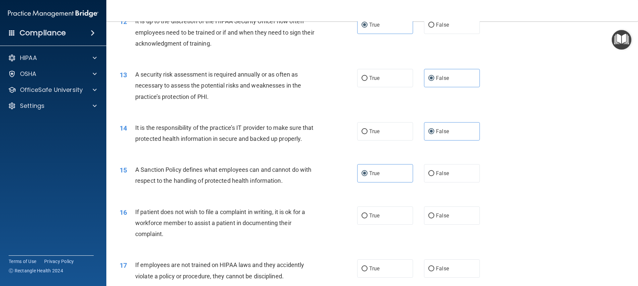
click at [373, 215] on div "16 If patient does not wish to file a complaint in writing, it is ok for a work…" at bounding box center [372, 224] width 515 height 53
click at [373, 221] on label "True" at bounding box center [385, 215] width 56 height 18
click at [368, 218] on input "True" at bounding box center [365, 215] width 6 height 5
radio input "true"
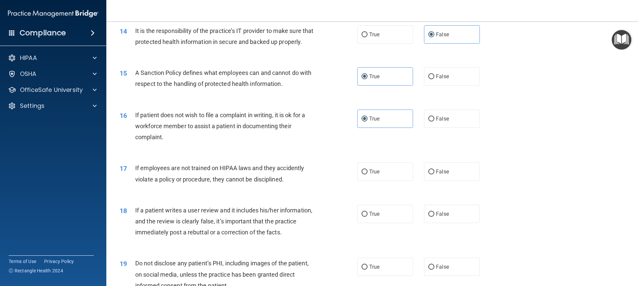
scroll to position [764, 0]
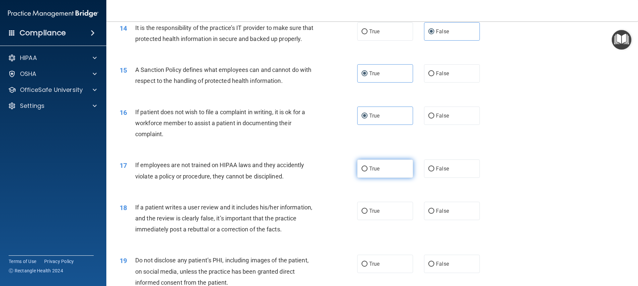
click at [376, 177] on label "True" at bounding box center [385, 168] width 56 height 18
click at [368, 171] on input "True" at bounding box center [365, 168] width 6 height 5
radio input "true"
drag, startPoint x: 442, startPoint y: 217, endPoint x: 442, endPoint y: 213, distance: 4.3
click at [443, 217] on label "False" at bounding box center [452, 210] width 56 height 18
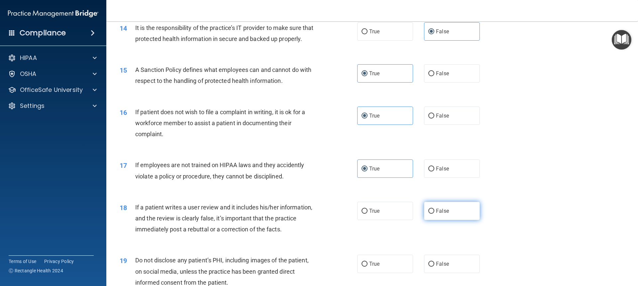
click at [434, 213] on input "False" at bounding box center [431, 210] width 6 height 5
radio input "true"
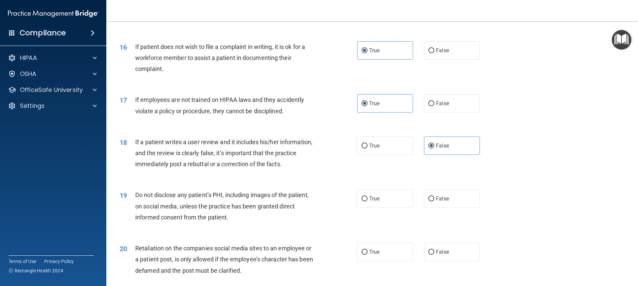
scroll to position [831, 0]
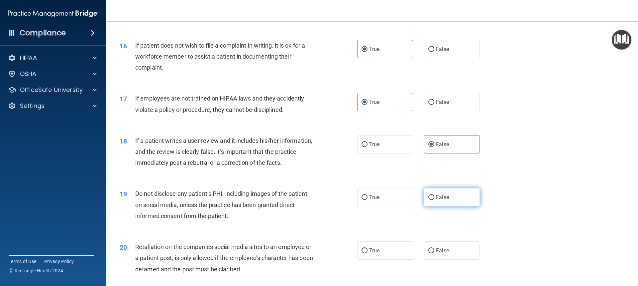
click at [465, 206] on label "False" at bounding box center [452, 197] width 56 height 18
click at [434, 200] on input "False" at bounding box center [431, 197] width 6 height 5
radio input "true"
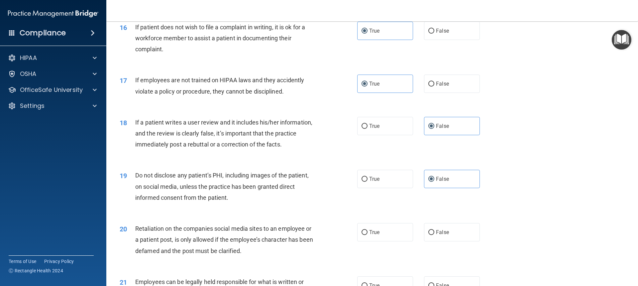
scroll to position [864, 0]
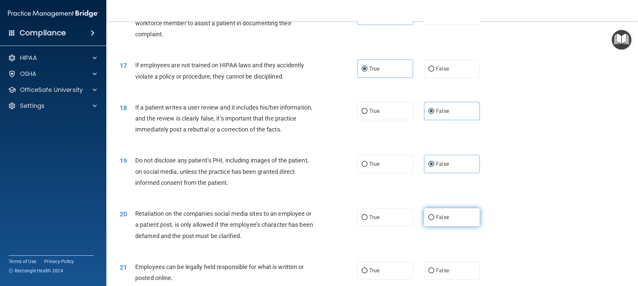
click at [442, 223] on label "False" at bounding box center [452, 217] width 56 height 18
click at [434, 220] on input "False" at bounding box center [431, 217] width 6 height 5
radio input "true"
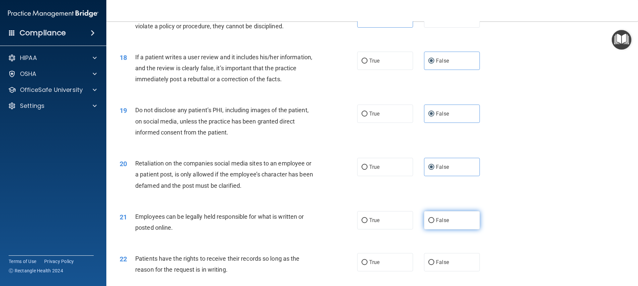
scroll to position [931, 0]
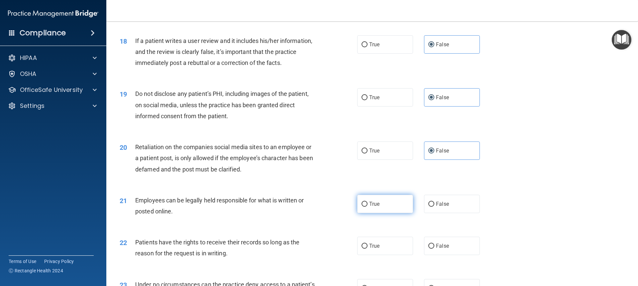
click at [398, 213] on label "True" at bounding box center [385, 203] width 56 height 18
click at [368, 206] on input "True" at bounding box center [365, 203] width 6 height 5
radio input "true"
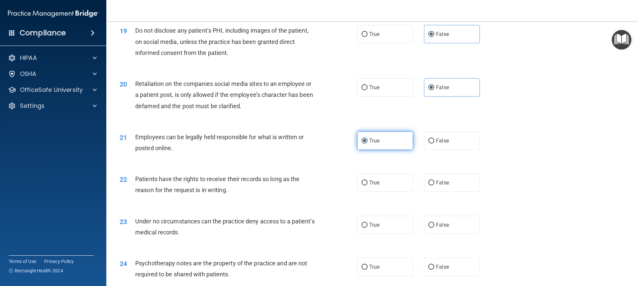
scroll to position [997, 0]
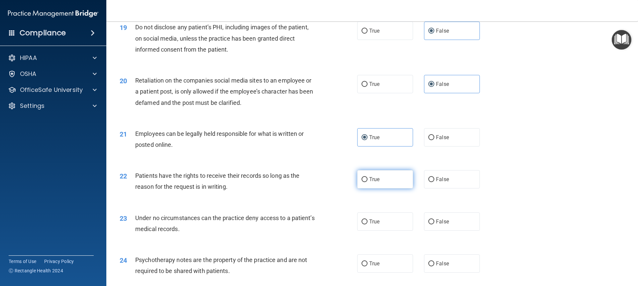
click at [385, 188] on label "True" at bounding box center [385, 179] width 56 height 18
click at [368, 182] on input "True" at bounding box center [365, 179] width 6 height 5
radio input "true"
click at [436, 225] on label "False" at bounding box center [452, 221] width 56 height 18
click at [434, 224] on input "False" at bounding box center [431, 221] width 6 height 5
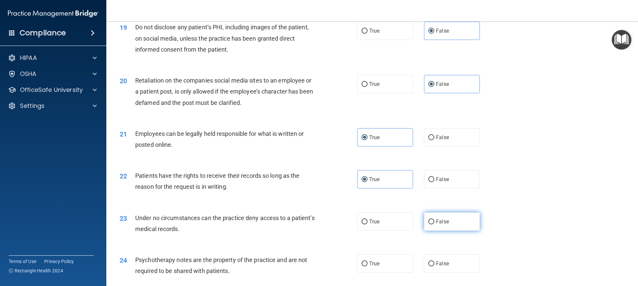
radio input "true"
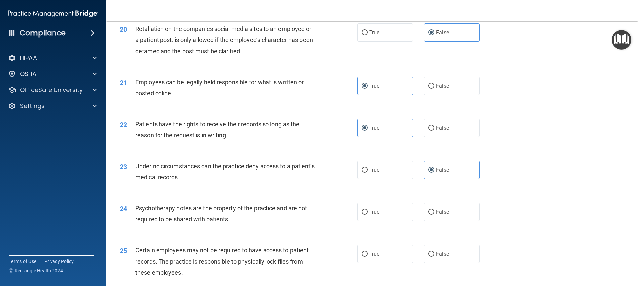
scroll to position [1064, 0]
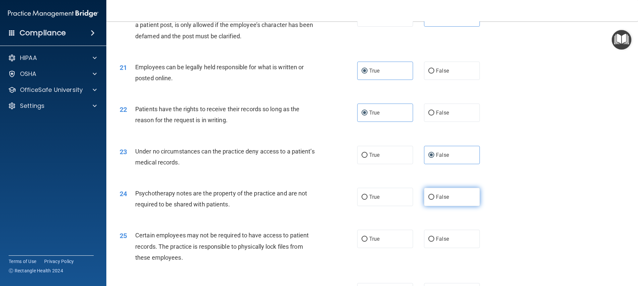
click at [447, 202] on label "False" at bounding box center [452, 196] width 56 height 18
click at [434, 199] on input "False" at bounding box center [431, 196] width 6 height 5
radio input "true"
click at [439, 248] on label "False" at bounding box center [452, 238] width 56 height 18
click at [434, 241] on input "False" at bounding box center [431, 238] width 6 height 5
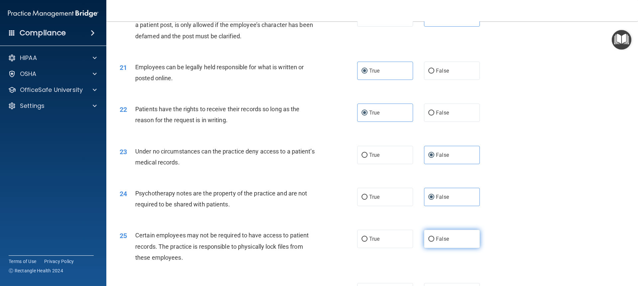
radio input "true"
click at [398, 245] on label "True" at bounding box center [385, 238] width 56 height 18
click at [368, 241] on input "True" at bounding box center [365, 238] width 6 height 5
radio input "true"
radio input "false"
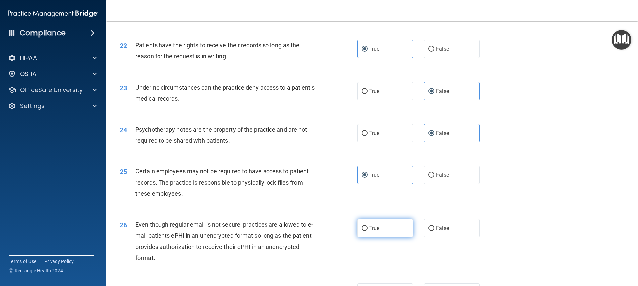
scroll to position [1130, 0]
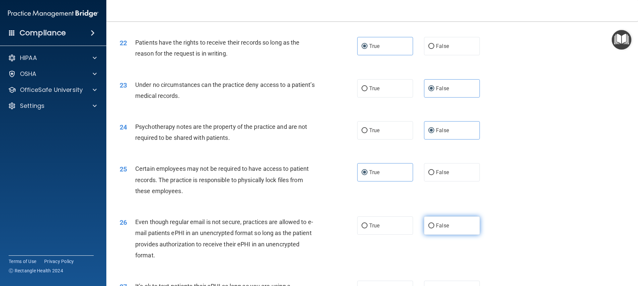
click at [429, 228] on input "False" at bounding box center [431, 225] width 6 height 5
radio input "true"
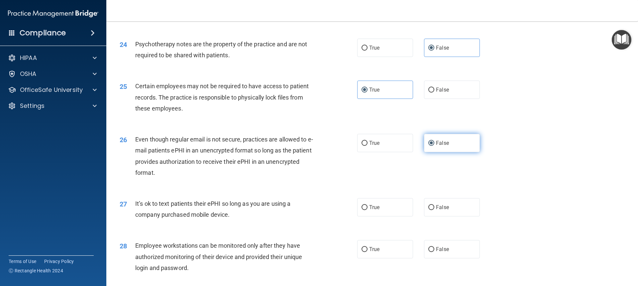
scroll to position [1230, 0]
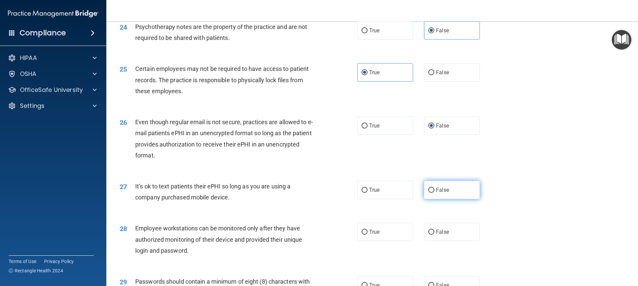
click at [458, 197] on label "False" at bounding box center [452, 189] width 56 height 18
click at [434, 192] on input "False" at bounding box center [431, 189] width 6 height 5
radio input "true"
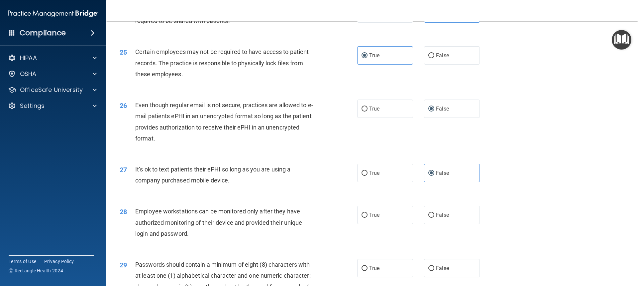
scroll to position [1263, 0]
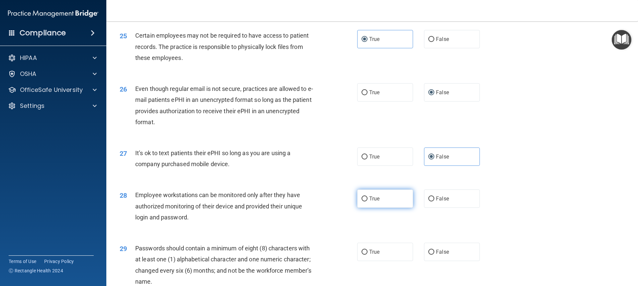
click at [394, 207] on label "True" at bounding box center [385, 198] width 56 height 18
click at [368, 201] on input "True" at bounding box center [365, 198] width 6 height 5
radio input "true"
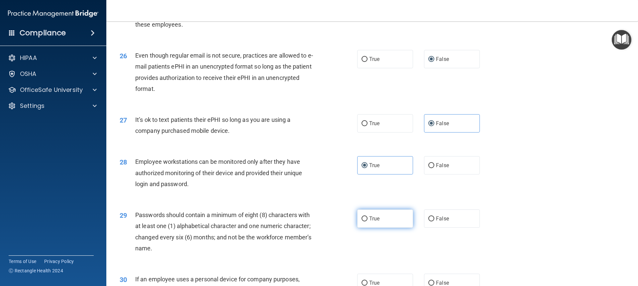
click at [382, 227] on label "True" at bounding box center [385, 218] width 56 height 18
click at [368, 221] on input "True" at bounding box center [365, 218] width 6 height 5
radio input "true"
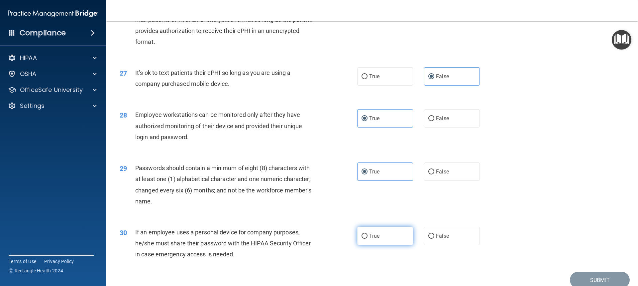
scroll to position [1363, 0]
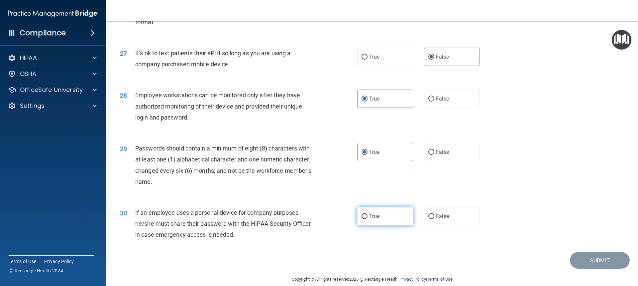
click at [385, 225] on label "True" at bounding box center [385, 216] width 56 height 18
click at [368, 219] on input "True" at bounding box center [365, 216] width 6 height 5
radio input "true"
click at [588, 269] on button "Submit" at bounding box center [600, 260] width 60 height 17
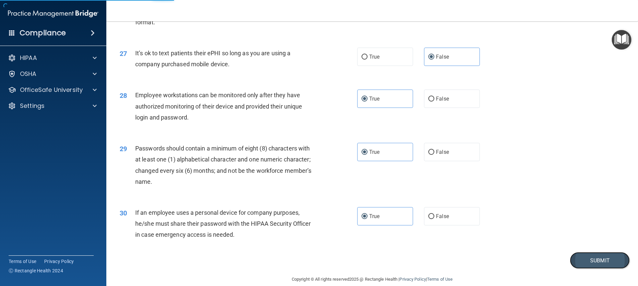
click at [587, 269] on button "Submit" at bounding box center [600, 260] width 60 height 17
click at [599, 265] on button "Submit" at bounding box center [600, 260] width 60 height 17
click at [598, 266] on button "Submit" at bounding box center [600, 260] width 60 height 17
click at [608, 269] on button "Submit" at bounding box center [600, 260] width 60 height 17
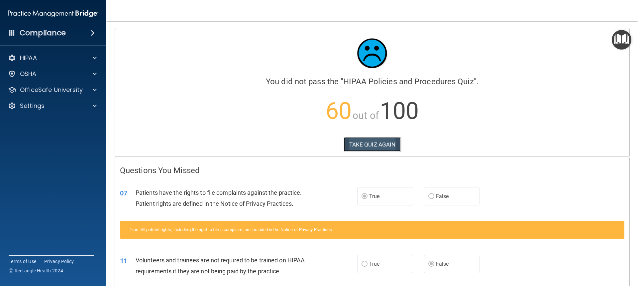
click at [375, 148] on button "TAKE QUIZ AGAIN" at bounding box center [373, 144] width 58 height 15
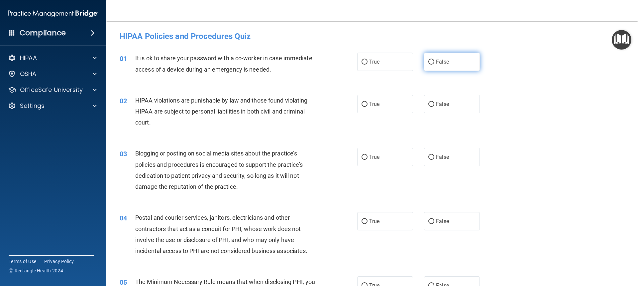
click at [436, 62] on span "False" at bounding box center [442, 61] width 13 height 6
click at [433, 62] on input "False" at bounding box center [431, 61] width 6 height 5
radio input "true"
click at [392, 107] on label "True" at bounding box center [385, 104] width 56 height 18
click at [368, 107] on input "True" at bounding box center [365, 104] width 6 height 5
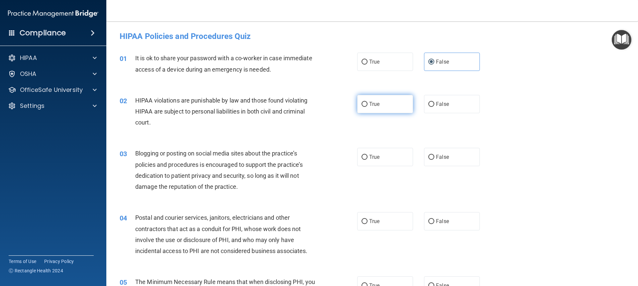
radio input "true"
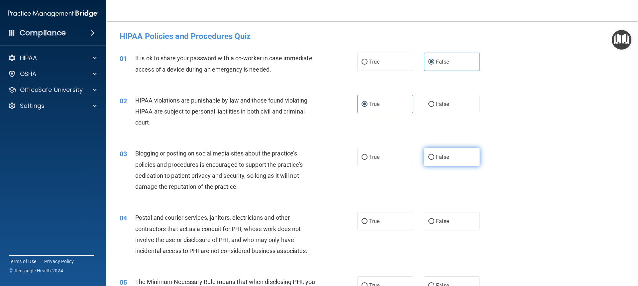
click at [440, 157] on span "False" at bounding box center [442, 157] width 13 height 6
click at [434, 157] on input "False" at bounding box center [431, 157] width 6 height 5
radio input "true"
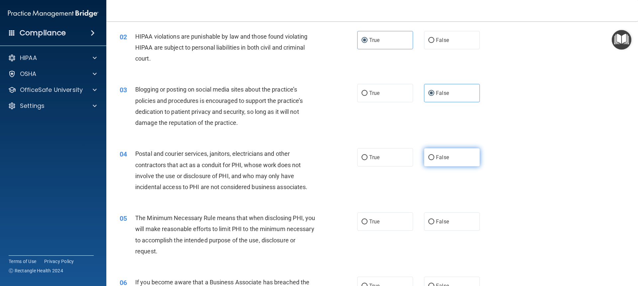
scroll to position [66, 0]
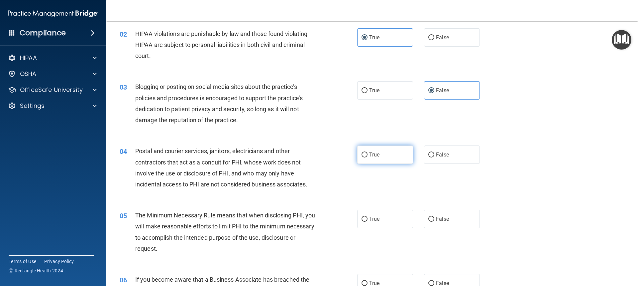
click at [394, 158] on label "True" at bounding box center [385, 154] width 56 height 18
click at [368, 157] on input "True" at bounding box center [365, 154] width 6 height 5
radio input "true"
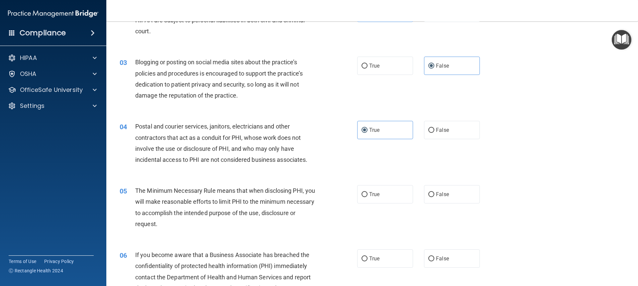
scroll to position [133, 0]
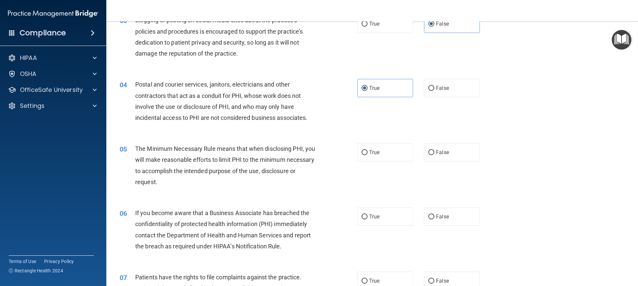
click at [390, 159] on label "True" at bounding box center [385, 152] width 56 height 18
click at [368, 155] on input "True" at bounding box center [365, 152] width 6 height 5
radio input "true"
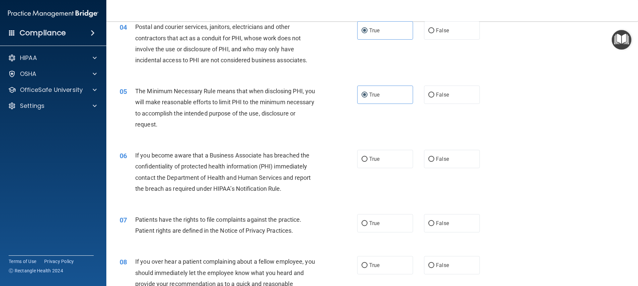
scroll to position [199, 0]
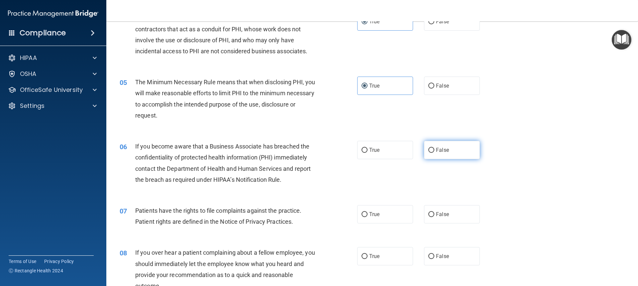
click at [438, 144] on label "False" at bounding box center [452, 150] width 56 height 18
click at [434, 148] on input "False" at bounding box center [431, 150] width 6 height 5
radio input "true"
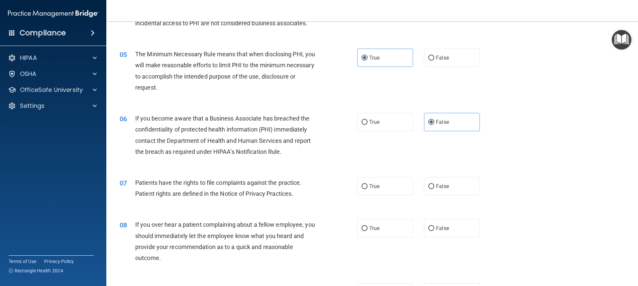
scroll to position [266, 0]
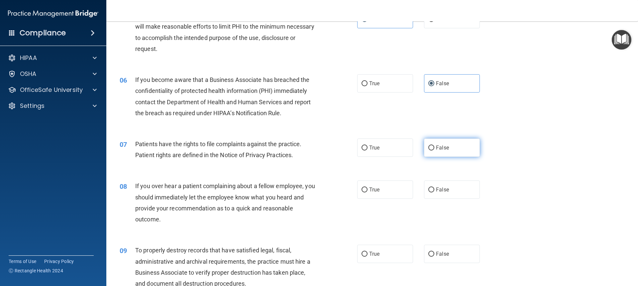
click at [435, 153] on label "False" at bounding box center [452, 147] width 56 height 18
click at [434, 150] on input "False" at bounding box center [431, 147] width 6 height 5
radio input "true"
click at [461, 196] on label "False" at bounding box center [452, 189] width 56 height 18
click at [434, 192] on input "False" at bounding box center [431, 189] width 6 height 5
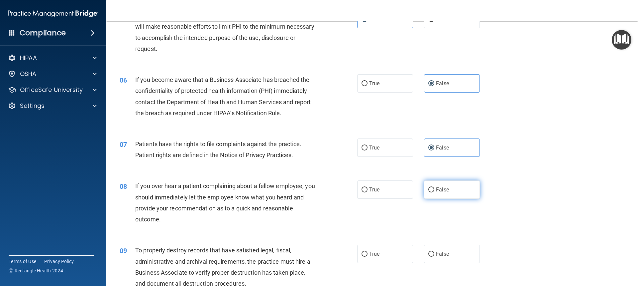
radio input "true"
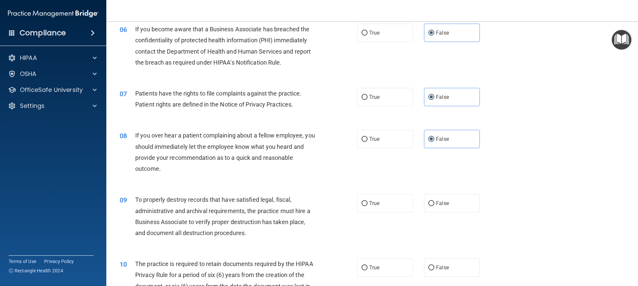
scroll to position [332, 0]
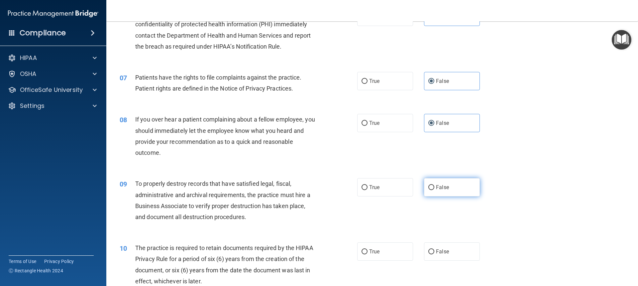
click at [437, 193] on label "False" at bounding box center [452, 187] width 56 height 18
click at [434, 190] on input "False" at bounding box center [431, 187] width 6 height 5
radio input "true"
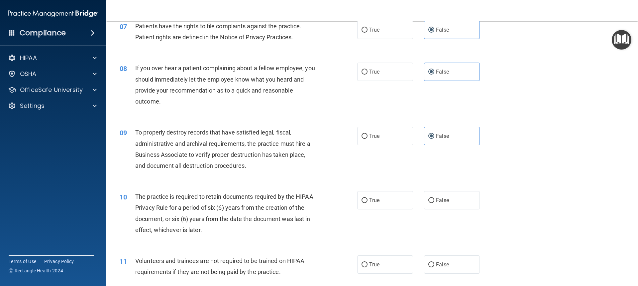
scroll to position [399, 0]
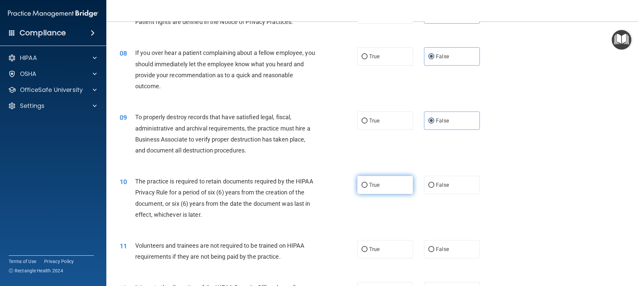
click at [383, 185] on label "True" at bounding box center [385, 184] width 56 height 18
click at [368, 185] on input "True" at bounding box center [365, 184] width 6 height 5
radio input "true"
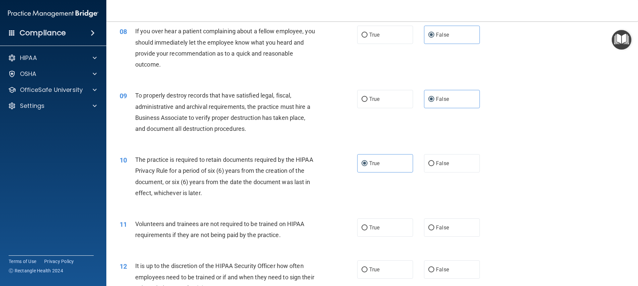
scroll to position [432, 0]
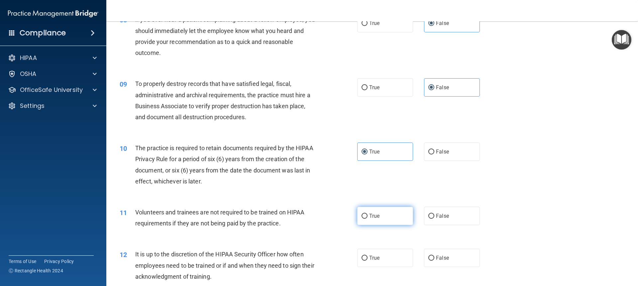
click at [391, 209] on label "True" at bounding box center [385, 215] width 56 height 18
click at [368, 213] on input "True" at bounding box center [365, 215] width 6 height 5
radio input "true"
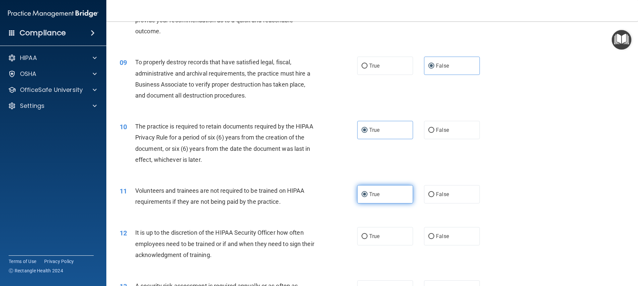
scroll to position [465, 0]
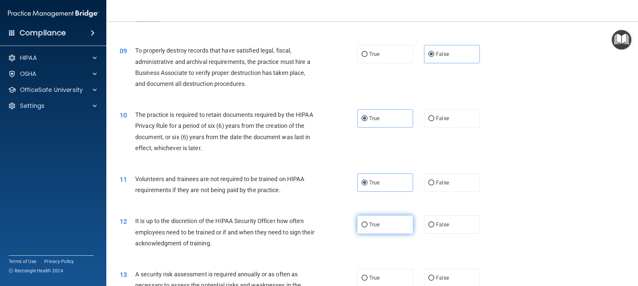
click at [390, 219] on label "True" at bounding box center [385, 224] width 56 height 18
click at [368, 222] on input "True" at bounding box center [365, 224] width 6 height 5
radio input "true"
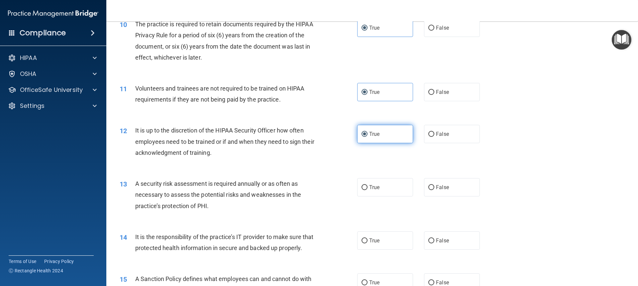
scroll to position [565, 0]
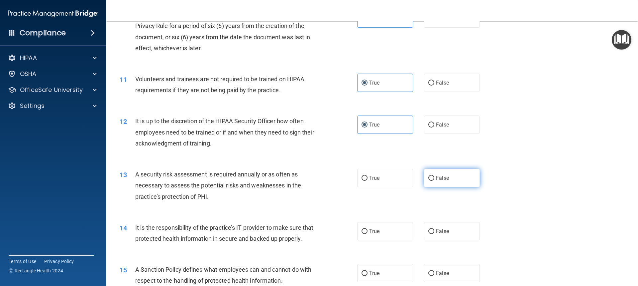
click at [454, 180] on label "False" at bounding box center [452, 178] width 56 height 18
click at [434, 180] on input "False" at bounding box center [431, 177] width 6 height 5
radio input "true"
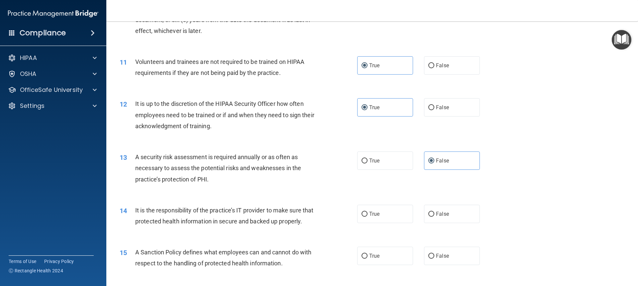
scroll to position [598, 0]
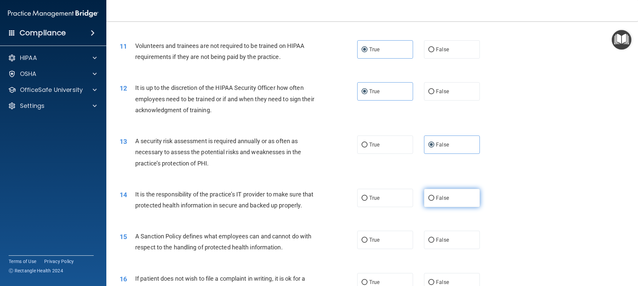
click at [450, 192] on label "False" at bounding box center [452, 197] width 56 height 18
click at [434, 195] on input "False" at bounding box center [431, 197] width 6 height 5
radio input "true"
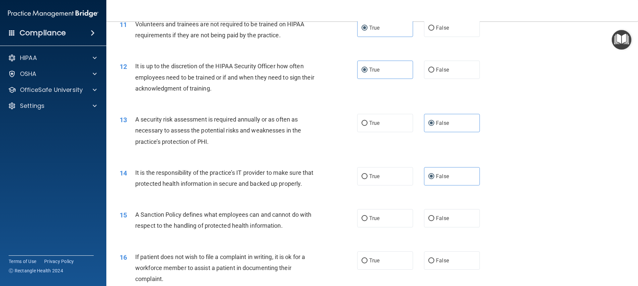
scroll to position [632, 0]
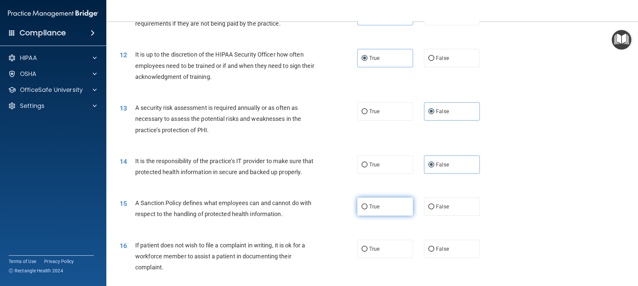
click at [377, 212] on label "True" at bounding box center [385, 206] width 56 height 18
click at [368, 209] on input "True" at bounding box center [365, 206] width 6 height 5
radio input "true"
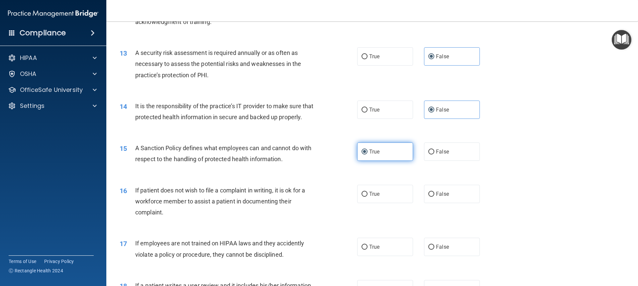
scroll to position [698, 0]
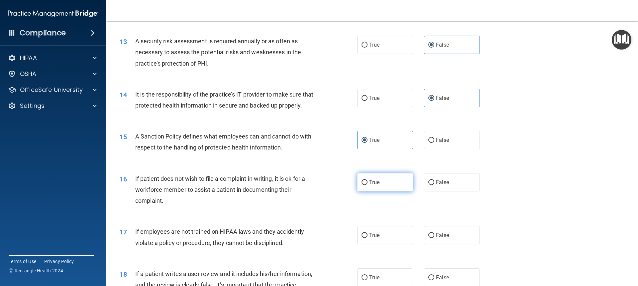
click at [379, 191] on label "True" at bounding box center [385, 182] width 56 height 18
click at [368, 185] on input "True" at bounding box center [365, 182] width 6 height 5
radio input "true"
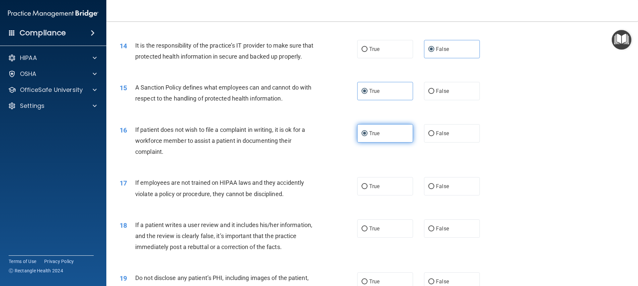
scroll to position [764, 0]
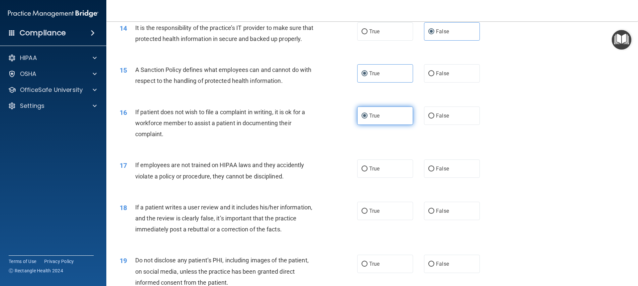
click at [379, 193] on div "17 If employees are not trained on HIPAA laws and they accidently violate a pol…" at bounding box center [372, 172] width 515 height 42
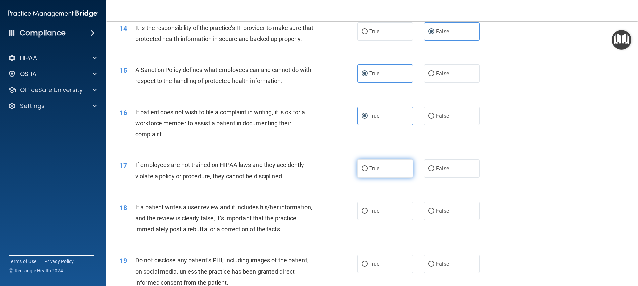
click at [390, 177] on label "True" at bounding box center [385, 168] width 56 height 18
click at [368, 171] on input "True" at bounding box center [365, 168] width 6 height 5
radio input "true"
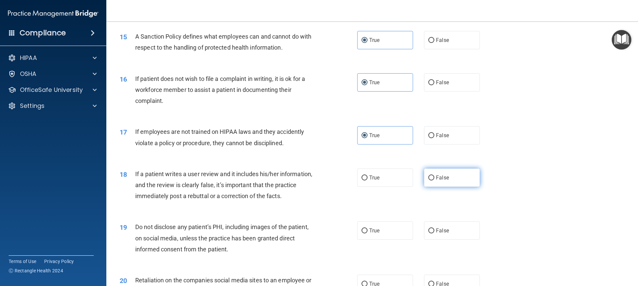
click at [434, 186] on label "False" at bounding box center [452, 177] width 56 height 18
click at [434, 180] on input "False" at bounding box center [431, 177] width 6 height 5
radio input "true"
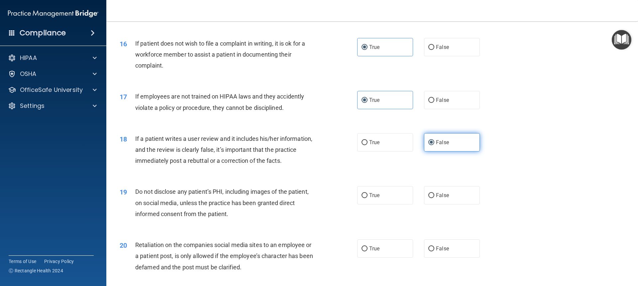
scroll to position [864, 0]
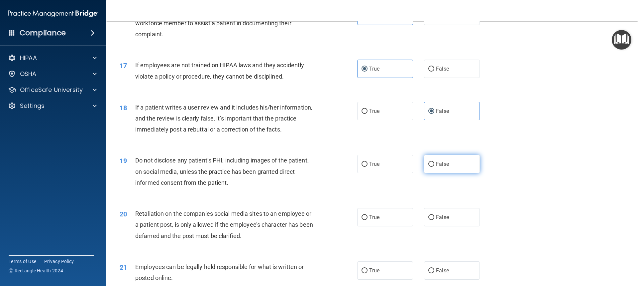
click at [454, 173] on label "False" at bounding box center [452, 164] width 56 height 18
click at [434, 167] on input "False" at bounding box center [431, 164] width 6 height 5
radio input "true"
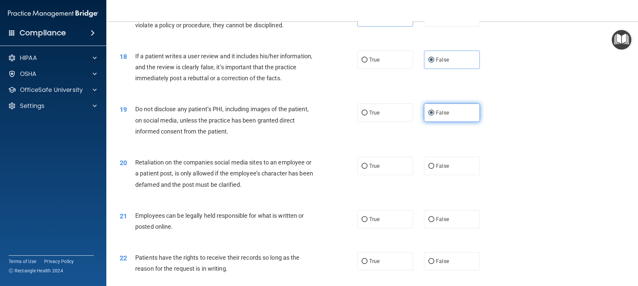
scroll to position [931, 0]
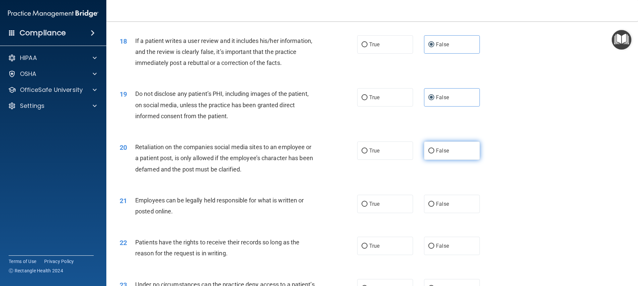
click at [452, 160] on label "False" at bounding box center [452, 150] width 56 height 18
click at [434, 153] on input "False" at bounding box center [431, 150] width 6 height 5
radio input "true"
click at [363, 211] on label "True" at bounding box center [385, 203] width 56 height 18
click at [363, 206] on input "True" at bounding box center [365, 203] width 6 height 5
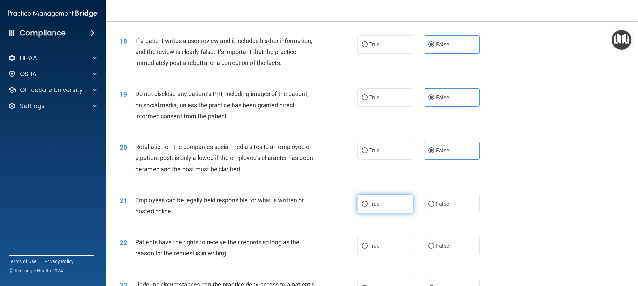
radio input "true"
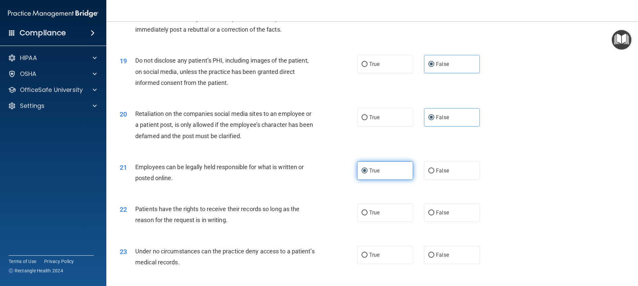
click at [363, 211] on div "22 Patients have the rights to receive their records so long as the reason for …" at bounding box center [372, 216] width 515 height 42
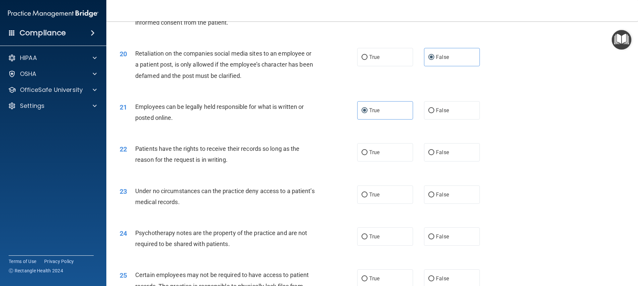
scroll to position [1030, 0]
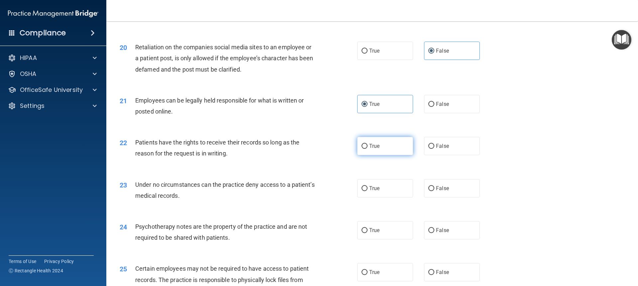
click at [385, 155] on label "True" at bounding box center [385, 146] width 56 height 18
click at [368, 149] on input "True" at bounding box center [365, 146] width 6 height 5
radio input "true"
click at [454, 197] on label "False" at bounding box center [452, 188] width 56 height 18
click at [434, 191] on input "False" at bounding box center [431, 188] width 6 height 5
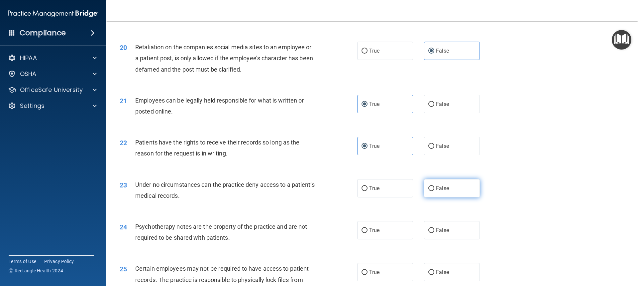
radio input "true"
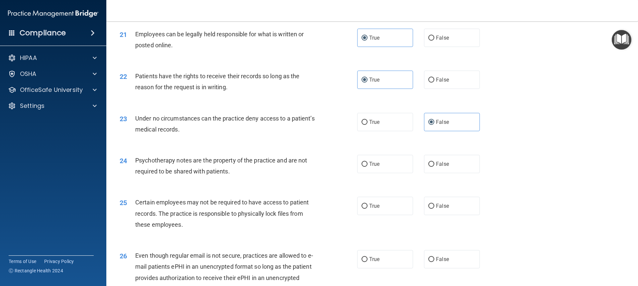
scroll to position [1097, 0]
click at [442, 167] on span "False" at bounding box center [442, 163] width 13 height 6
click at [434, 166] on input "False" at bounding box center [431, 163] width 6 height 5
radio input "true"
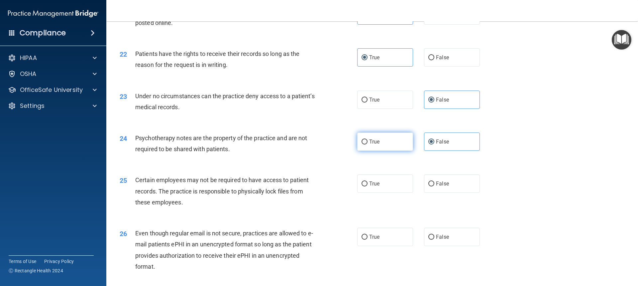
scroll to position [1163, 0]
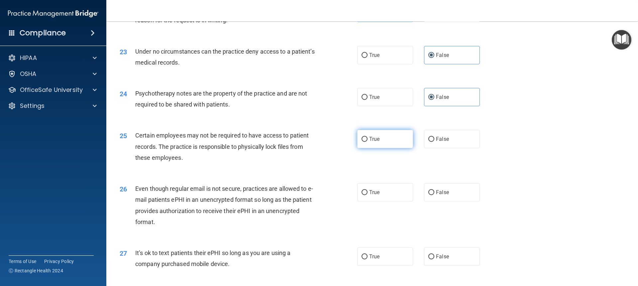
click at [380, 148] on label "True" at bounding box center [385, 139] width 56 height 18
click at [368, 142] on input "True" at bounding box center [365, 139] width 6 height 5
radio input "true"
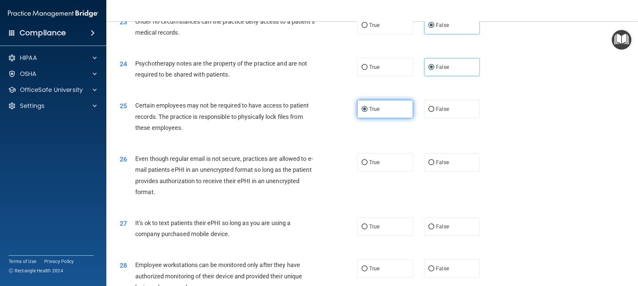
scroll to position [1230, 0]
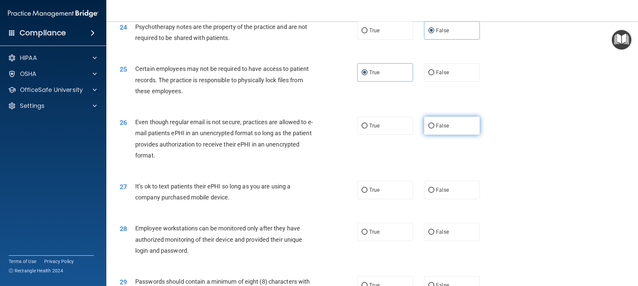
click at [462, 135] on label "False" at bounding box center [452, 125] width 56 height 18
click at [434, 128] on input "False" at bounding box center [431, 125] width 6 height 5
radio input "true"
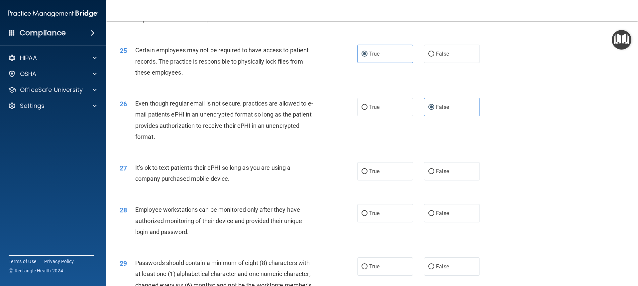
scroll to position [1263, 0]
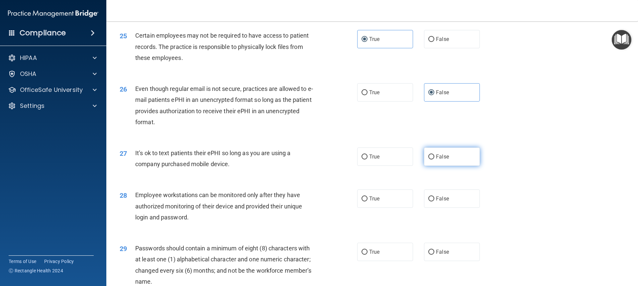
click at [440, 164] on label "False" at bounding box center [452, 156] width 56 height 18
click at [434, 159] on input "False" at bounding box center [431, 156] width 6 height 5
radio input "true"
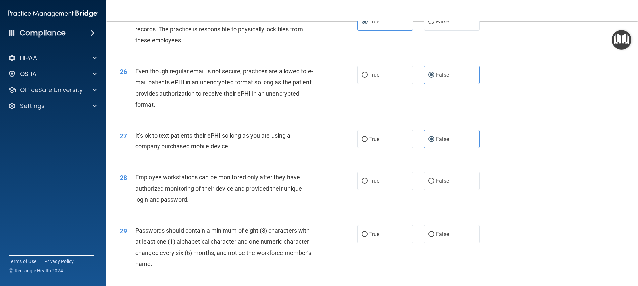
scroll to position [1296, 0]
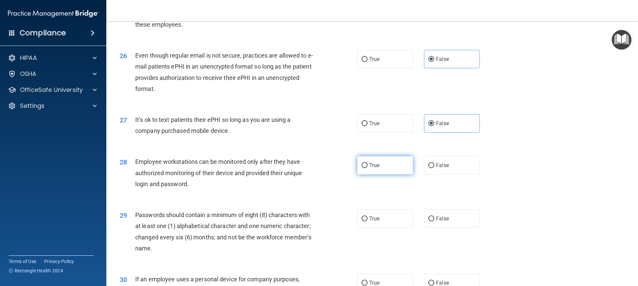
click at [392, 174] on label "True" at bounding box center [385, 165] width 56 height 18
click at [368, 168] on input "True" at bounding box center [365, 165] width 6 height 5
radio input "true"
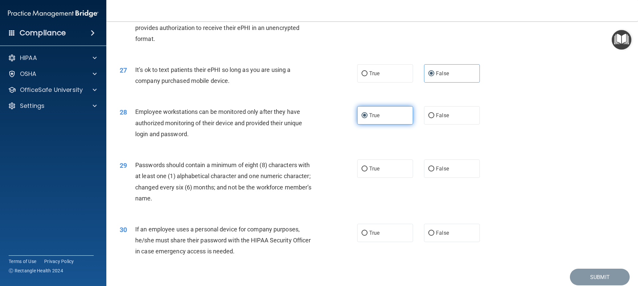
scroll to position [1363, 0]
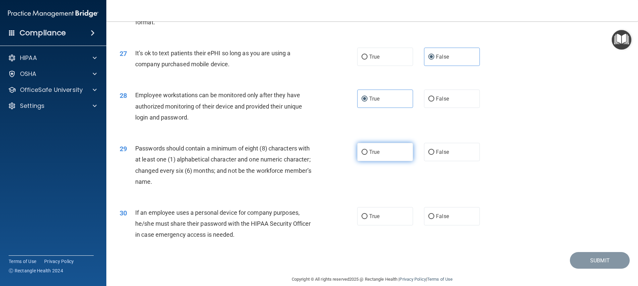
click at [380, 160] on label "True" at bounding box center [385, 152] width 56 height 18
click at [368, 155] on input "True" at bounding box center [365, 152] width 6 height 5
radio input "true"
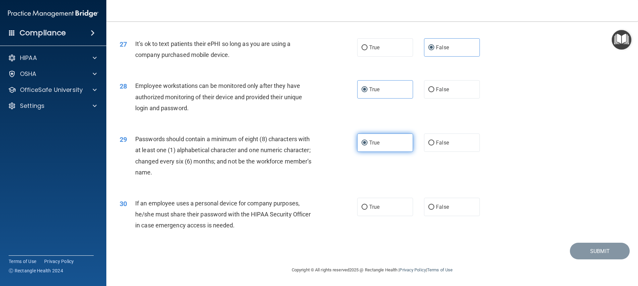
scroll to position [1383, 0]
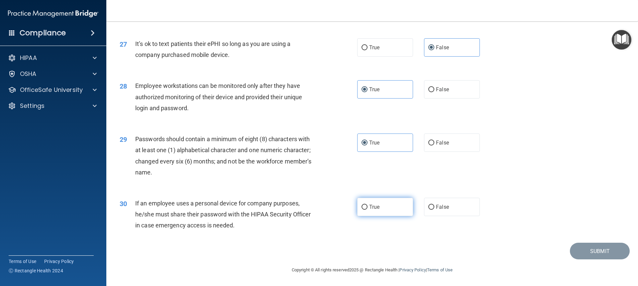
click at [379, 206] on label "True" at bounding box center [385, 206] width 56 height 18
click at [368, 206] on input "True" at bounding box center [365, 206] width 6 height 5
radio input "true"
click at [601, 248] on button "Submit" at bounding box center [600, 250] width 60 height 17
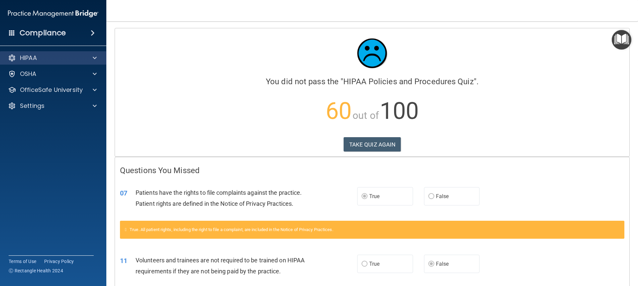
click at [44, 53] on div "HIPAA" at bounding box center [53, 57] width 107 height 13
click at [54, 58] on div "HIPAA" at bounding box center [44, 58] width 82 height 8
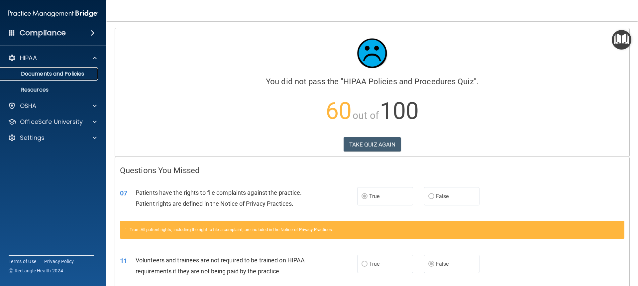
click at [58, 71] on p "Documents and Policies" at bounding box center [49, 73] width 91 height 7
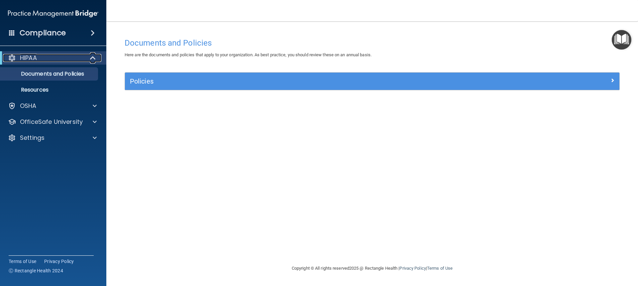
click at [93, 55] on span at bounding box center [94, 58] width 6 height 8
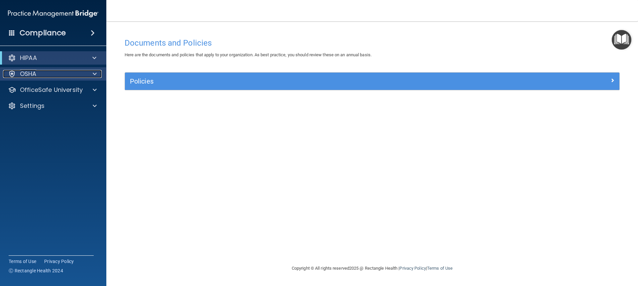
click at [97, 72] on div at bounding box center [93, 74] width 17 height 8
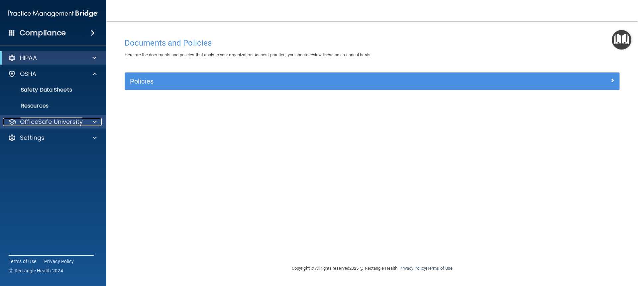
click at [79, 120] on p "OfficeSafe University" at bounding box center [51, 122] width 63 height 8
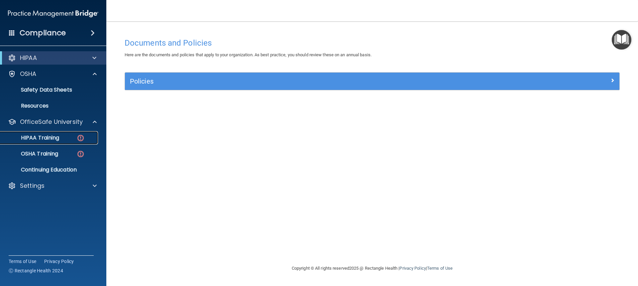
click at [88, 136] on div "HIPAA Training" at bounding box center [49, 137] width 91 height 7
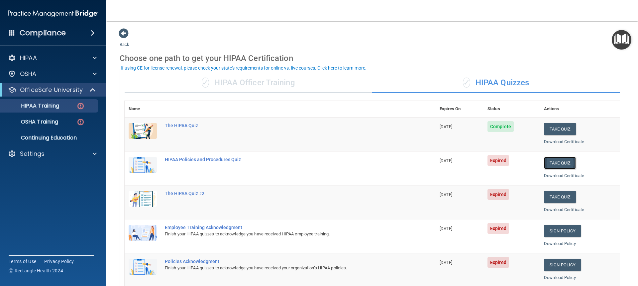
click at [545, 159] on button "Take Quiz" at bounding box center [560, 163] width 32 height 12
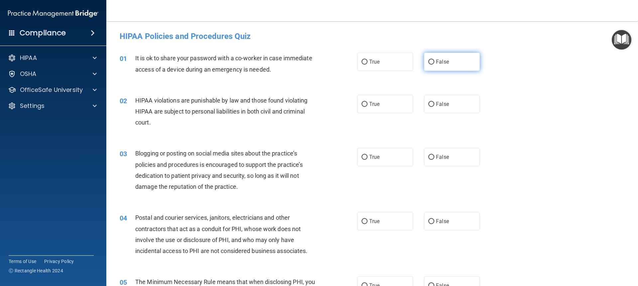
click at [448, 64] on label "False" at bounding box center [452, 62] width 56 height 18
click at [434, 64] on input "False" at bounding box center [431, 61] width 6 height 5
radio input "true"
click at [377, 106] on span "True" at bounding box center [374, 104] width 10 height 6
click at [368, 106] on input "True" at bounding box center [365, 104] width 6 height 5
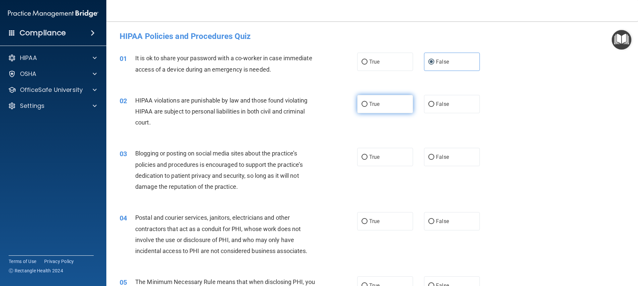
radio input "true"
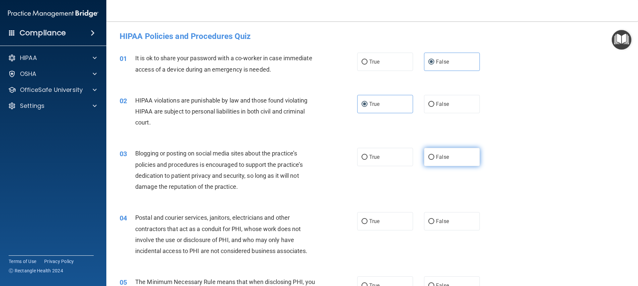
click at [441, 149] on label "False" at bounding box center [452, 157] width 56 height 18
click at [434, 155] on input "False" at bounding box center [431, 157] width 6 height 5
radio input "true"
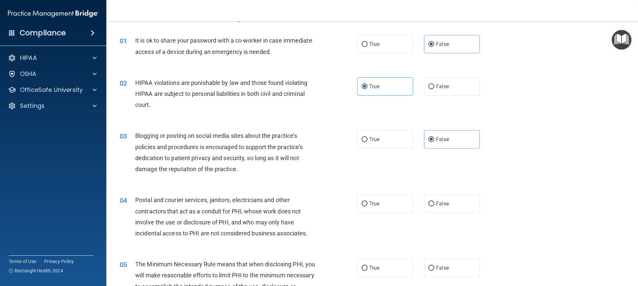
scroll to position [33, 0]
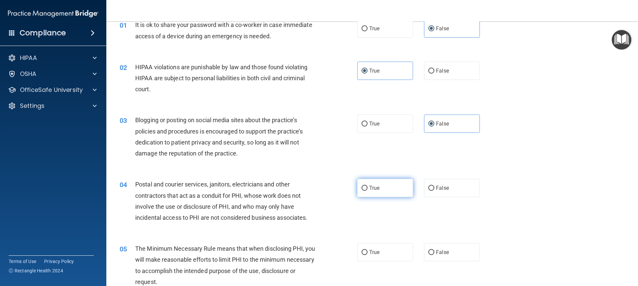
click at [379, 187] on label "True" at bounding box center [385, 187] width 56 height 18
click at [368, 187] on input "True" at bounding box center [365, 187] width 6 height 5
radio input "true"
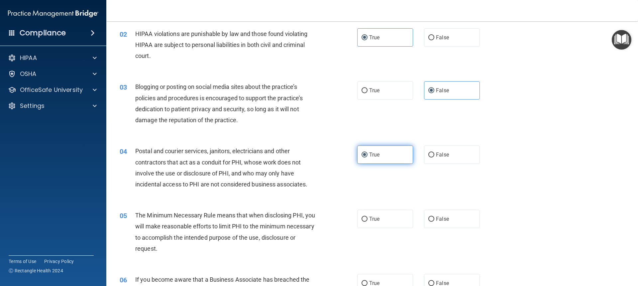
scroll to position [100, 0]
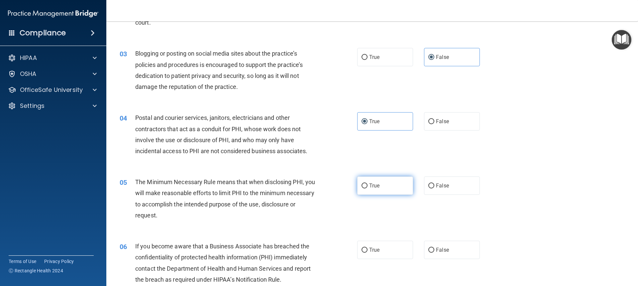
click at [379, 191] on label "True" at bounding box center [385, 185] width 56 height 18
click at [368, 188] on input "True" at bounding box center [365, 185] width 6 height 5
radio input "true"
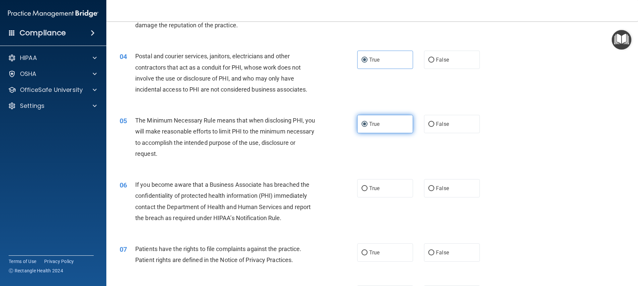
scroll to position [166, 0]
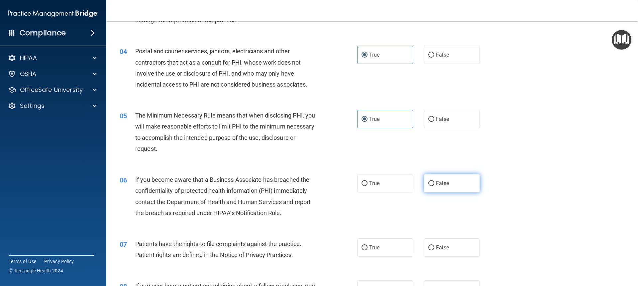
click at [446, 178] on label "False" at bounding box center [452, 183] width 56 height 18
click at [434, 181] on input "False" at bounding box center [431, 183] width 6 height 5
radio input "true"
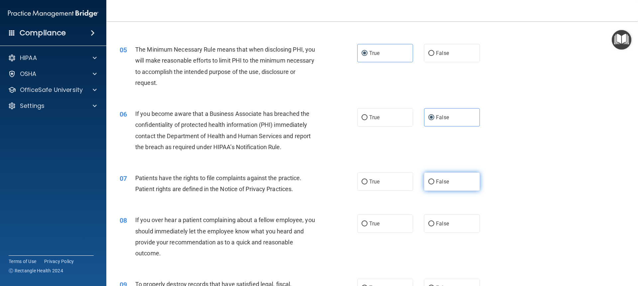
scroll to position [233, 0]
click at [443, 181] on span "False" at bounding box center [442, 180] width 13 height 6
click at [434, 181] on input "False" at bounding box center [431, 180] width 6 height 5
radio input "true"
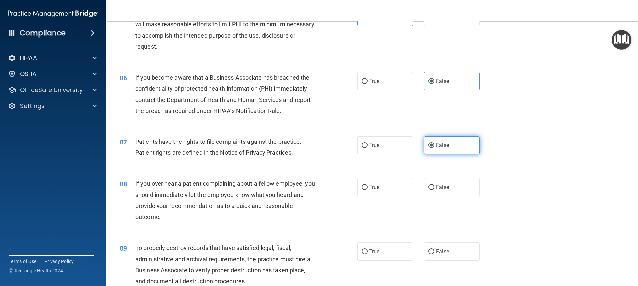
scroll to position [299, 0]
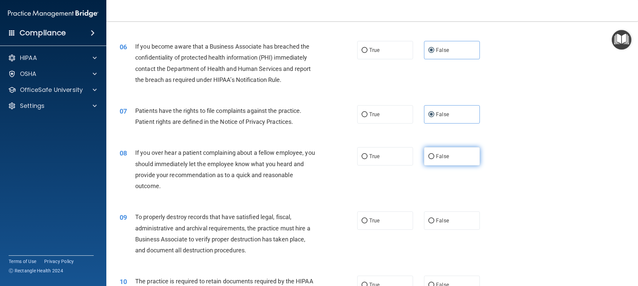
click at [443, 159] on span "False" at bounding box center [442, 156] width 13 height 6
click at [434, 159] on input "False" at bounding box center [431, 156] width 6 height 5
radio input "true"
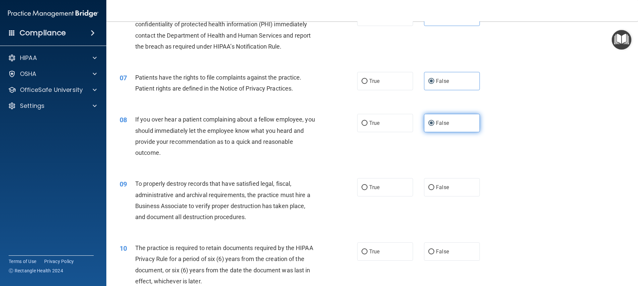
scroll to position [366, 0]
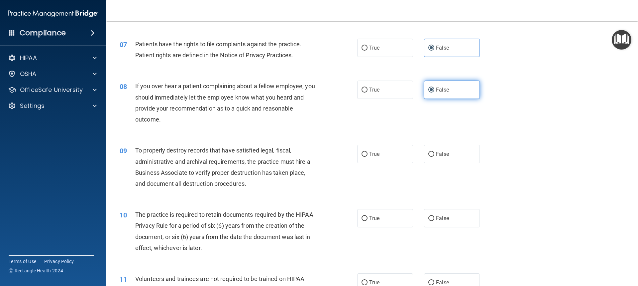
click at [443, 159] on label "False" at bounding box center [452, 154] width 56 height 18
click at [434, 157] on input "False" at bounding box center [431, 154] width 6 height 5
radio input "true"
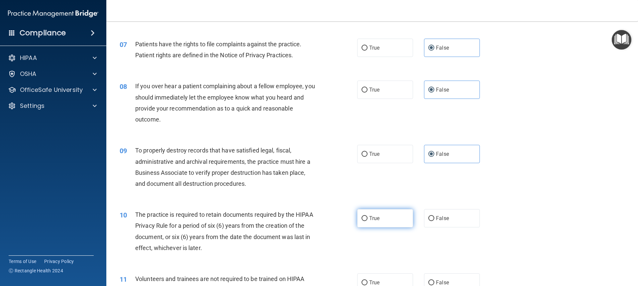
click at [365, 218] on label "True" at bounding box center [385, 218] width 56 height 18
click at [365, 218] on input "True" at bounding box center [365, 218] width 6 height 5
radio input "true"
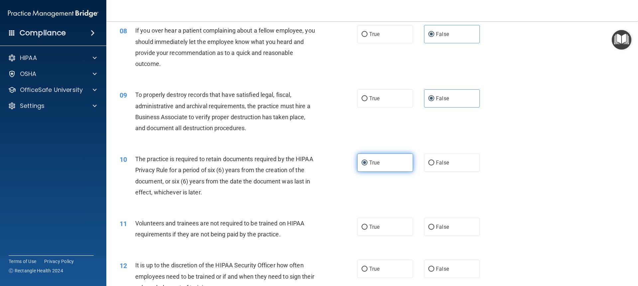
scroll to position [432, 0]
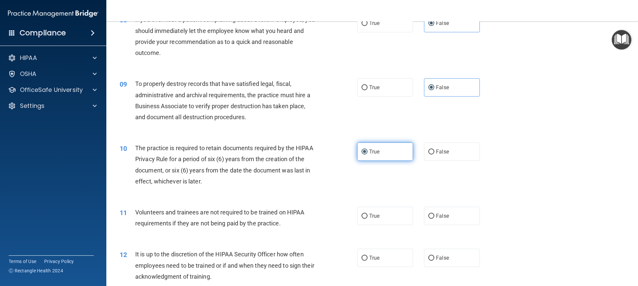
click at [365, 218] on label "True" at bounding box center [385, 215] width 56 height 18
click at [365, 218] on input "True" at bounding box center [365, 215] width 6 height 5
radio input "true"
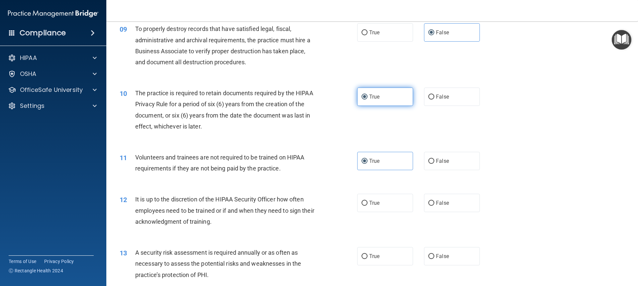
scroll to position [499, 0]
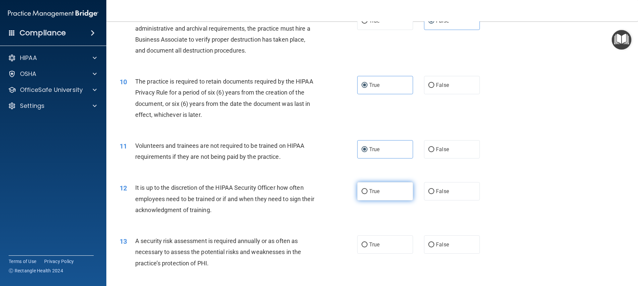
click at [383, 189] on label "True" at bounding box center [385, 191] width 56 height 18
click at [368, 189] on input "True" at bounding box center [365, 191] width 6 height 5
radio input "true"
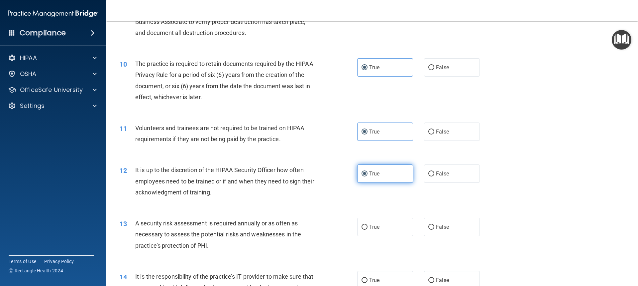
scroll to position [532, 0]
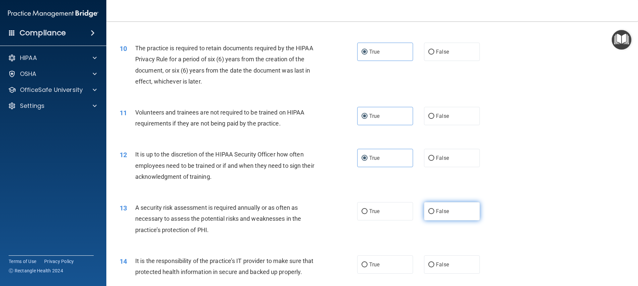
click at [431, 211] on label "False" at bounding box center [452, 211] width 56 height 18
click at [431, 211] on input "False" at bounding box center [431, 211] width 6 height 5
radio input "true"
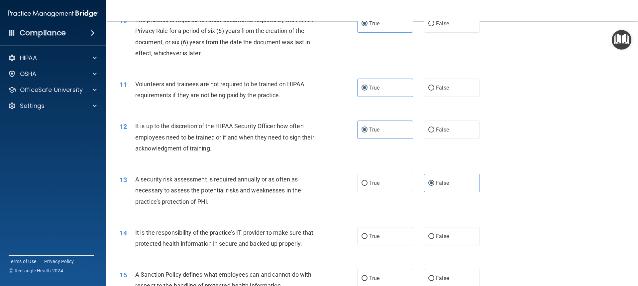
scroll to position [598, 0]
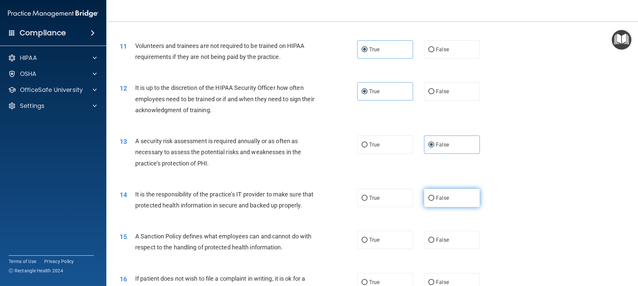
click at [436, 200] on span "False" at bounding box center [442, 197] width 13 height 6
click at [433, 200] on input "False" at bounding box center [431, 197] width 6 height 5
radio input "true"
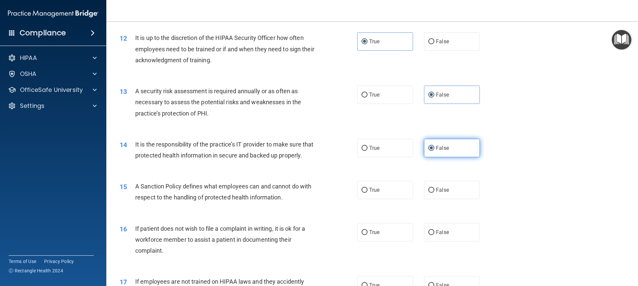
scroll to position [665, 0]
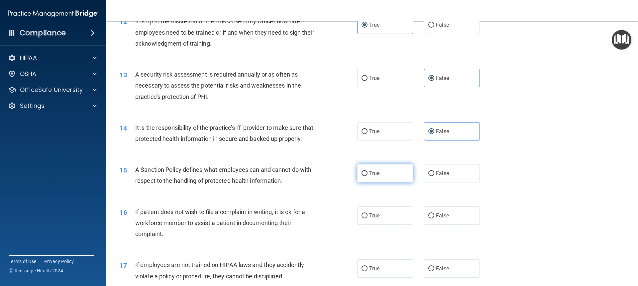
click at [372, 180] on label "True" at bounding box center [385, 173] width 56 height 18
click at [368, 176] on input "True" at bounding box center [365, 173] width 6 height 5
radio input "true"
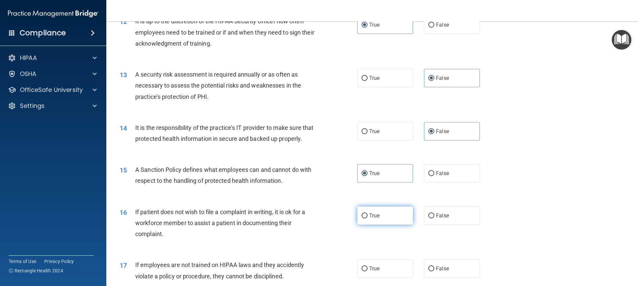
click at [374, 220] on label "True" at bounding box center [385, 215] width 56 height 18
click at [368, 218] on input "True" at bounding box center [365, 215] width 6 height 5
radio input "true"
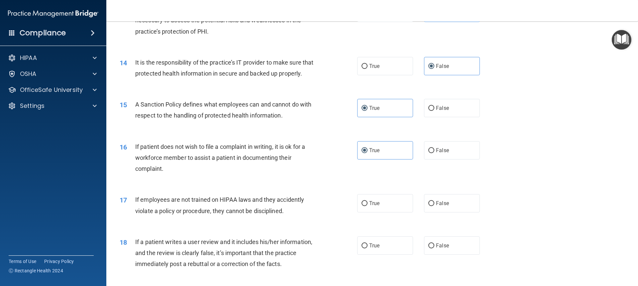
scroll to position [731, 0]
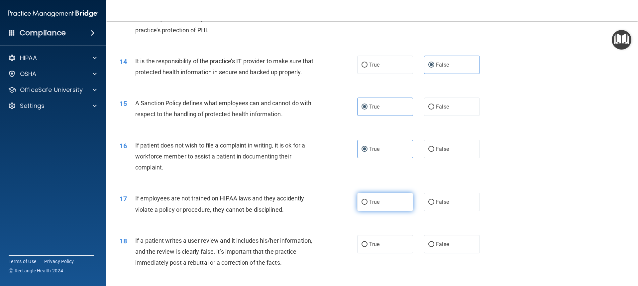
click at [381, 211] on label "True" at bounding box center [385, 201] width 56 height 18
click at [368, 204] on input "True" at bounding box center [365, 201] width 6 height 5
radio input "true"
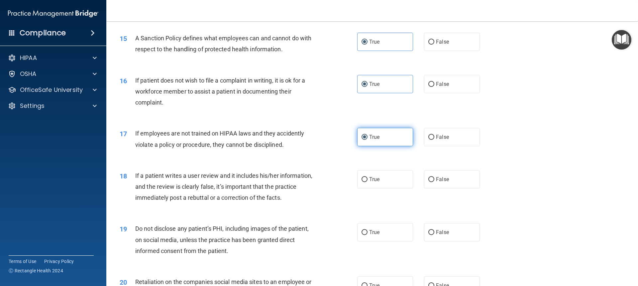
scroll to position [798, 0]
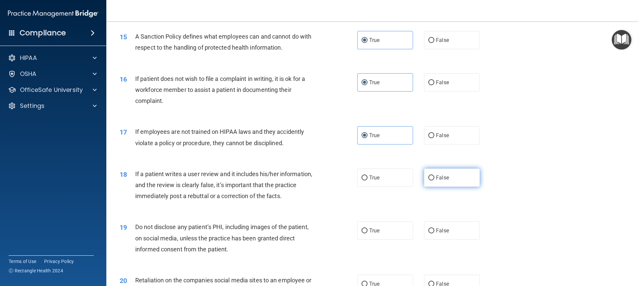
click at [445, 180] on span "False" at bounding box center [442, 177] width 13 height 6
click at [434, 180] on input "False" at bounding box center [431, 177] width 6 height 5
radio input "true"
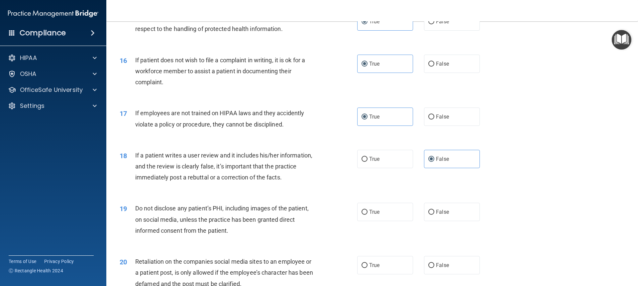
scroll to position [831, 0]
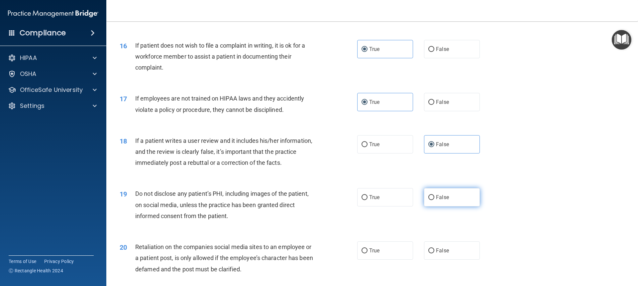
click at [443, 204] on label "False" at bounding box center [452, 197] width 56 height 18
click at [434, 200] on input "False" at bounding box center [431, 197] width 6 height 5
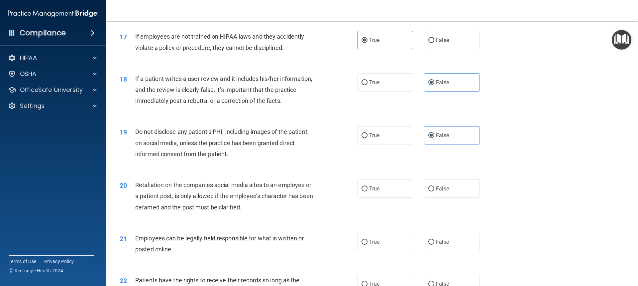
scroll to position [897, 0]
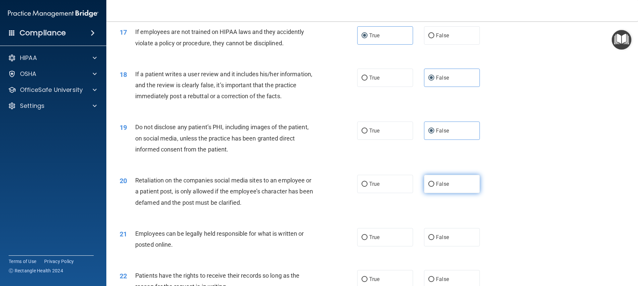
click at [428, 190] on label "False" at bounding box center [452, 183] width 56 height 18
click at [428, 186] on input "False" at bounding box center [431, 183] width 6 height 5
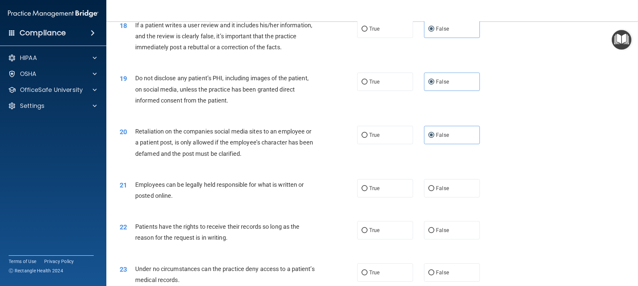
scroll to position [964, 0]
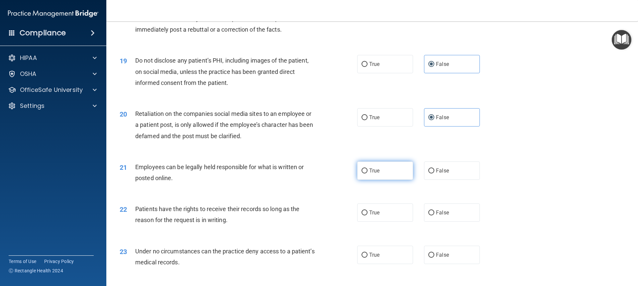
click at [398, 179] on label "True" at bounding box center [385, 170] width 56 height 18
click at [368, 173] on input "True" at bounding box center [365, 170] width 6 height 5
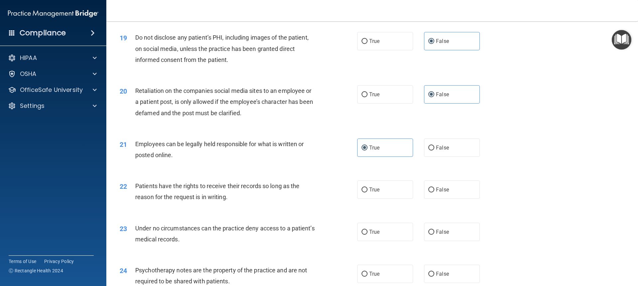
scroll to position [997, 0]
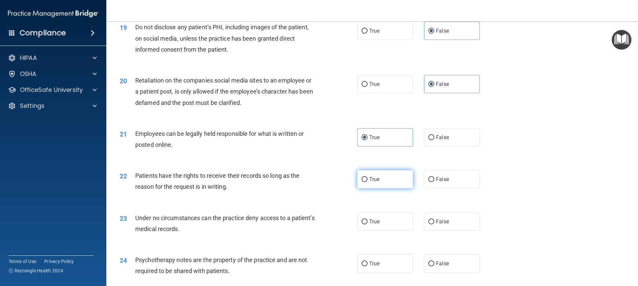
click at [388, 188] on label "True" at bounding box center [385, 179] width 56 height 18
click at [368, 182] on input "True" at bounding box center [365, 179] width 6 height 5
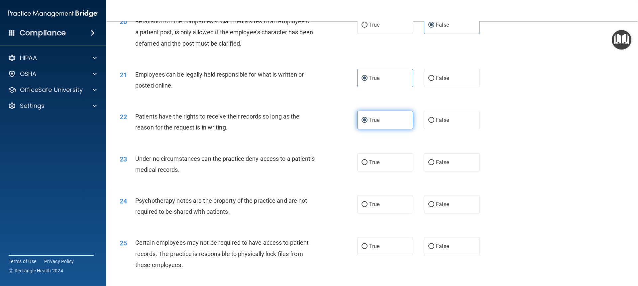
scroll to position [1064, 0]
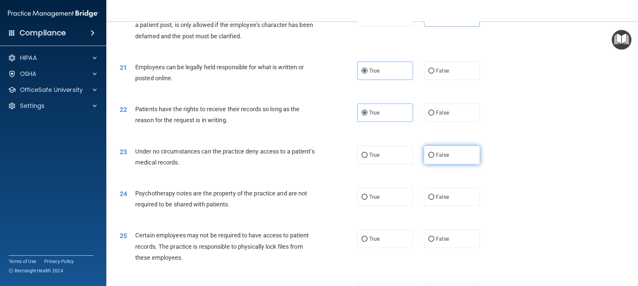
click at [449, 164] on label "False" at bounding box center [452, 155] width 56 height 18
click at [434, 158] on input "False" at bounding box center [431, 155] width 6 height 5
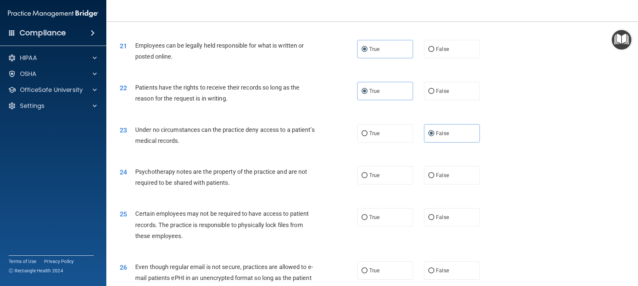
scroll to position [1097, 0]
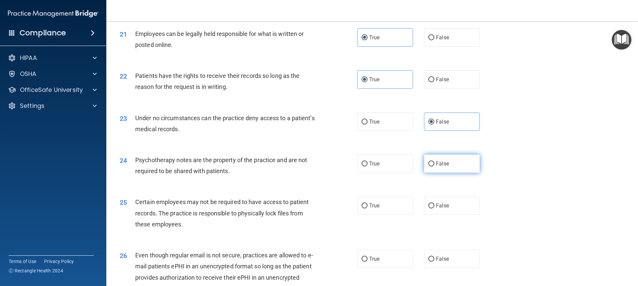
click at [446, 173] on label "False" at bounding box center [452, 163] width 56 height 18
click at [434, 166] on input "False" at bounding box center [431, 163] width 6 height 5
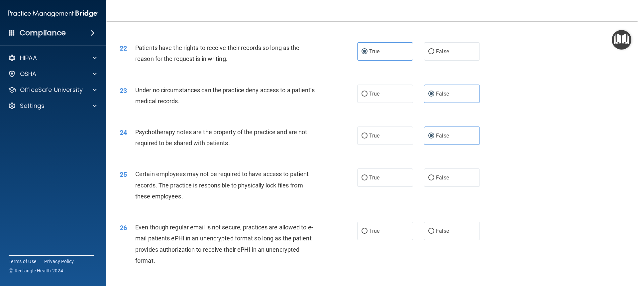
scroll to position [1163, 0]
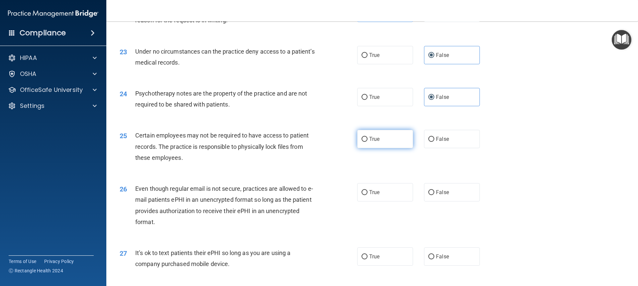
click at [373, 142] on span "True" at bounding box center [374, 139] width 10 height 6
click at [368, 142] on input "True" at bounding box center [365, 139] width 6 height 5
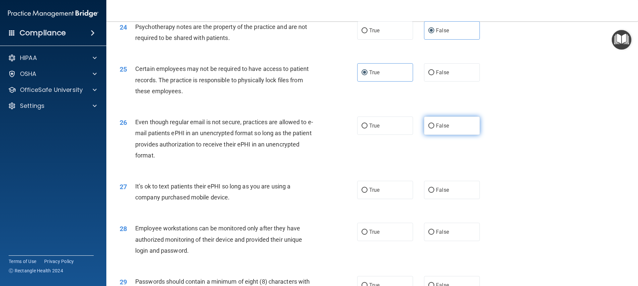
click at [432, 134] on label "False" at bounding box center [452, 125] width 56 height 18
click at [432, 128] on input "False" at bounding box center [431, 125] width 6 height 5
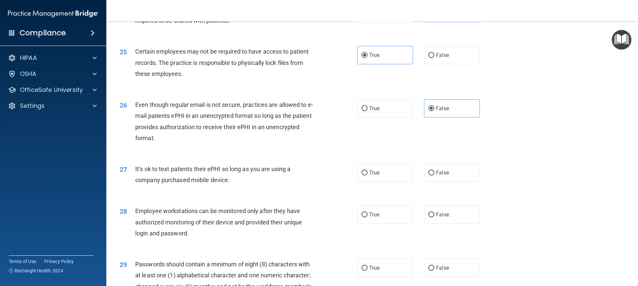
scroll to position [1263, 0]
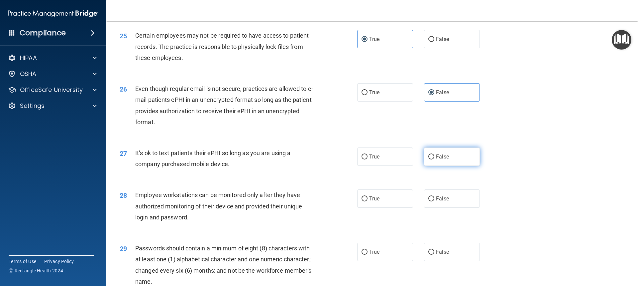
click at [427, 160] on label "False" at bounding box center [452, 156] width 56 height 18
click at [428, 159] on input "False" at bounding box center [431, 156] width 6 height 5
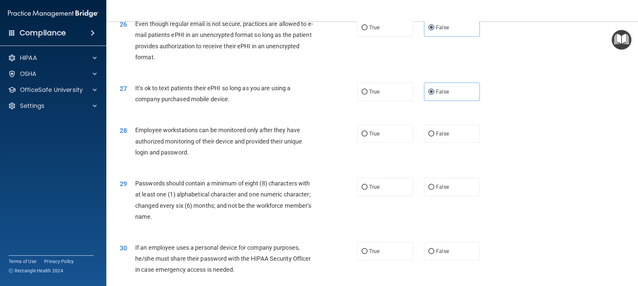
scroll to position [1330, 0]
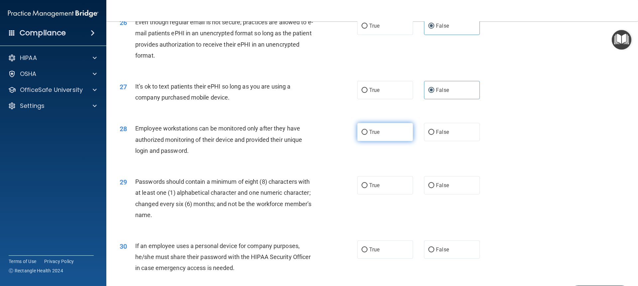
click at [382, 141] on label "True" at bounding box center [385, 132] width 56 height 18
click at [368, 135] on input "True" at bounding box center [365, 132] width 6 height 5
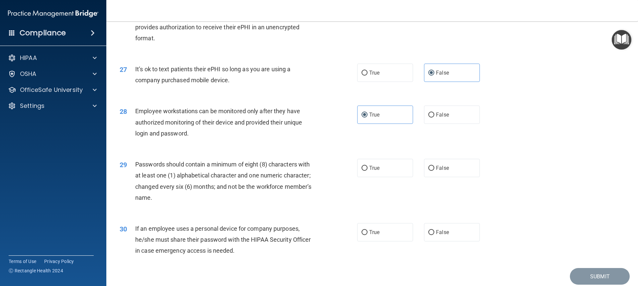
scroll to position [1363, 0]
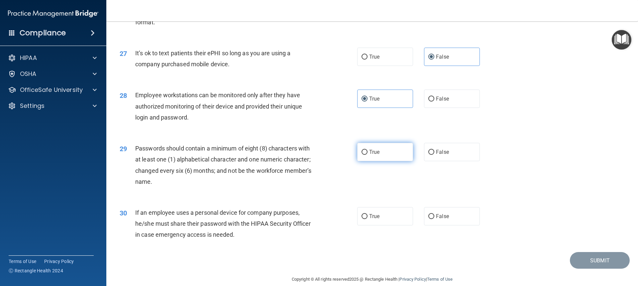
click at [382, 159] on label "True" at bounding box center [385, 152] width 56 height 18
click at [368, 155] on input "True" at bounding box center [365, 152] width 6 height 5
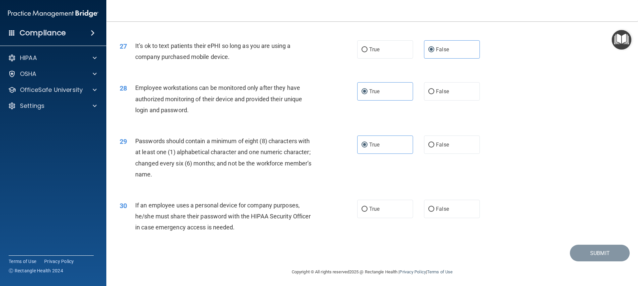
scroll to position [1383, 0]
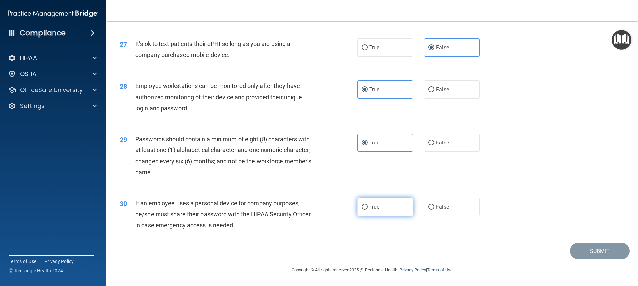
click at [378, 206] on label "True" at bounding box center [385, 206] width 56 height 18
click at [368, 206] on input "True" at bounding box center [365, 206] width 6 height 5
click at [595, 252] on button "Submit" at bounding box center [600, 250] width 60 height 17
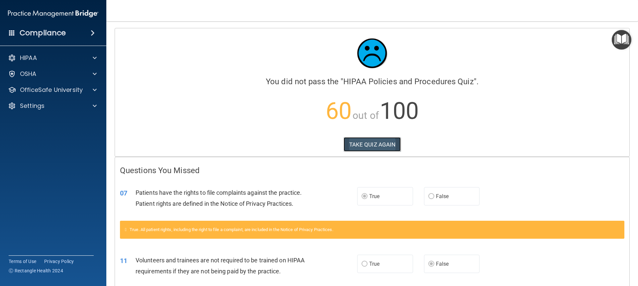
click at [376, 141] on button "TAKE QUIZ AGAIN" at bounding box center [373, 144] width 58 height 15
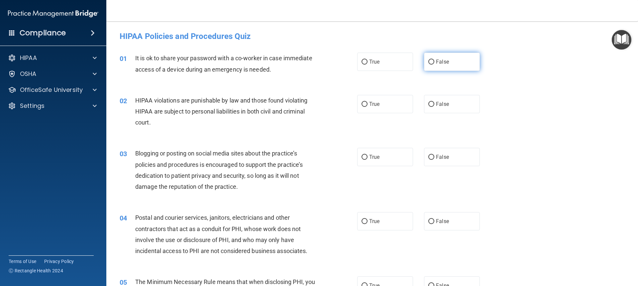
click at [449, 63] on label "False" at bounding box center [452, 62] width 56 height 18
click at [434, 63] on input "False" at bounding box center [431, 61] width 6 height 5
click at [376, 103] on span "True" at bounding box center [374, 104] width 10 height 6
click at [368, 103] on input "True" at bounding box center [365, 104] width 6 height 5
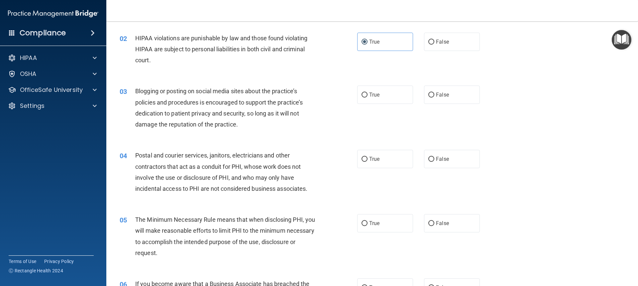
scroll to position [66, 0]
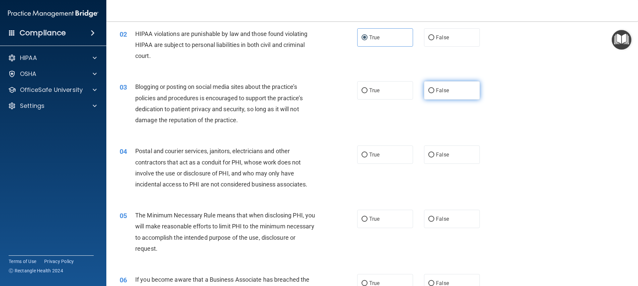
click at [459, 96] on label "False" at bounding box center [452, 90] width 56 height 18
click at [434, 93] on input "False" at bounding box center [431, 90] width 6 height 5
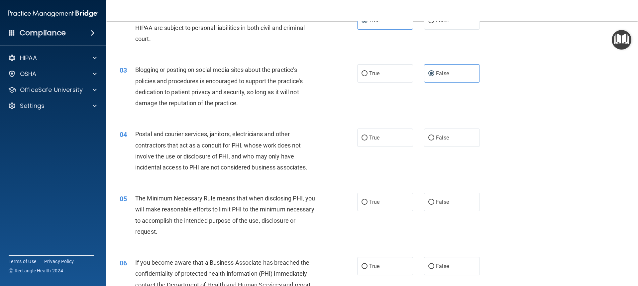
scroll to position [100, 0]
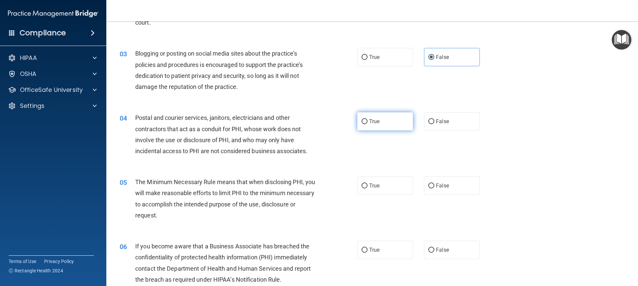
click at [380, 118] on label "True" at bounding box center [385, 121] width 56 height 18
click at [368, 119] on input "True" at bounding box center [365, 121] width 6 height 5
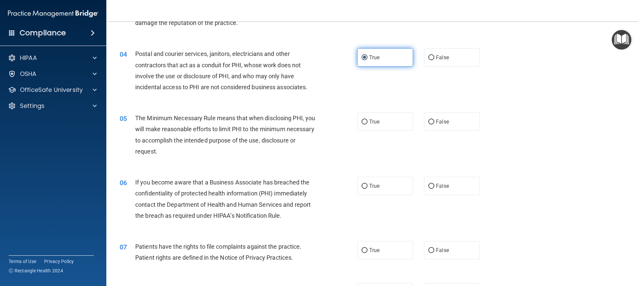
scroll to position [166, 0]
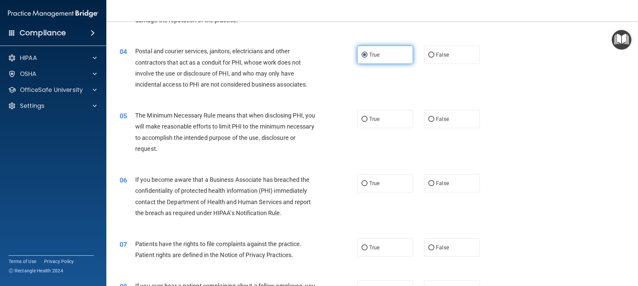
click at [380, 120] on label "True" at bounding box center [385, 119] width 56 height 18
click at [368, 120] on input "True" at bounding box center [365, 119] width 6 height 5
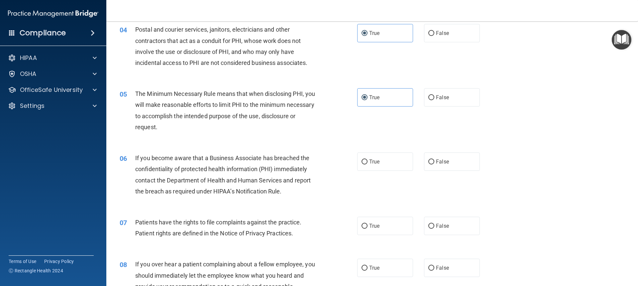
scroll to position [199, 0]
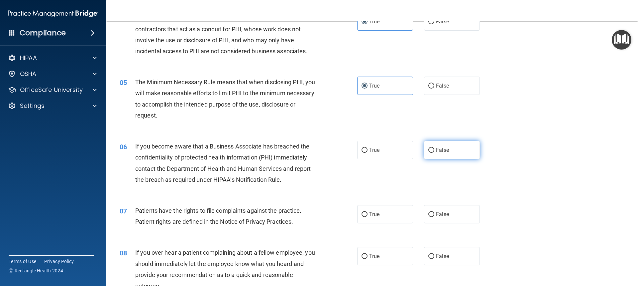
click at [467, 147] on label "False" at bounding box center [452, 150] width 56 height 18
click at [434, 148] on input "False" at bounding box center [431, 150] width 6 height 5
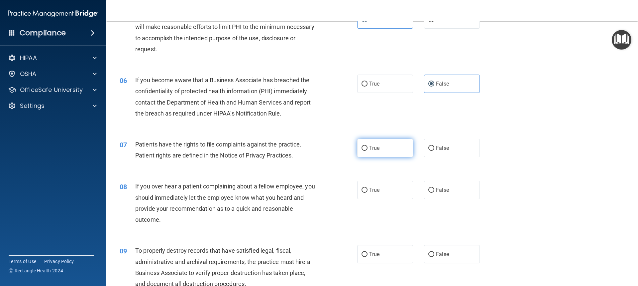
scroll to position [266, 0]
click at [404, 145] on label "True" at bounding box center [385, 147] width 56 height 18
click at [368, 145] on input "True" at bounding box center [365, 147] width 6 height 5
click at [441, 187] on span "False" at bounding box center [442, 189] width 13 height 6
click at [434, 187] on input "False" at bounding box center [431, 189] width 6 height 5
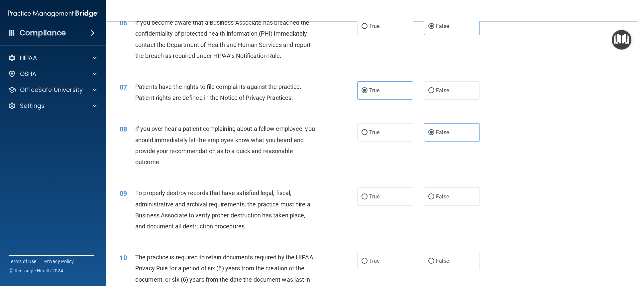
scroll to position [332, 0]
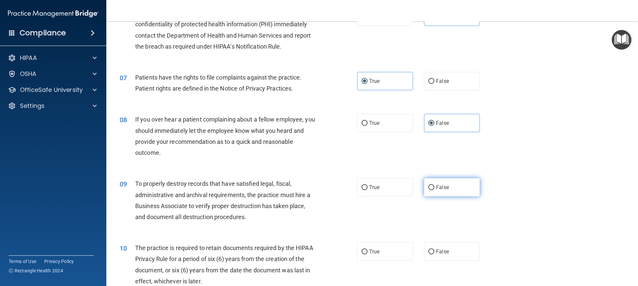
click at [432, 186] on label "False" at bounding box center [452, 187] width 56 height 18
click at [432, 186] on input "False" at bounding box center [431, 187] width 6 height 5
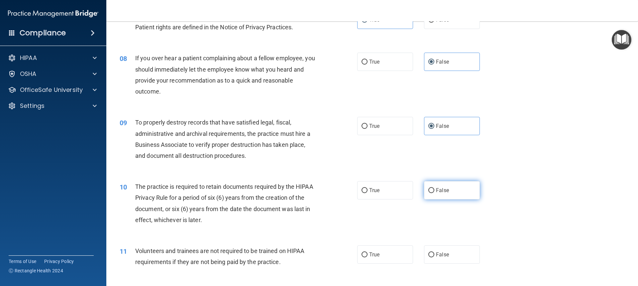
scroll to position [399, 0]
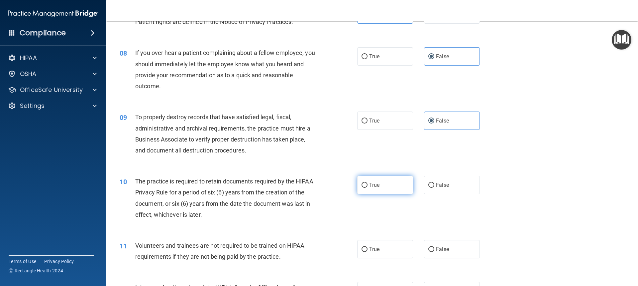
click at [374, 185] on span "True" at bounding box center [374, 184] width 10 height 6
click at [368, 185] on input "True" at bounding box center [365, 184] width 6 height 5
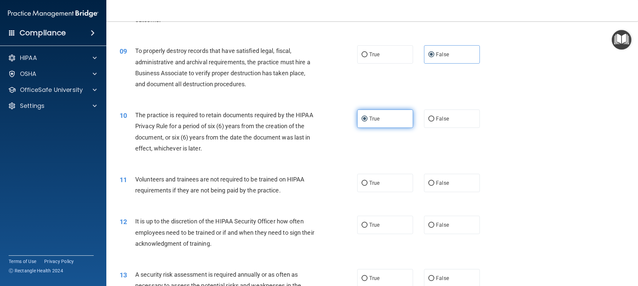
scroll to position [465, 0]
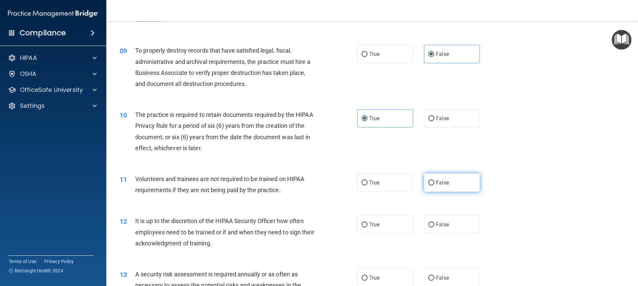
click at [436, 184] on span "False" at bounding box center [442, 182] width 13 height 6
click at [434, 184] on input "False" at bounding box center [431, 182] width 6 height 5
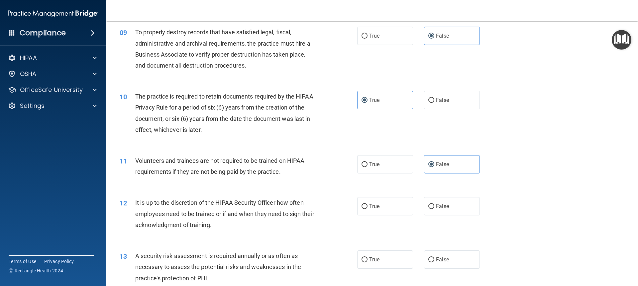
scroll to position [499, 0]
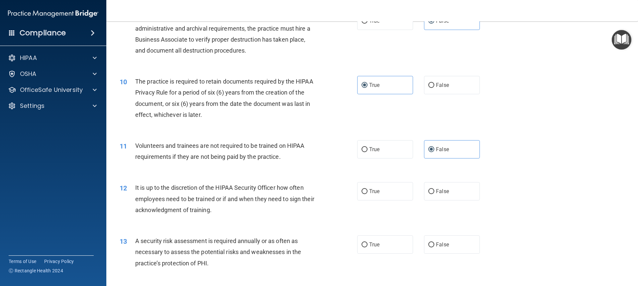
click at [435, 187] on label "False" at bounding box center [452, 191] width 56 height 18
click at [434, 189] on input "False" at bounding box center [431, 191] width 6 height 5
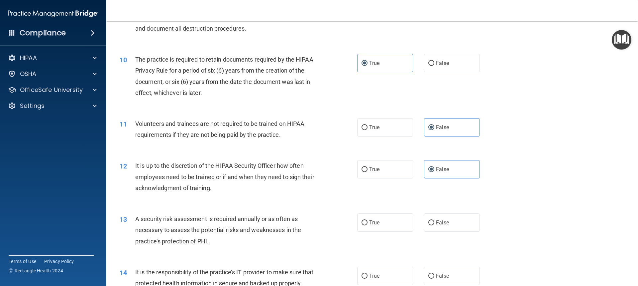
scroll to position [532, 0]
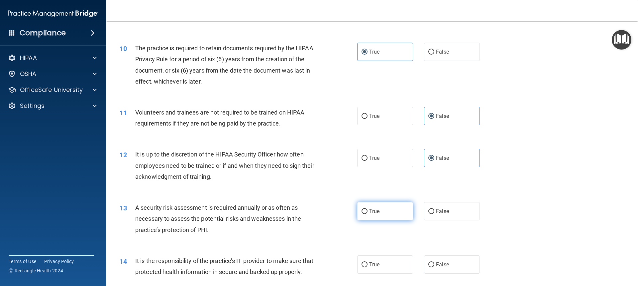
click at [391, 203] on label "True" at bounding box center [385, 211] width 56 height 18
click at [368, 209] on input "True" at bounding box center [365, 211] width 6 height 5
click at [436, 262] on span "False" at bounding box center [442, 264] width 13 height 6
click at [434, 262] on input "False" at bounding box center [431, 264] width 6 height 5
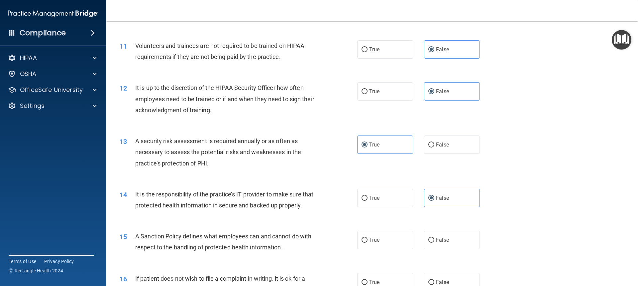
scroll to position [632, 0]
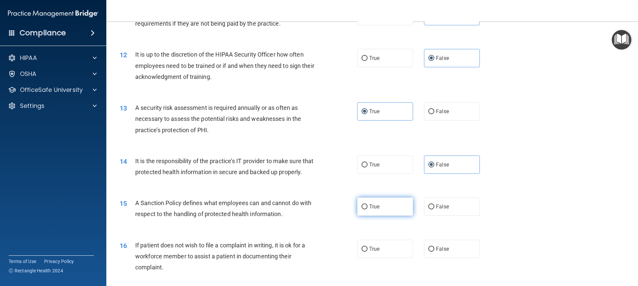
click at [401, 215] on label "True" at bounding box center [385, 206] width 56 height 18
click at [368, 209] on input "True" at bounding box center [365, 206] width 6 height 5
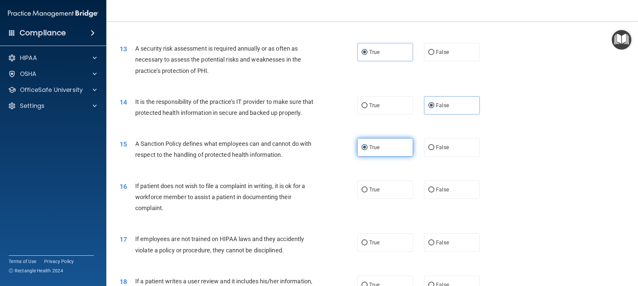
scroll to position [698, 0]
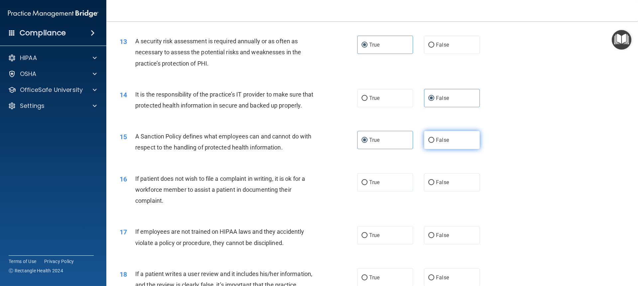
click at [445, 143] on span "False" at bounding box center [442, 140] width 13 height 6
click at [434, 143] on input "False" at bounding box center [431, 140] width 6 height 5
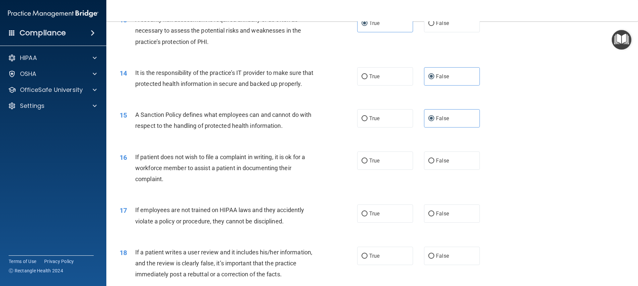
scroll to position [731, 0]
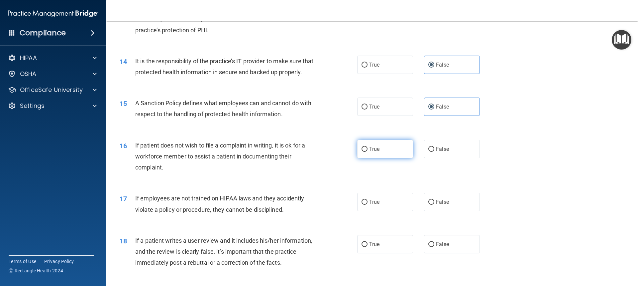
click at [363, 152] on input "True" at bounding box center [365, 149] width 6 height 5
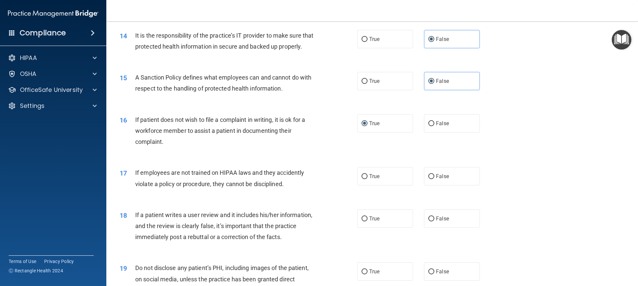
scroll to position [764, 0]
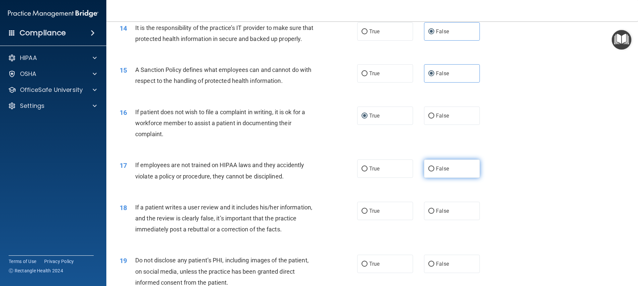
click at [455, 177] on label "False" at bounding box center [452, 168] width 56 height 18
click at [434, 171] on input "False" at bounding box center [431, 168] width 6 height 5
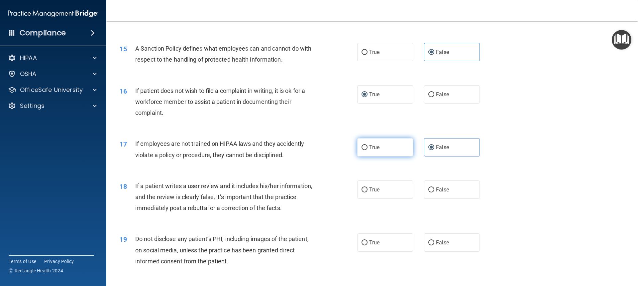
scroll to position [798, 0]
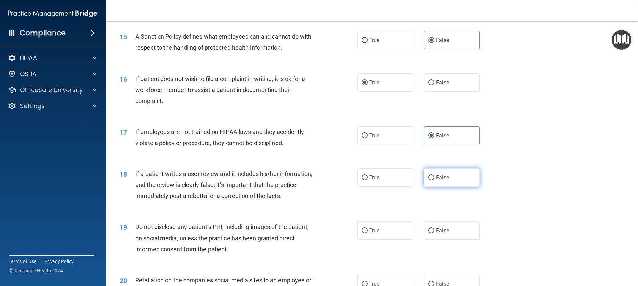
click at [446, 186] on label "False" at bounding box center [452, 177] width 56 height 18
click at [434, 180] on input "False" at bounding box center [431, 177] width 6 height 5
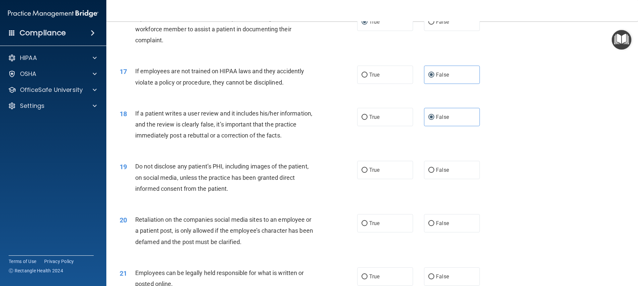
scroll to position [864, 0]
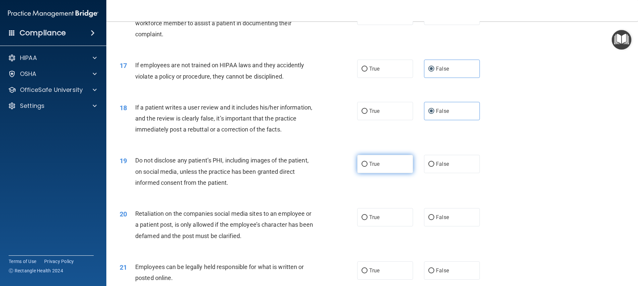
click at [384, 173] on label "True" at bounding box center [385, 164] width 56 height 18
click at [368, 167] on input "True" at bounding box center [365, 164] width 6 height 5
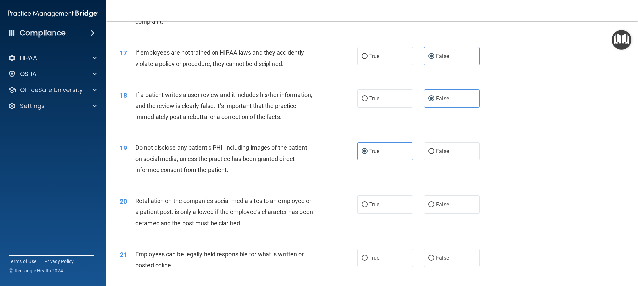
scroll to position [897, 0]
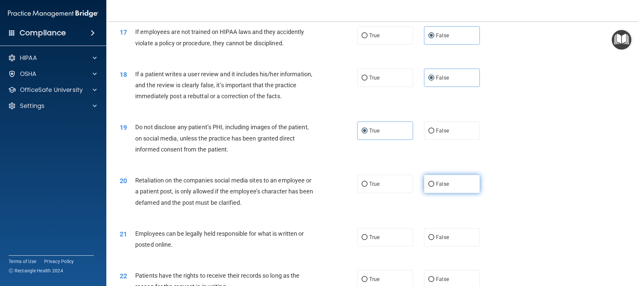
click at [440, 191] on label "False" at bounding box center [452, 183] width 56 height 18
click at [434, 186] on input "False" at bounding box center [431, 183] width 6 height 5
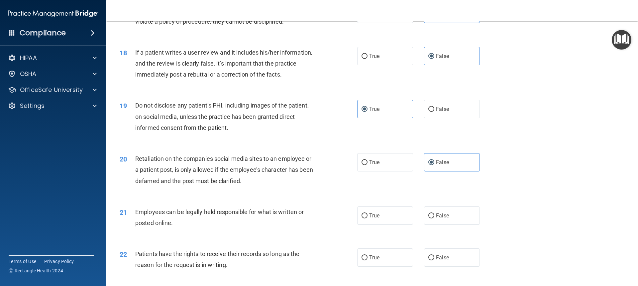
scroll to position [931, 0]
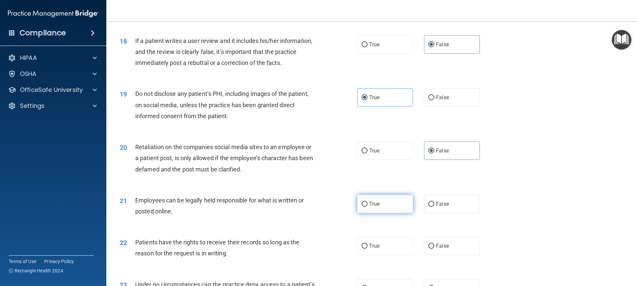
click at [400, 213] on label "True" at bounding box center [385, 203] width 56 height 18
click at [368, 206] on input "True" at bounding box center [365, 203] width 6 height 5
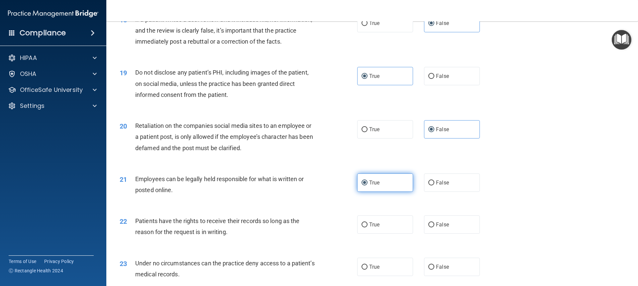
scroll to position [964, 0]
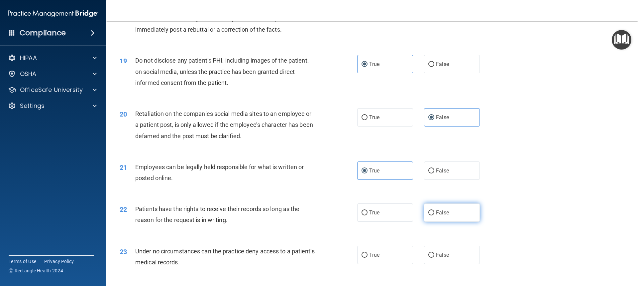
click at [436, 215] on span "False" at bounding box center [442, 212] width 13 height 6
click at [434, 215] on input "False" at bounding box center [431, 212] width 6 height 5
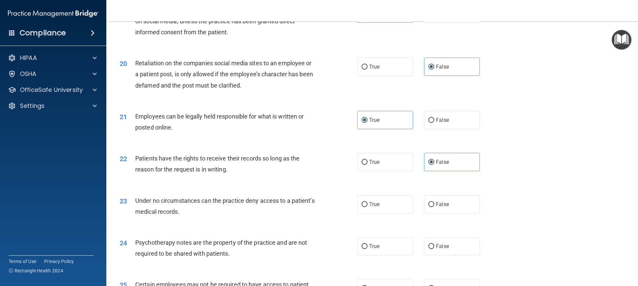
scroll to position [1030, 0]
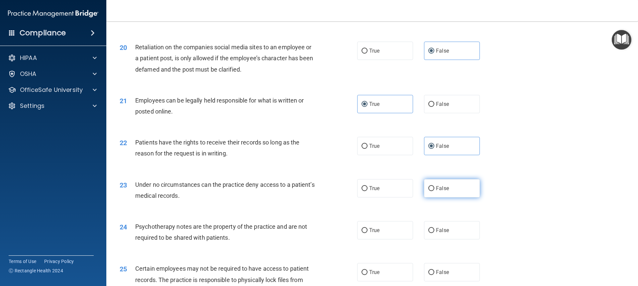
click at [454, 197] on label "False" at bounding box center [452, 188] width 56 height 18
click at [434, 191] on input "False" at bounding box center [431, 188] width 6 height 5
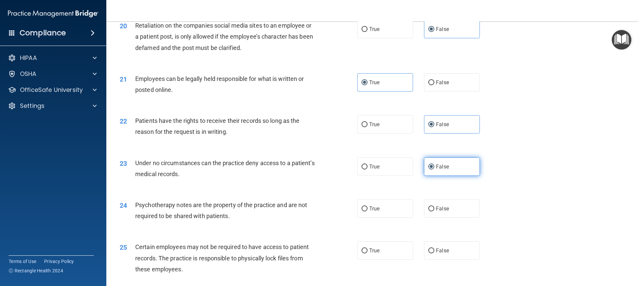
scroll to position [1064, 0]
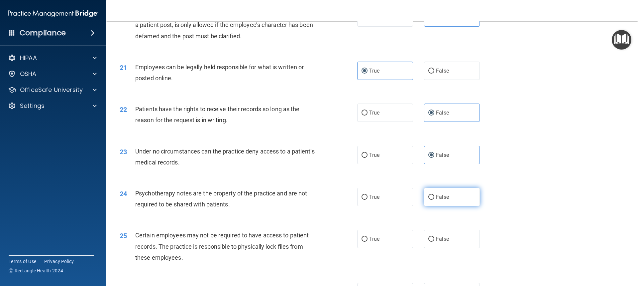
click at [437, 200] on span "False" at bounding box center [442, 196] width 13 height 6
click at [434, 199] on input "False" at bounding box center [431, 196] width 6 height 5
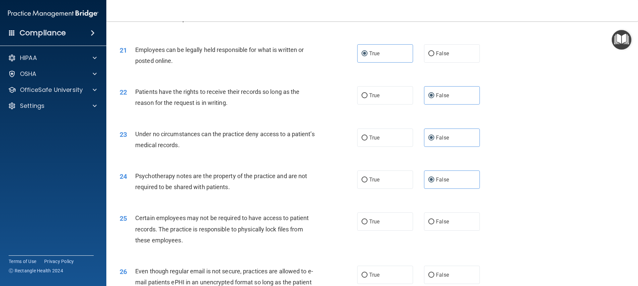
scroll to position [1130, 0]
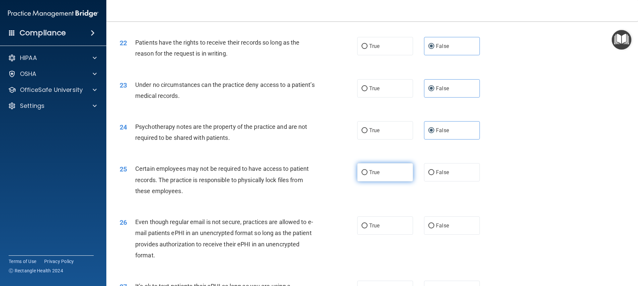
click at [400, 181] on label "True" at bounding box center [385, 172] width 56 height 18
click at [368, 175] on input "True" at bounding box center [365, 172] width 6 height 5
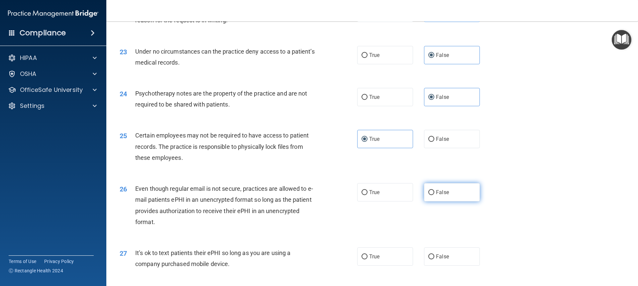
click at [442, 199] on label "False" at bounding box center [452, 192] width 56 height 18
click at [434, 195] on input "False" at bounding box center [431, 192] width 6 height 5
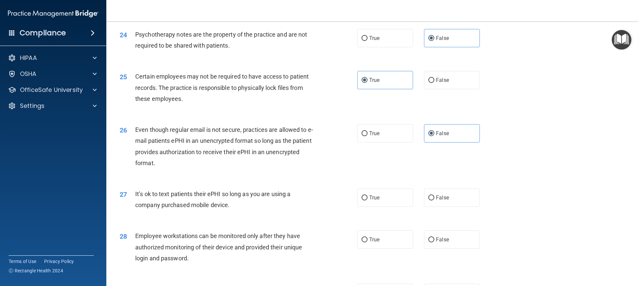
scroll to position [1230, 0]
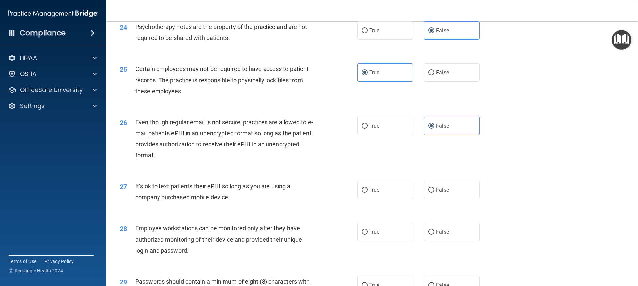
click at [442, 193] on span "False" at bounding box center [442, 189] width 13 height 6
click at [434, 192] on input "False" at bounding box center [431, 189] width 6 height 5
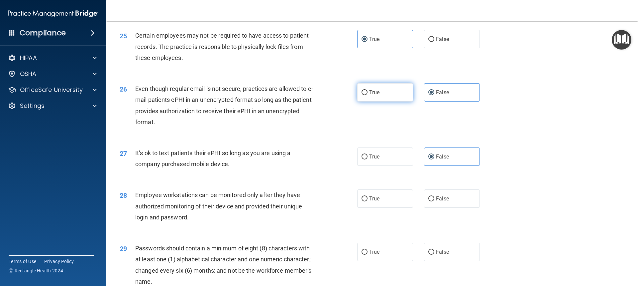
click at [376, 96] on label "True" at bounding box center [385, 92] width 56 height 18
click at [368, 95] on input "True" at bounding box center [365, 92] width 6 height 5
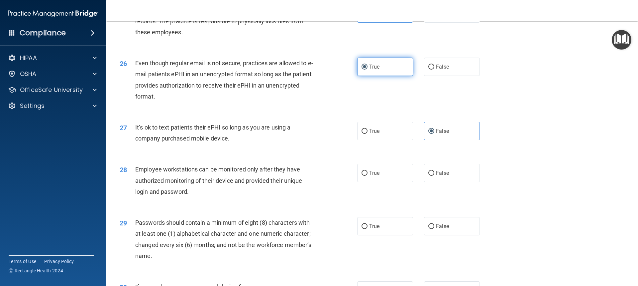
scroll to position [1330, 0]
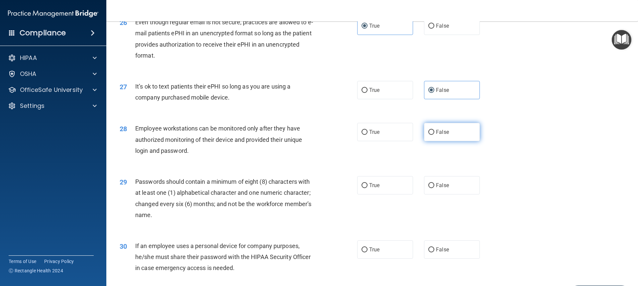
click at [438, 138] on label "False" at bounding box center [452, 132] width 56 height 18
click at [436, 135] on span "False" at bounding box center [442, 132] width 13 height 6
click at [434, 135] on input "False" at bounding box center [431, 132] width 6 height 5
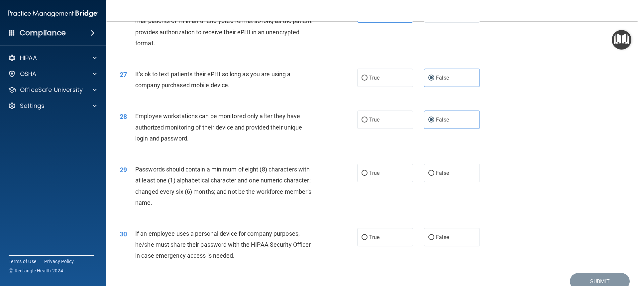
scroll to position [1363, 0]
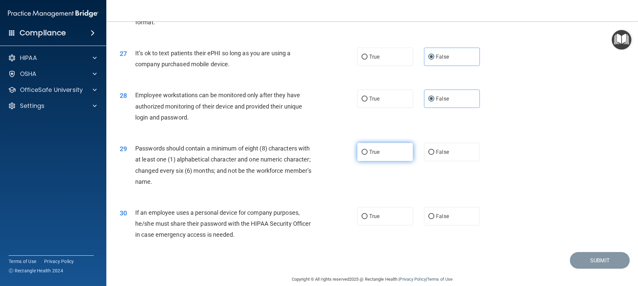
click at [369, 155] on span "True" at bounding box center [374, 152] width 10 height 6
click at [367, 155] on input "True" at bounding box center [365, 152] width 6 height 5
drag, startPoint x: 452, startPoint y: 134, endPoint x: 405, endPoint y: 195, distance: 77.6
click at [405, 195] on div "29 Passwords should contain a minimum of eight (8) characters with at least one…" at bounding box center [372, 166] width 515 height 64
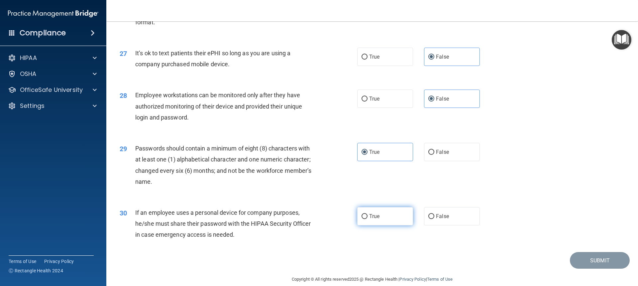
click at [373, 225] on label "True" at bounding box center [385, 216] width 56 height 18
click at [368, 219] on input "True" at bounding box center [365, 216] width 6 height 5
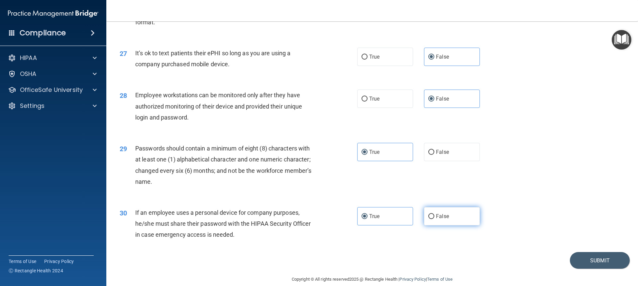
click at [447, 225] on label "False" at bounding box center [452, 216] width 56 height 18
click at [434, 219] on input "False" at bounding box center [431, 216] width 6 height 5
click at [598, 269] on button "Submit" at bounding box center [600, 260] width 60 height 17
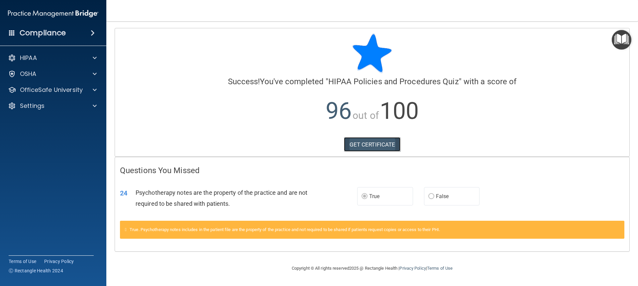
click at [371, 147] on link "GET CERTIFICATE" at bounding box center [372, 144] width 57 height 15
click at [67, 91] on p "OfficeSafe University" at bounding box center [51, 90] width 63 height 8
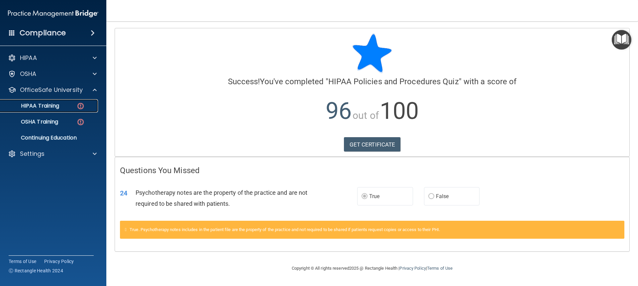
click at [65, 106] on div "HIPAA Training" at bounding box center [49, 105] width 91 height 7
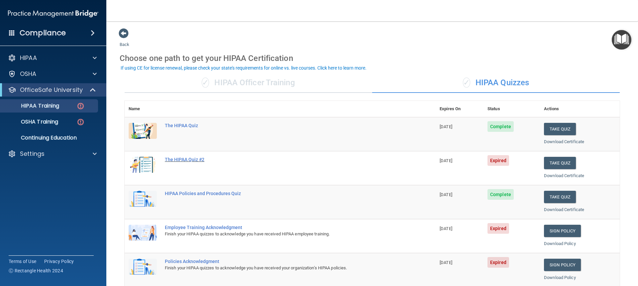
click at [195, 157] on div "The HIPAA Quiz #2" at bounding box center [284, 159] width 238 height 5
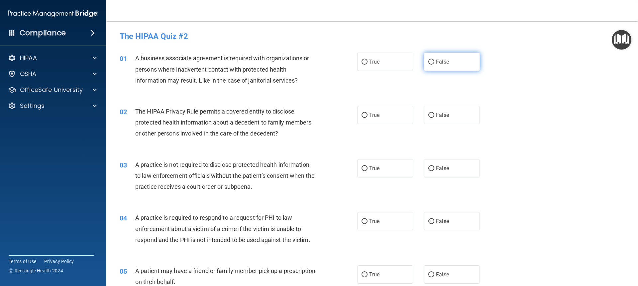
click at [471, 65] on label "False" at bounding box center [452, 62] width 56 height 18
click at [434, 64] on input "False" at bounding box center [431, 61] width 6 height 5
click at [372, 117] on span "True" at bounding box center [374, 115] width 10 height 6
click at [368, 117] on input "True" at bounding box center [365, 115] width 6 height 5
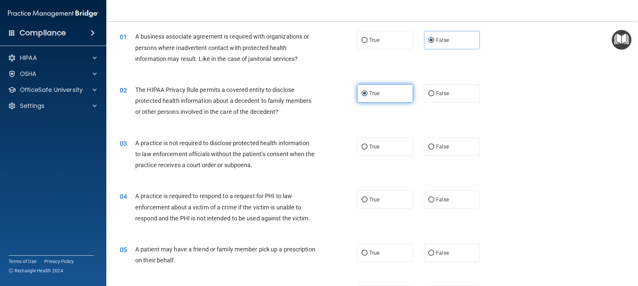
scroll to position [33, 0]
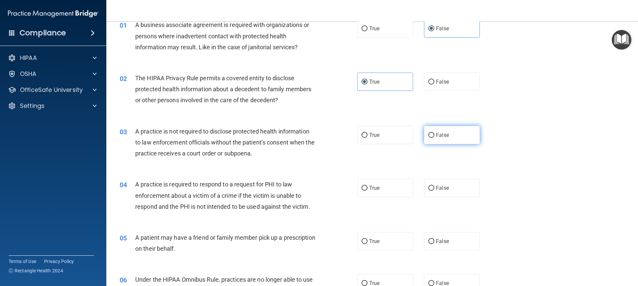
click at [454, 141] on label "False" at bounding box center [452, 135] width 56 height 18
click at [434, 138] on input "False" at bounding box center [431, 135] width 6 height 5
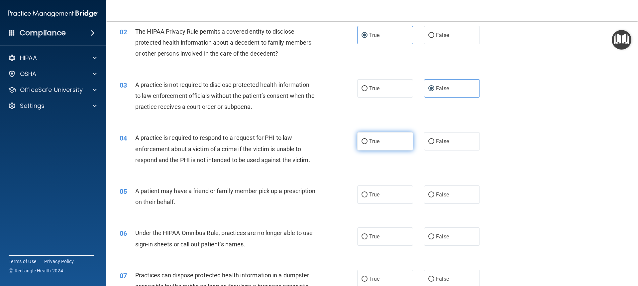
scroll to position [100, 0]
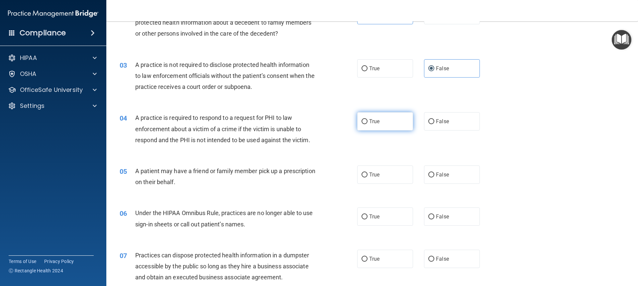
click at [389, 122] on label "True" at bounding box center [385, 121] width 56 height 18
click at [368, 122] on input "True" at bounding box center [365, 121] width 6 height 5
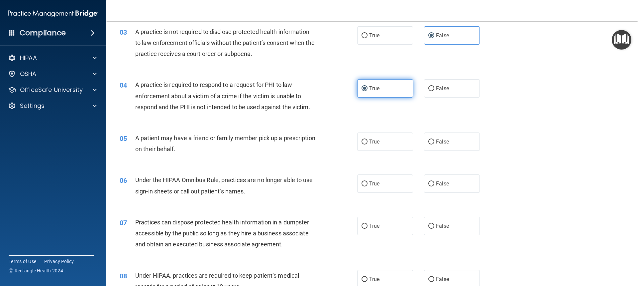
scroll to position [133, 0]
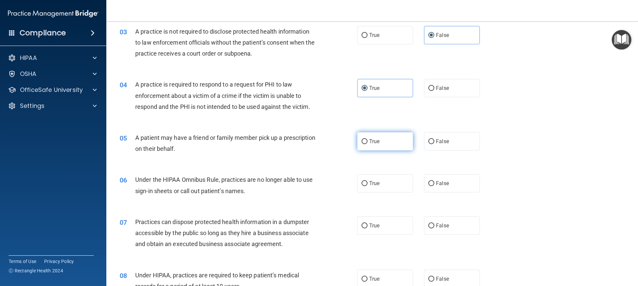
click at [381, 141] on label "True" at bounding box center [385, 141] width 56 height 18
click at [368, 141] on input "True" at bounding box center [365, 141] width 6 height 5
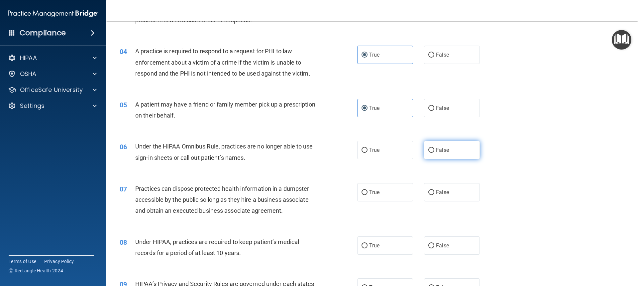
click at [432, 143] on label "False" at bounding box center [452, 150] width 56 height 18
click at [432, 148] on input "False" at bounding box center [431, 150] width 6 height 5
click at [462, 186] on label "False" at bounding box center [452, 192] width 56 height 18
click at [434, 190] on input "False" at bounding box center [431, 192] width 6 height 5
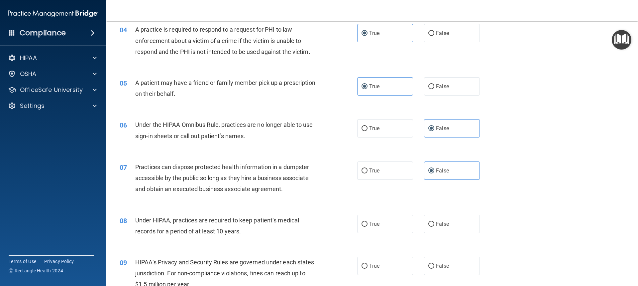
scroll to position [199, 0]
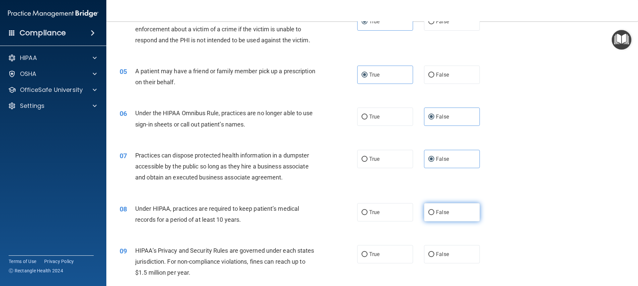
click at [437, 208] on label "False" at bounding box center [452, 212] width 56 height 18
click at [434, 210] on input "False" at bounding box center [431, 212] width 6 height 5
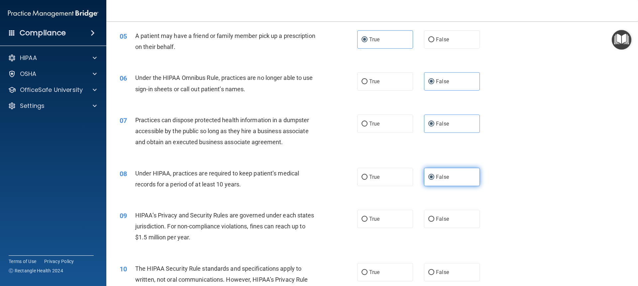
scroll to position [266, 0]
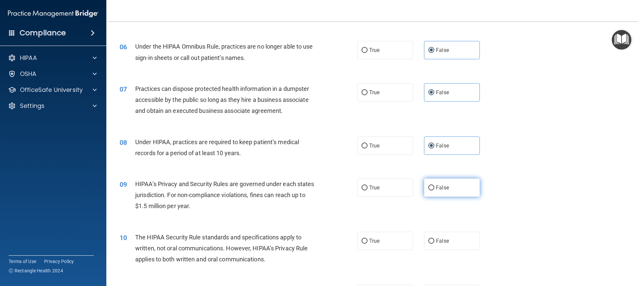
click at [447, 186] on label "False" at bounding box center [452, 187] width 56 height 18
click at [434, 186] on input "False" at bounding box center [431, 187] width 6 height 5
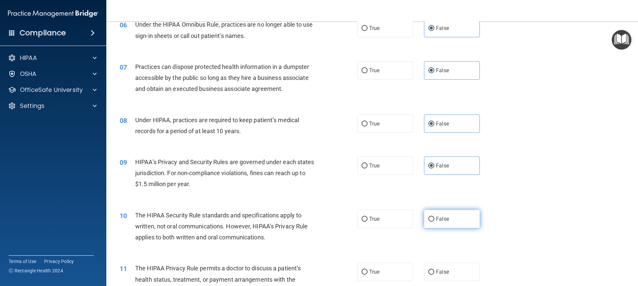
scroll to position [299, 0]
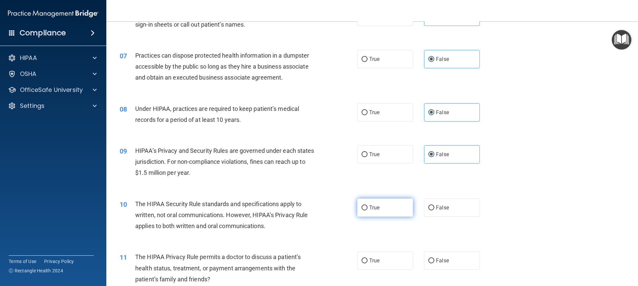
click at [381, 207] on label "True" at bounding box center [385, 207] width 56 height 18
click at [368, 207] on input "True" at bounding box center [365, 207] width 6 height 5
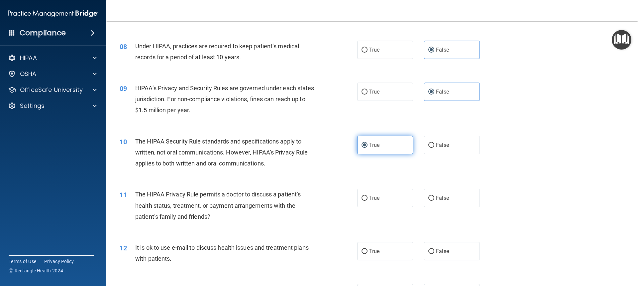
scroll to position [366, 0]
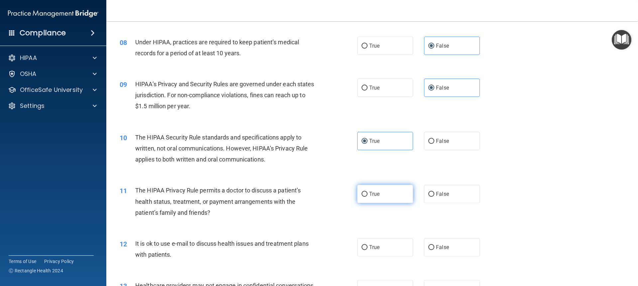
click at [382, 199] on label "True" at bounding box center [385, 193] width 56 height 18
click at [368, 196] on input "True" at bounding box center [365, 193] width 6 height 5
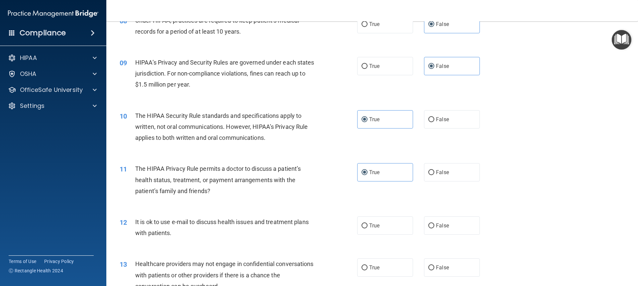
scroll to position [399, 0]
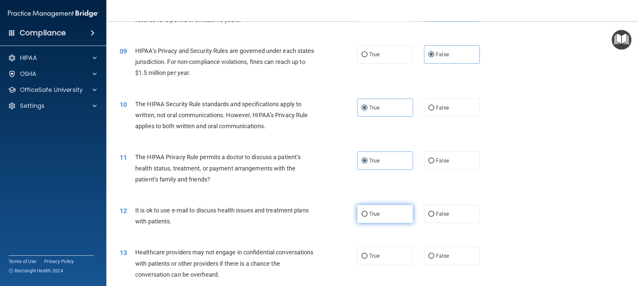
click at [381, 213] on label "True" at bounding box center [385, 213] width 56 height 18
click at [368, 213] on input "True" at bounding box center [365, 213] width 6 height 5
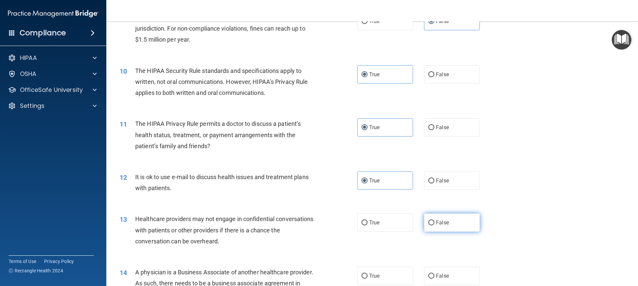
click at [438, 222] on span "False" at bounding box center [442, 222] width 13 height 6
click at [434, 222] on input "False" at bounding box center [431, 222] width 6 height 5
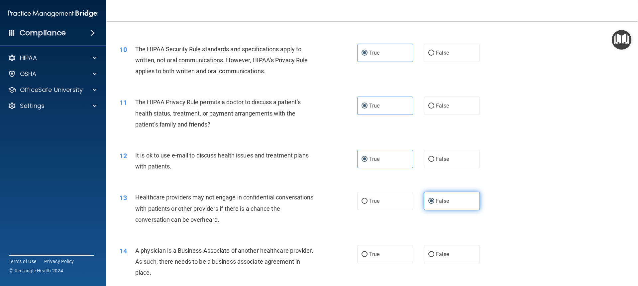
scroll to position [465, 0]
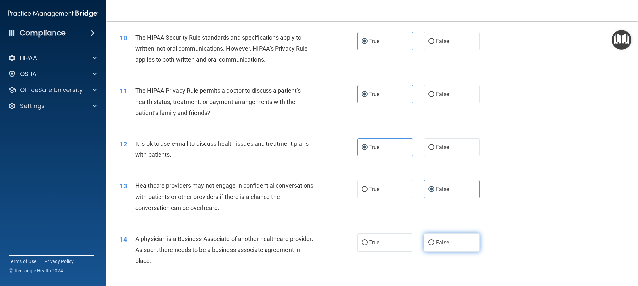
click at [441, 237] on label "False" at bounding box center [452, 242] width 56 height 18
click at [434, 240] on input "False" at bounding box center [431, 242] width 6 height 5
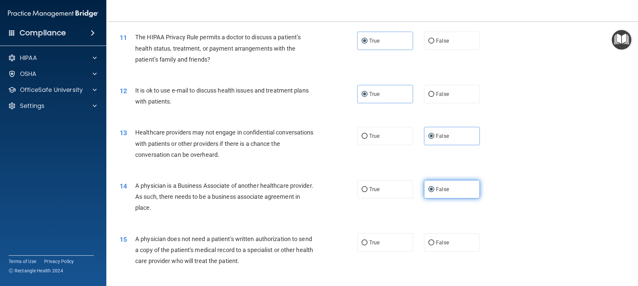
scroll to position [532, 0]
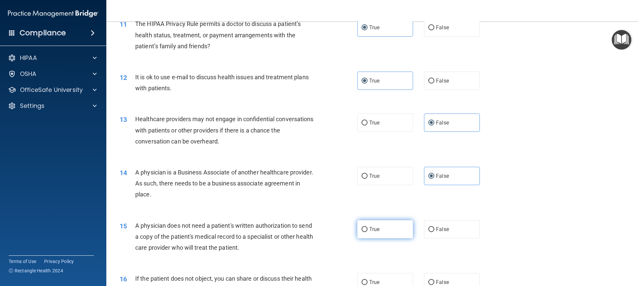
click at [393, 230] on label "True" at bounding box center [385, 229] width 56 height 18
click at [368, 230] on input "True" at bounding box center [365, 229] width 6 height 5
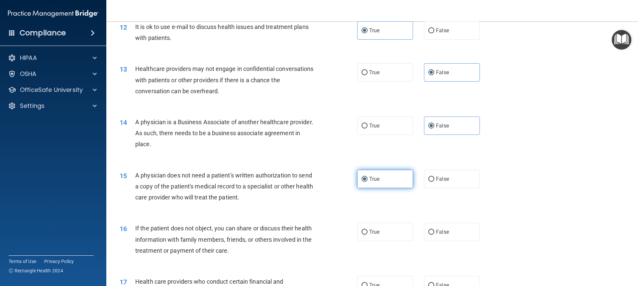
scroll to position [598, 0]
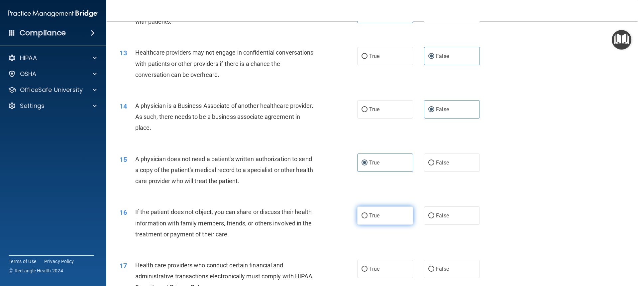
click at [387, 222] on label "True" at bounding box center [385, 215] width 56 height 18
click at [368, 218] on input "True" at bounding box center [365, 215] width 6 height 5
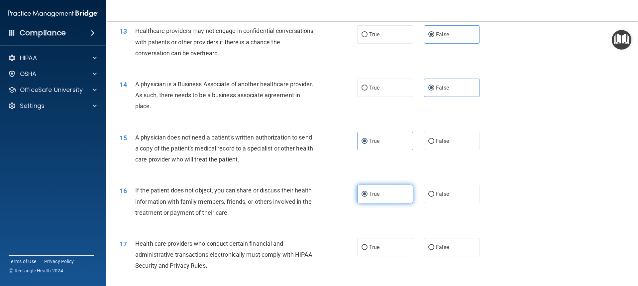
scroll to position [632, 0]
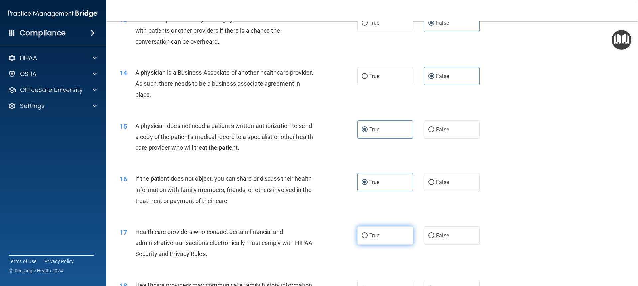
click at [388, 234] on label "True" at bounding box center [385, 235] width 56 height 18
click at [368, 234] on input "True" at bounding box center [365, 235] width 6 height 5
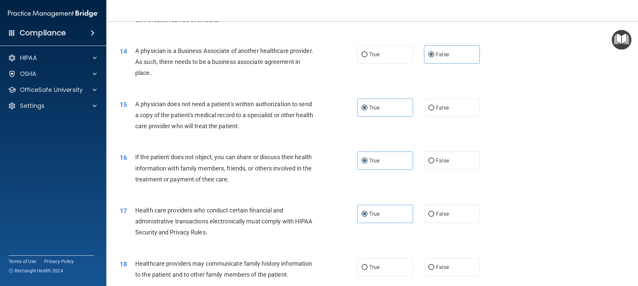
scroll to position [665, 0]
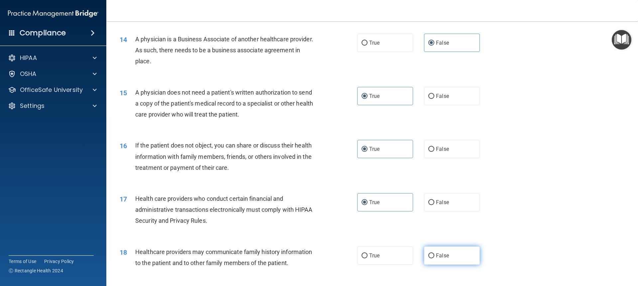
click at [450, 252] on label "False" at bounding box center [452, 255] width 56 height 18
click at [434, 253] on input "False" at bounding box center [431, 255] width 6 height 5
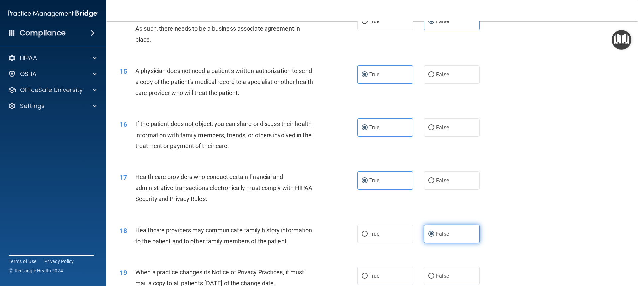
scroll to position [698, 0]
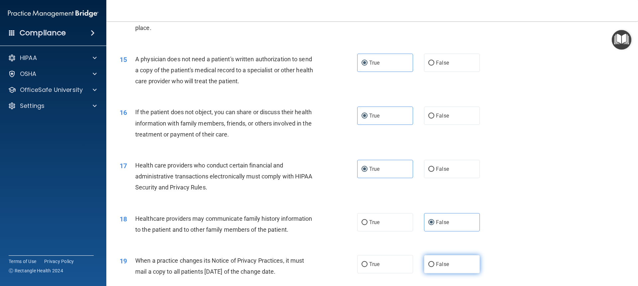
click at [436, 264] on span "False" at bounding box center [442, 264] width 13 height 6
click at [434, 264] on input "False" at bounding box center [431, 264] width 6 height 5
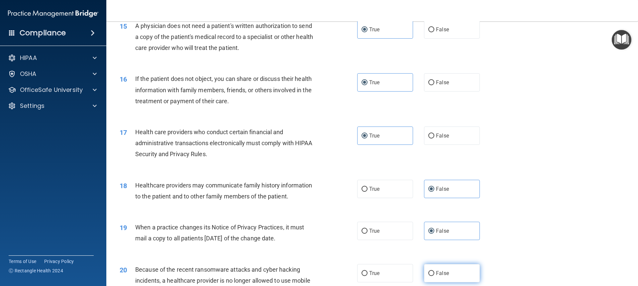
click at [437, 273] on span "False" at bounding box center [442, 273] width 13 height 6
click at [434, 273] on input "False" at bounding box center [431, 273] width 6 height 5
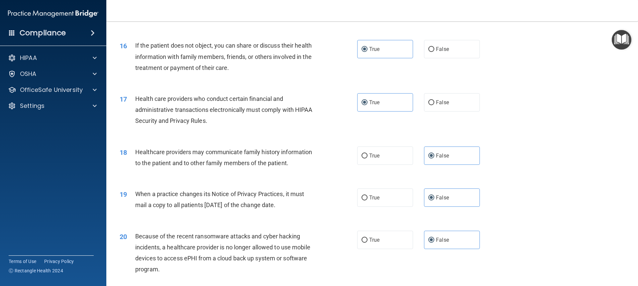
scroll to position [798, 0]
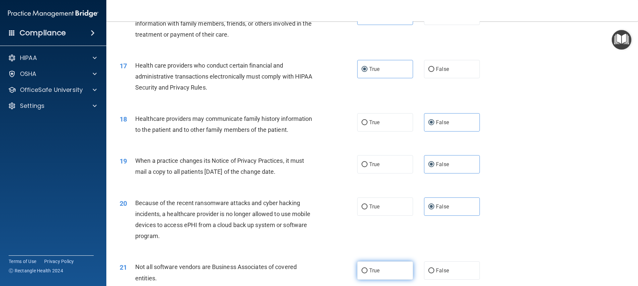
click at [384, 275] on label "True" at bounding box center [385, 270] width 56 height 18
click at [368, 273] on input "True" at bounding box center [365, 270] width 6 height 5
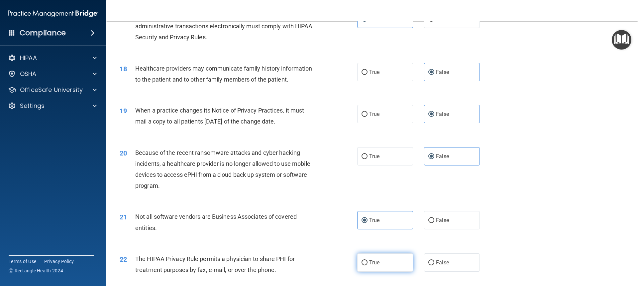
scroll to position [864, 0]
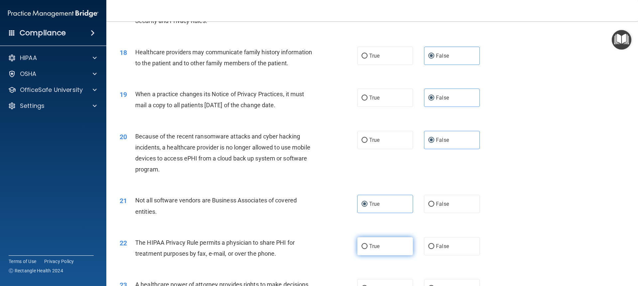
click at [379, 249] on label "True" at bounding box center [385, 246] width 56 height 18
click at [368, 249] on input "True" at bounding box center [365, 246] width 6 height 5
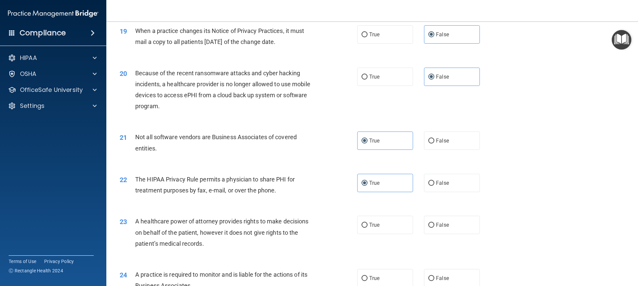
scroll to position [931, 0]
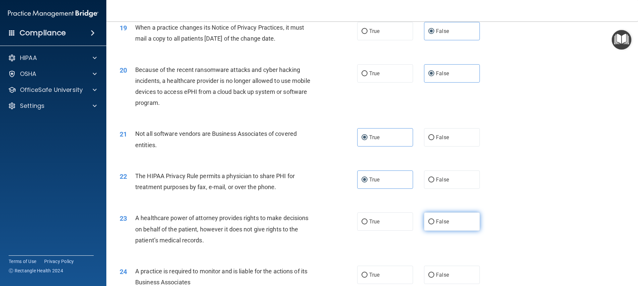
click at [446, 219] on label "False" at bounding box center [452, 221] width 56 height 18
click at [434, 219] on input "False" at bounding box center [431, 221] width 6 height 5
click at [438, 274] on span "False" at bounding box center [442, 274] width 13 height 6
click at [434, 274] on input "False" at bounding box center [431, 274] width 6 height 5
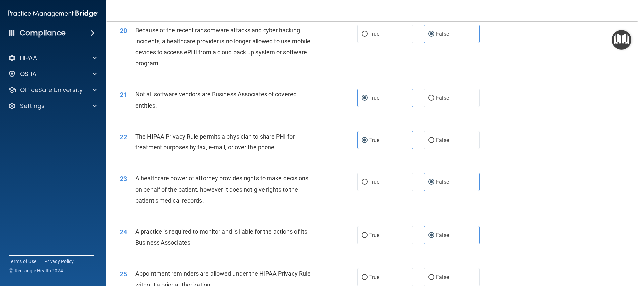
scroll to position [997, 0]
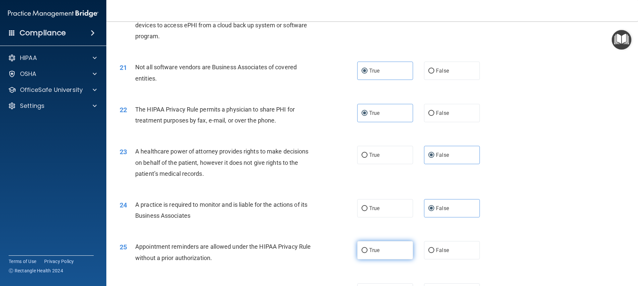
click at [386, 246] on label "True" at bounding box center [385, 250] width 56 height 18
click at [368, 248] on input "True" at bounding box center [365, 250] width 6 height 5
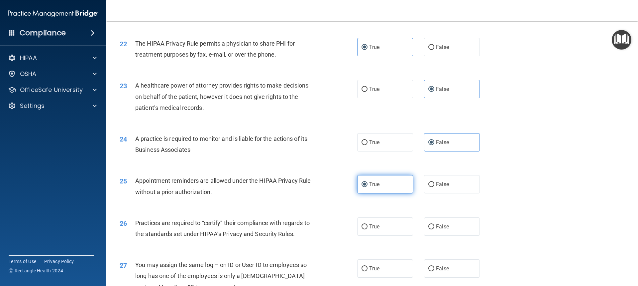
scroll to position [1064, 0]
click at [439, 225] on span "False" at bounding box center [442, 225] width 13 height 6
click at [434, 225] on input "False" at bounding box center [431, 225] width 6 height 5
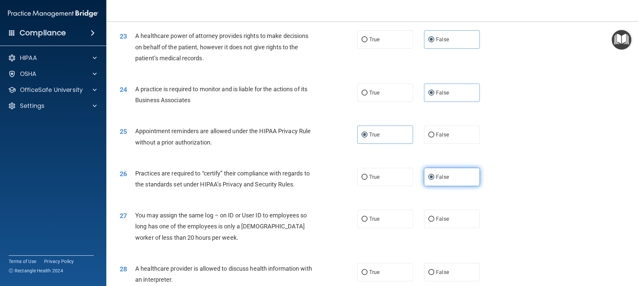
scroll to position [1130, 0]
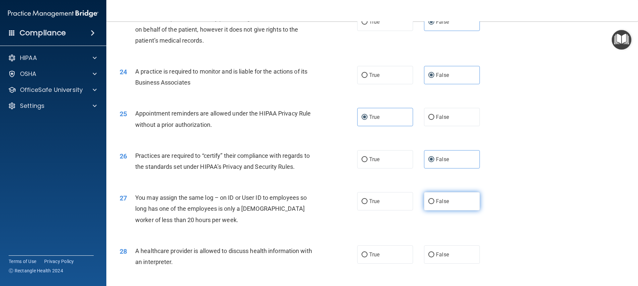
click at [451, 201] on label "False" at bounding box center [452, 201] width 56 height 18
click at [434, 201] on input "False" at bounding box center [431, 201] width 6 height 5
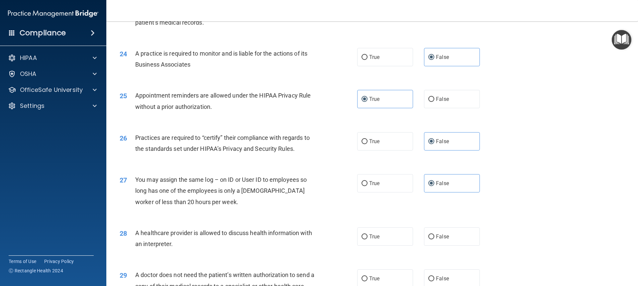
scroll to position [1163, 0]
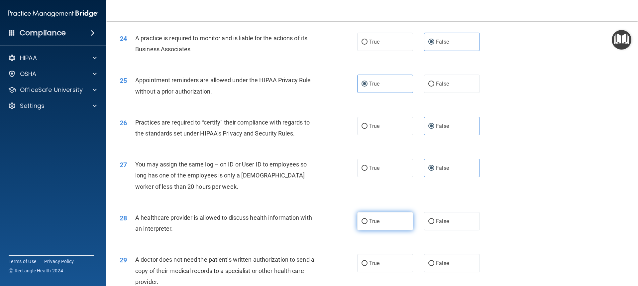
click at [397, 222] on label "True" at bounding box center [385, 221] width 56 height 18
click at [368, 222] on input "True" at bounding box center [365, 221] width 6 height 5
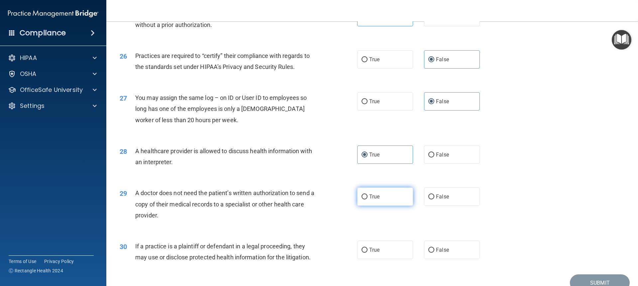
click at [391, 198] on label "True" at bounding box center [385, 196] width 56 height 18
click at [368, 198] on input "True" at bounding box center [365, 196] width 6 height 5
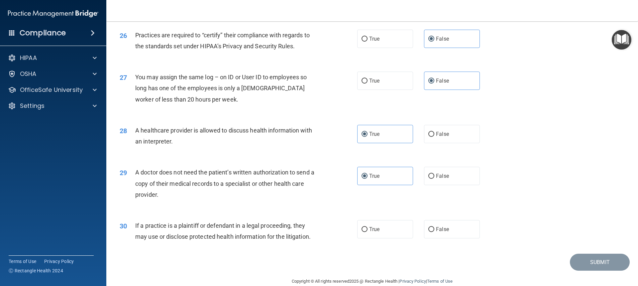
scroll to position [1262, 0]
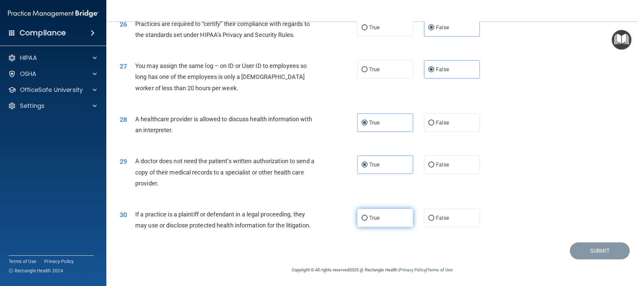
click at [374, 217] on span "True" at bounding box center [374, 217] width 10 height 6
click at [368, 217] on input "True" at bounding box center [365, 217] width 6 height 5
click at [600, 250] on button "Submit" at bounding box center [600, 250] width 60 height 17
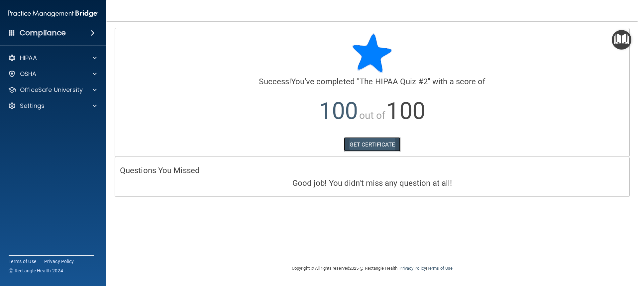
click at [356, 147] on link "GET CERTIFICATE" at bounding box center [372, 144] width 57 height 15
click at [40, 83] on div "OfficeSafe University" at bounding box center [53, 89] width 107 height 13
click at [69, 94] on div "OfficeSafe University" at bounding box center [53, 89] width 107 height 13
click at [95, 90] on span at bounding box center [95, 90] width 4 height 8
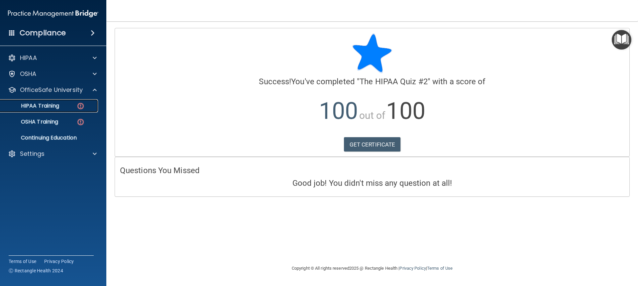
click at [69, 105] on div "HIPAA Training" at bounding box center [49, 105] width 91 height 7
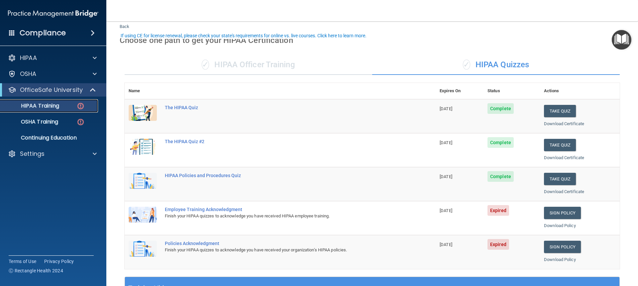
scroll to position [33, 0]
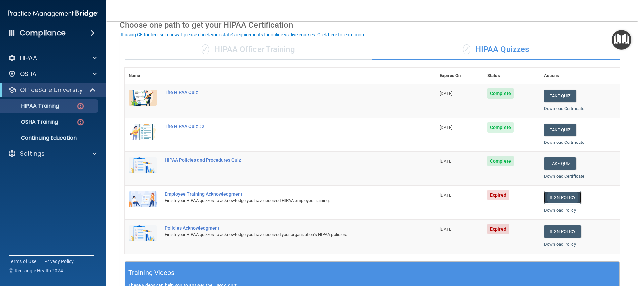
click at [573, 197] on link "Sign Policy" at bounding box center [562, 197] width 37 height 12
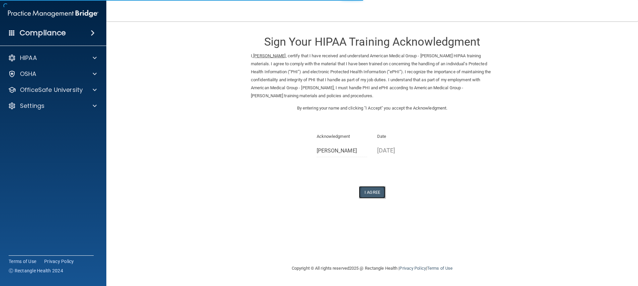
click at [384, 193] on button "I Agree" at bounding box center [372, 192] width 27 height 12
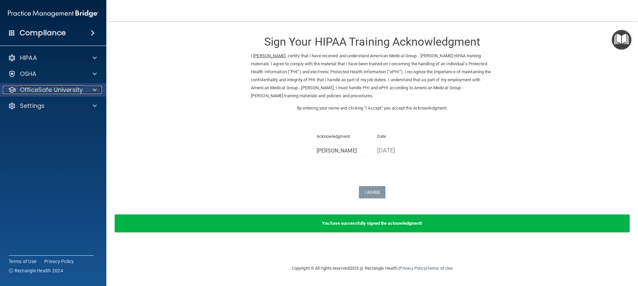
click at [86, 87] on div at bounding box center [93, 90] width 17 height 8
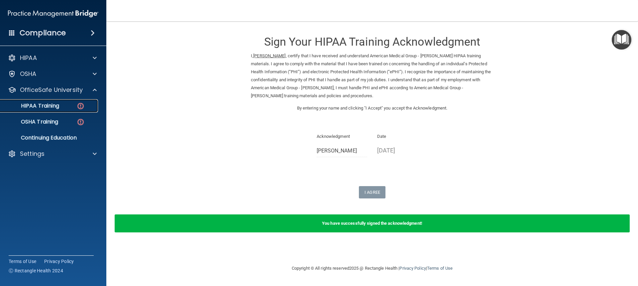
click at [84, 105] on img at bounding box center [80, 106] width 8 height 8
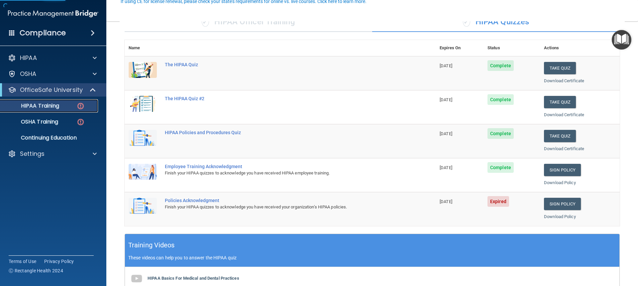
scroll to position [66, 0]
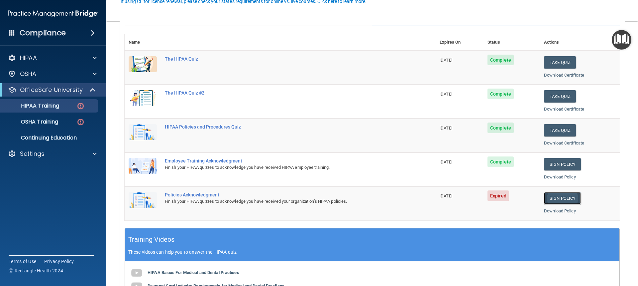
click at [570, 197] on link "Sign Policy" at bounding box center [562, 198] width 37 height 12
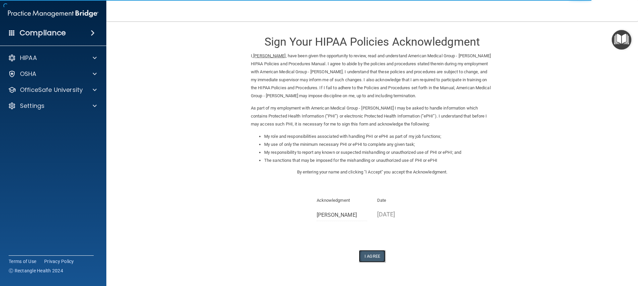
click at [364, 257] on button "I Agree" at bounding box center [372, 256] width 27 height 12
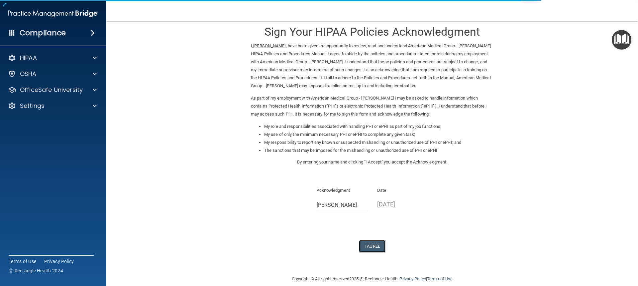
scroll to position [19, 0]
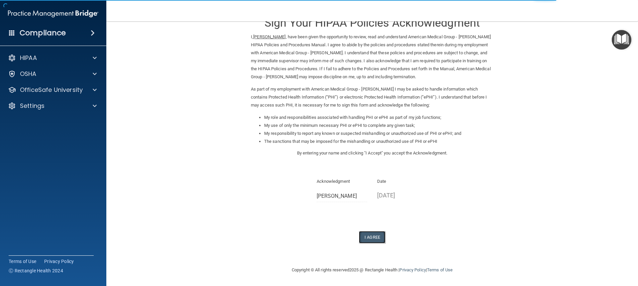
click at [376, 239] on button "I Agree" at bounding box center [372, 237] width 27 height 12
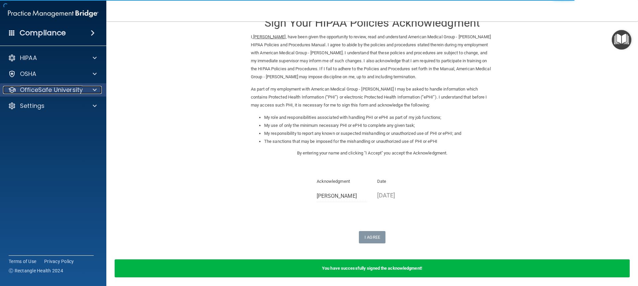
click at [31, 93] on p "OfficeSafe University" at bounding box center [51, 90] width 63 height 8
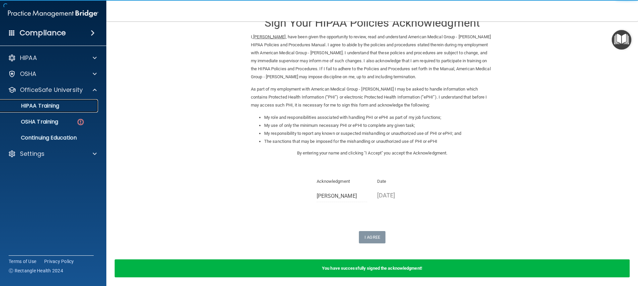
click at [57, 107] on p "HIPAA Training" at bounding box center [31, 105] width 55 height 7
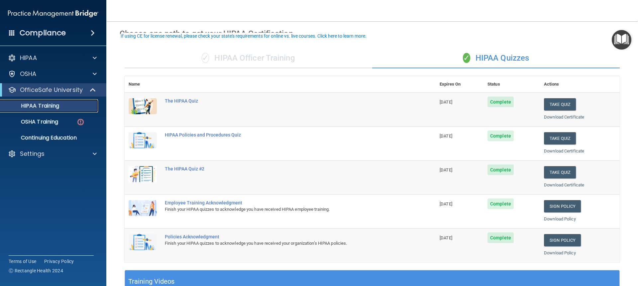
scroll to position [66, 0]
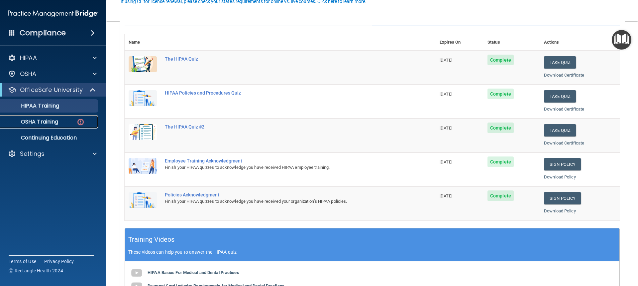
click at [68, 125] on link "OSHA Training" at bounding box center [45, 121] width 105 height 13
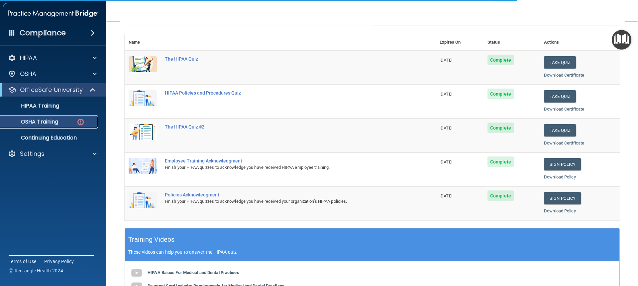
click at [61, 122] on div "OSHA Training" at bounding box center [49, 121] width 91 height 7
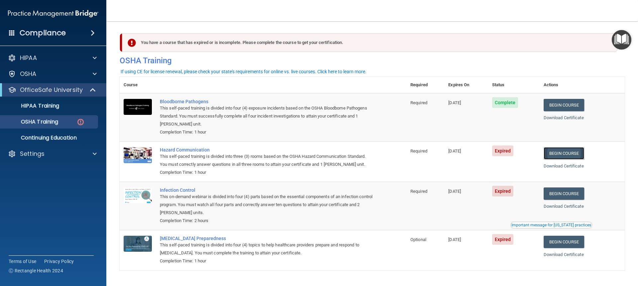
click at [555, 151] on link "Begin Course" at bounding box center [564, 153] width 41 height 12
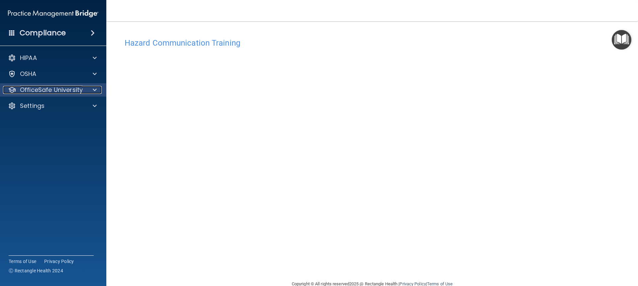
click at [95, 86] on span at bounding box center [95, 90] width 4 height 8
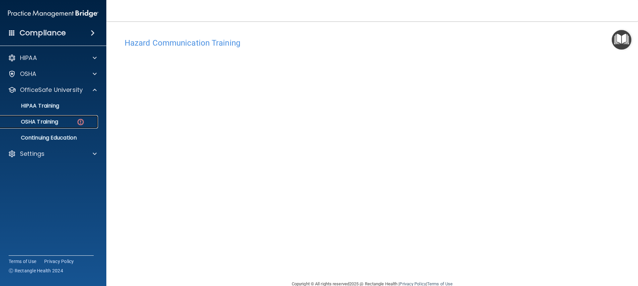
click at [73, 120] on div "OSHA Training" at bounding box center [49, 121] width 91 height 7
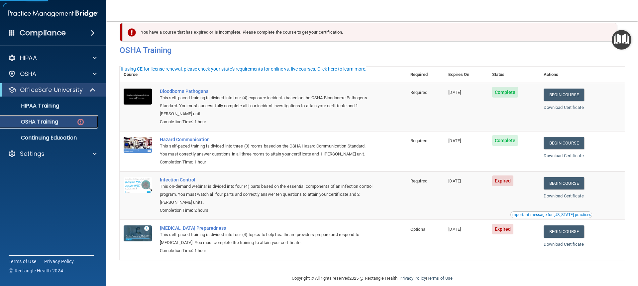
scroll to position [20, 0]
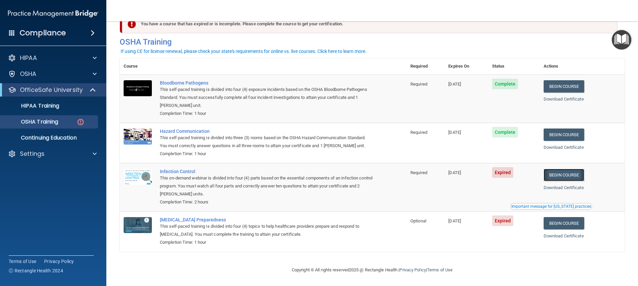
click at [566, 175] on link "Begin Course" at bounding box center [564, 175] width 41 height 12
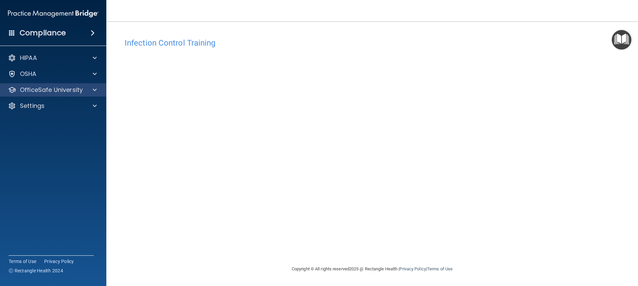
click at [59, 84] on div "OfficeSafe University" at bounding box center [53, 89] width 107 height 13
click at [55, 94] on div "OfficeSafe University" at bounding box center [53, 89] width 107 height 13
click at [86, 87] on div at bounding box center [93, 90] width 17 height 8
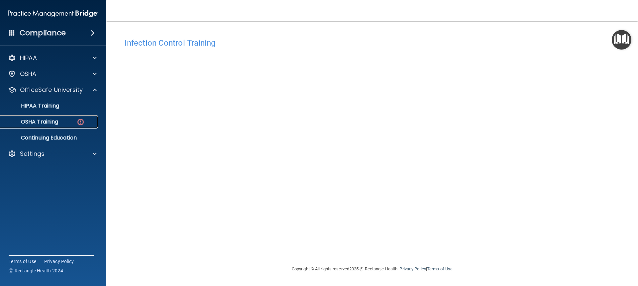
click at [72, 119] on div "OSHA Training" at bounding box center [49, 121] width 91 height 7
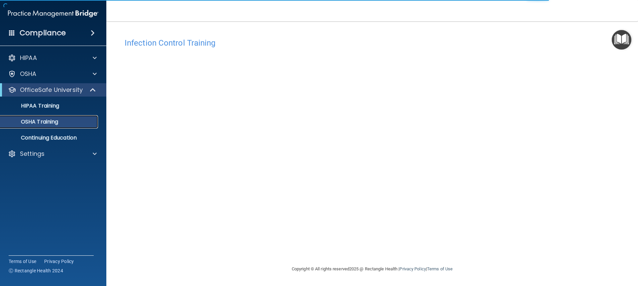
click at [51, 118] on p "OSHA Training" at bounding box center [31, 121] width 54 height 7
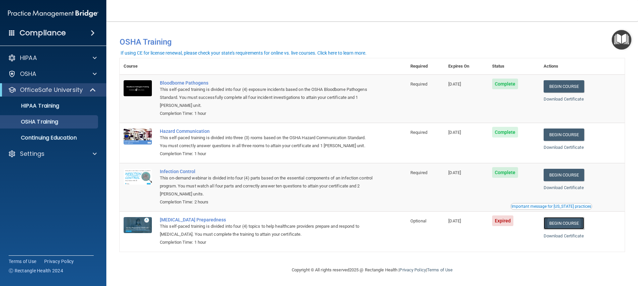
click at [565, 229] on link "Begin Course" at bounding box center [564, 223] width 41 height 12
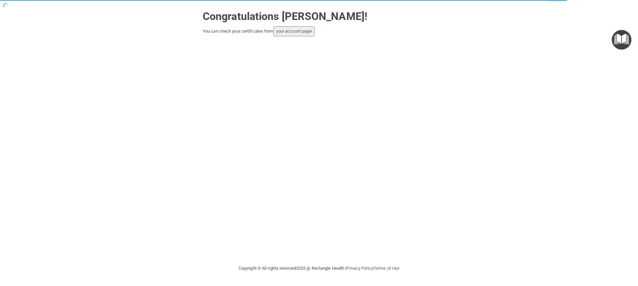
click at [298, 36] on button "your account page!" at bounding box center [295, 31] width 42 height 10
click at [302, 28] on button "your account page!" at bounding box center [295, 31] width 42 height 10
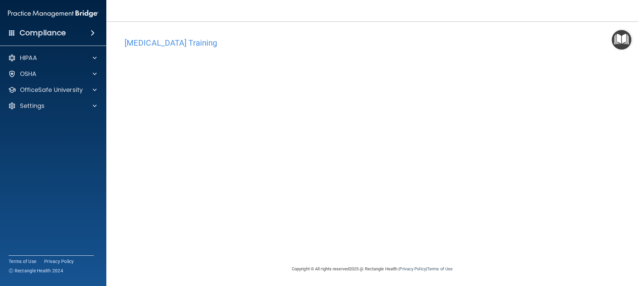
click at [20, 83] on div "OfficeSafe University" at bounding box center [53, 89] width 107 height 13
click at [95, 87] on span at bounding box center [95, 90] width 4 height 8
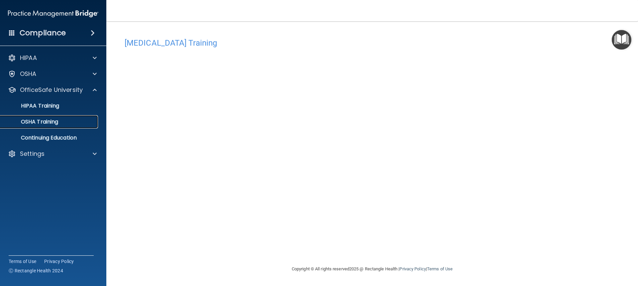
click at [72, 122] on div "OSHA Training" at bounding box center [49, 121] width 91 height 7
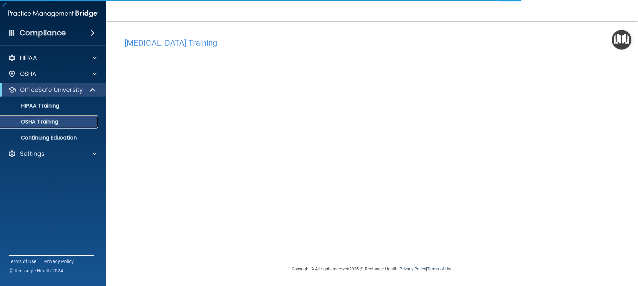
click at [34, 121] on p "OSHA Training" at bounding box center [31, 121] width 54 height 7
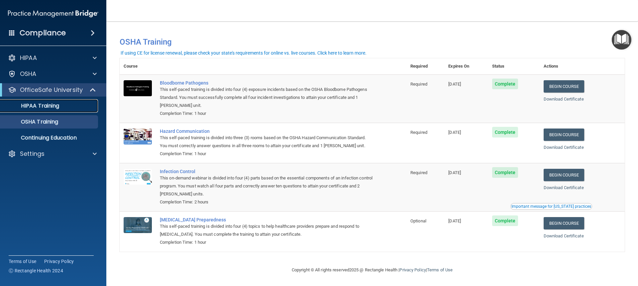
click at [67, 107] on div "HIPAA Training" at bounding box center [49, 105] width 91 height 7
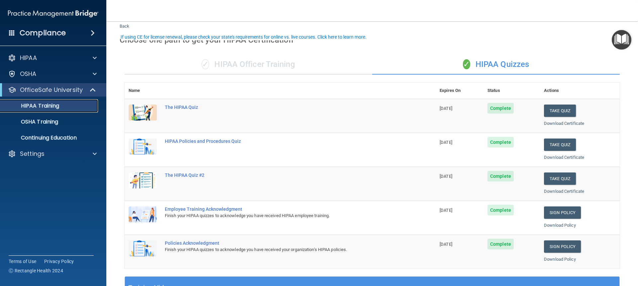
scroll to position [66, 0]
